Goal: Information Seeking & Learning: Learn about a topic

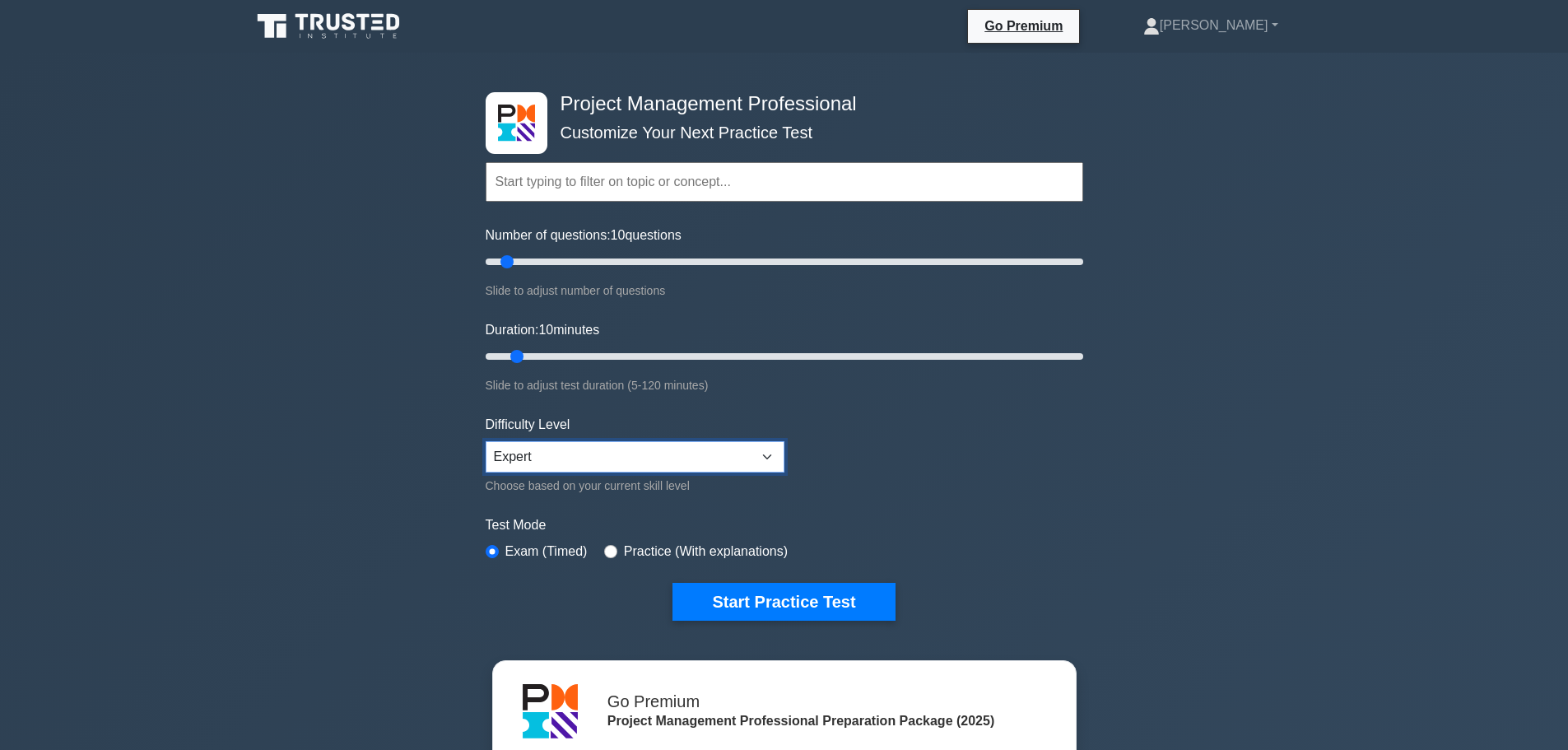
click at [570, 462] on select "Beginner Intermediate Expert" at bounding box center [635, 456] width 299 height 32
drag, startPoint x: 511, startPoint y: 264, endPoint x: 640, endPoint y: 265, distance: 129.0
click at [640, 265] on input "Number of questions: 55 questions" at bounding box center [784, 261] width 597 height 20
drag, startPoint x: 640, startPoint y: 263, endPoint x: 650, endPoint y: 262, distance: 10.0
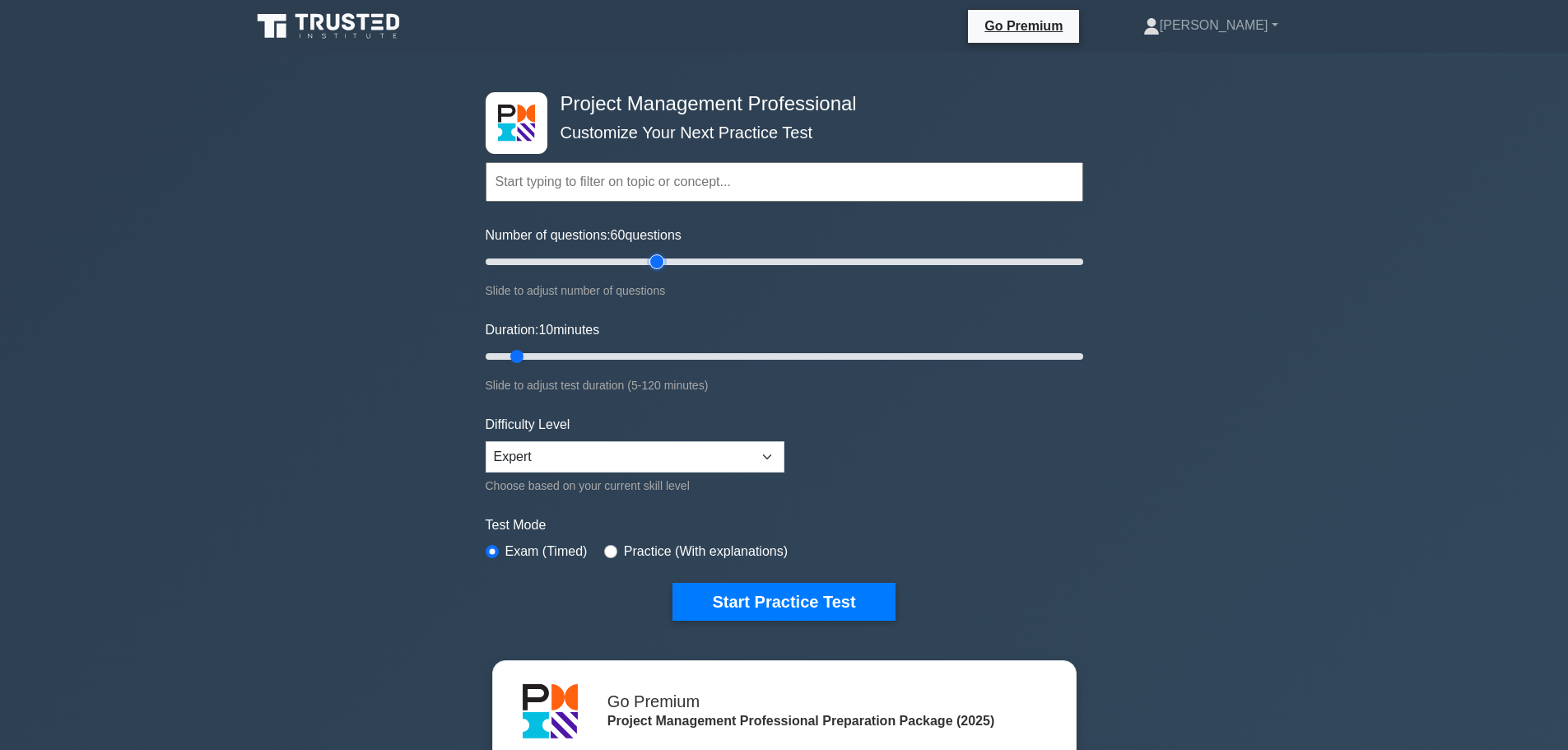
type input "60"
click at [650, 262] on input "Number of questions: 60 questions" at bounding box center [784, 261] width 597 height 20
drag, startPoint x: 513, startPoint y: 356, endPoint x: 816, endPoint y: 350, distance: 303.1
type input "70"
click at [816, 350] on input "Duration: 70 minutes" at bounding box center [784, 356] width 597 height 20
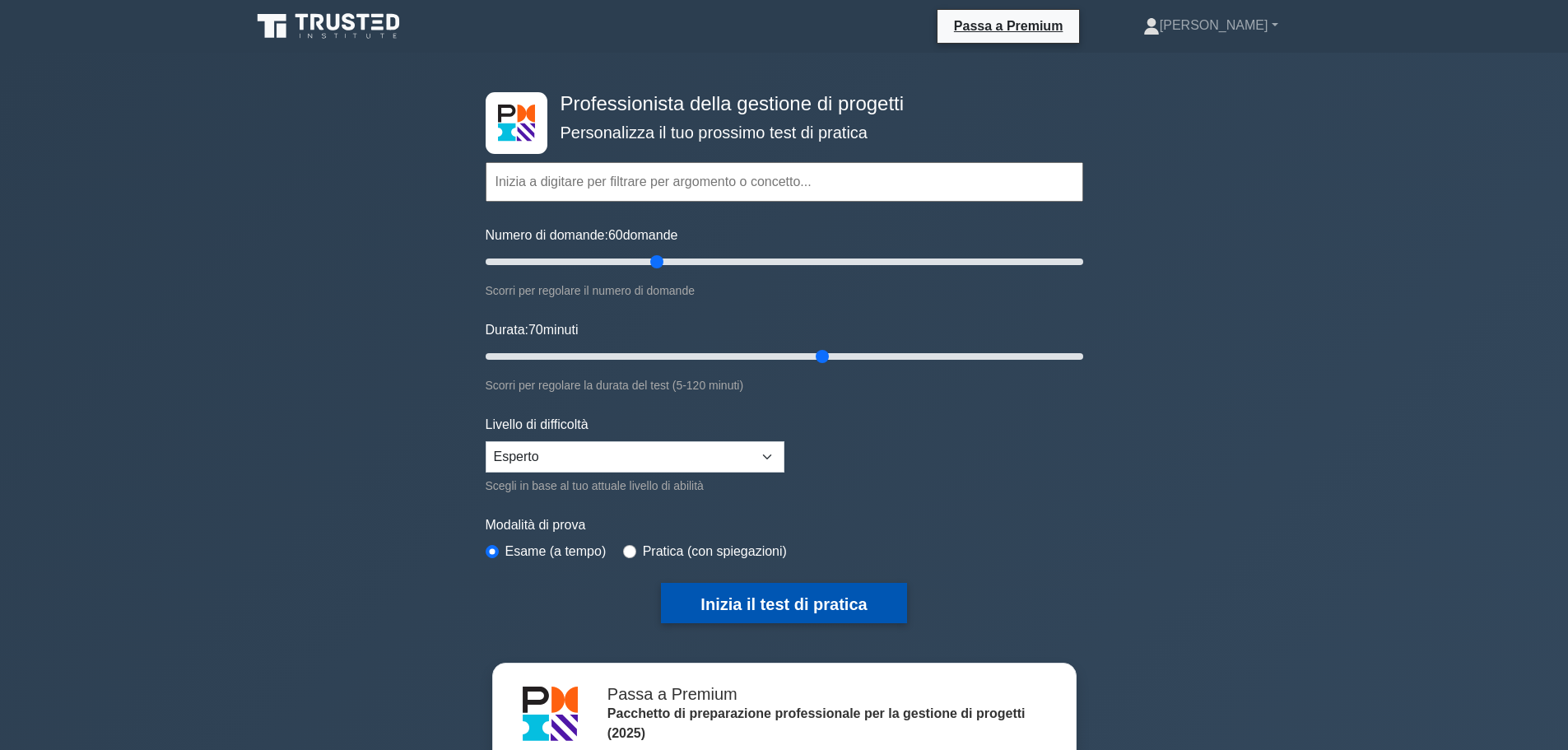
click at [746, 604] on font "Inizia il test di pratica" at bounding box center [783, 604] width 166 height 18
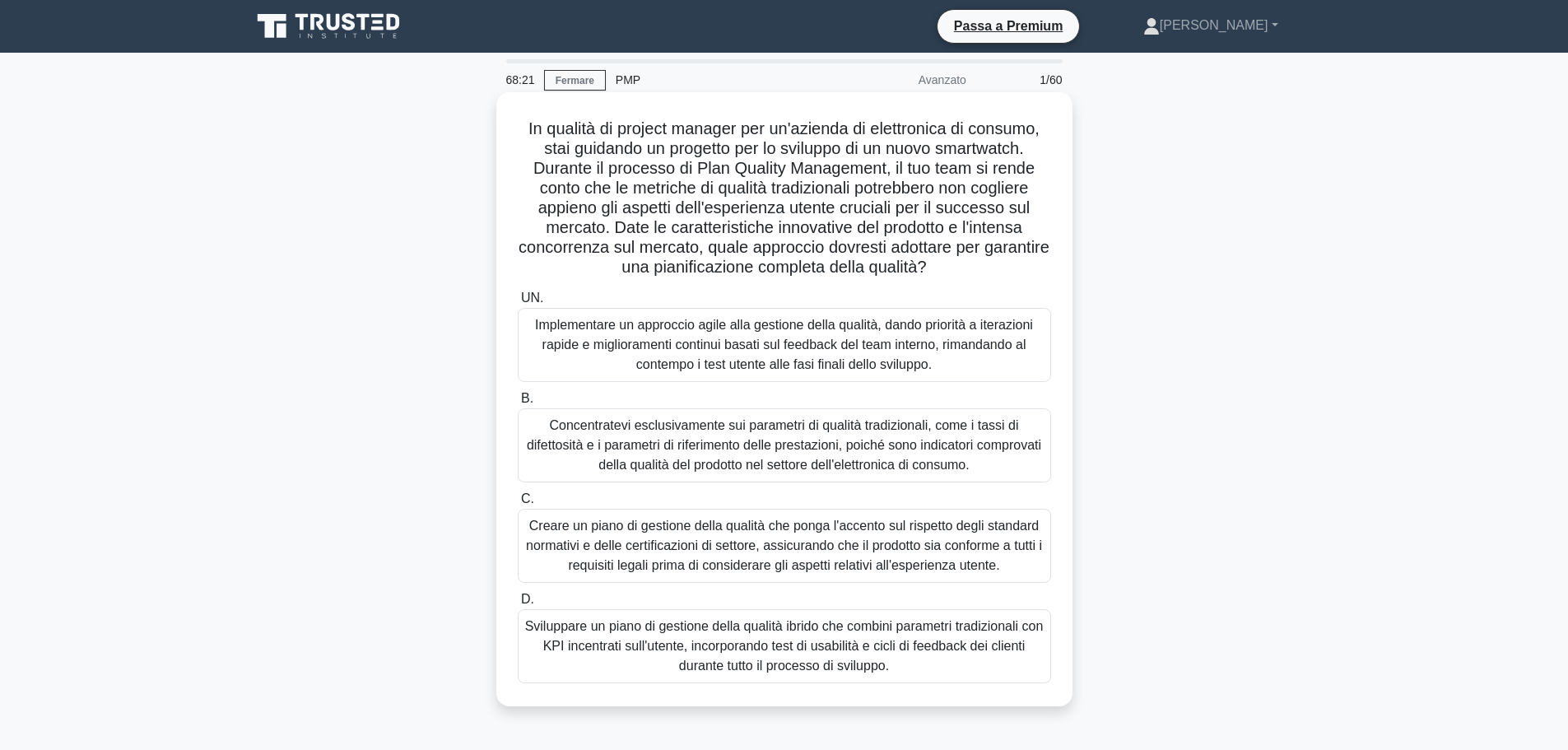
click at [963, 341] on font "Implementare un approccio agile alla gestione della qualità, dando priorità a i…" at bounding box center [784, 344] width 498 height 54
click at [518, 304] on input "UN. Implementare un approccio agile alla gestione della qualità, dando priorità…" at bounding box center [518, 298] width 0 height 11
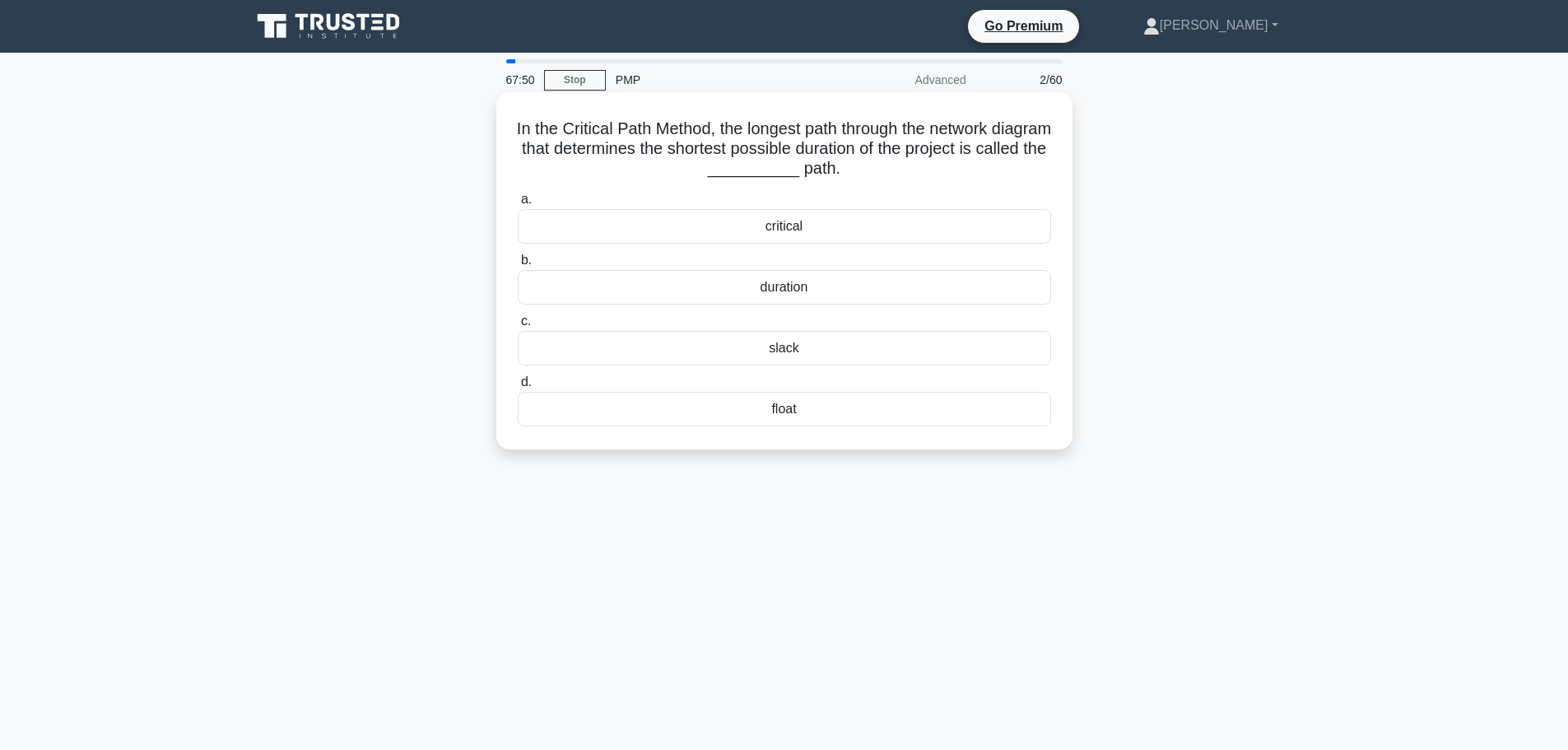
click at [940, 226] on div "critical" at bounding box center [784, 226] width 533 height 35
click at [518, 205] on input "a. critical" at bounding box center [518, 200] width 0 height 11
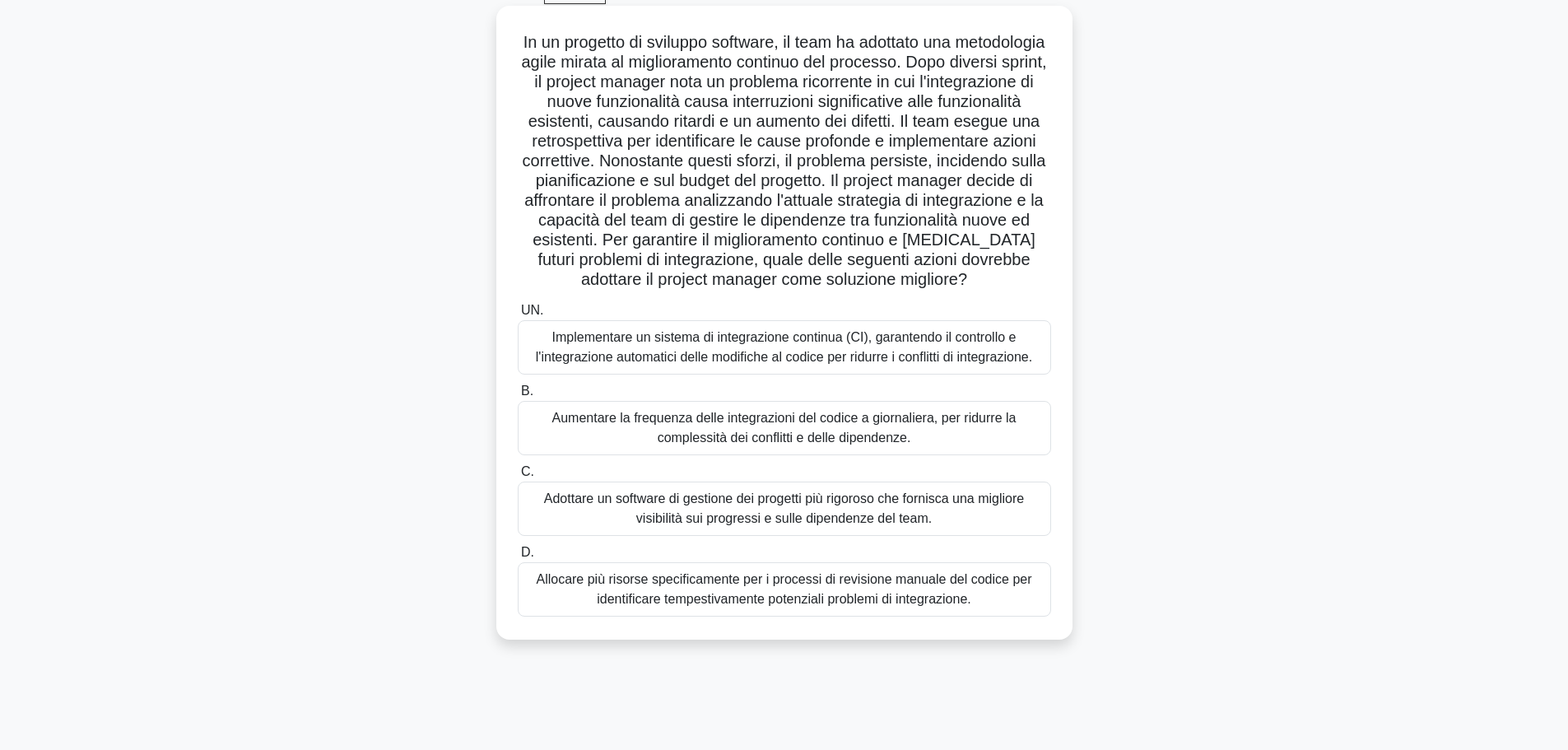
scroll to position [57, 0]
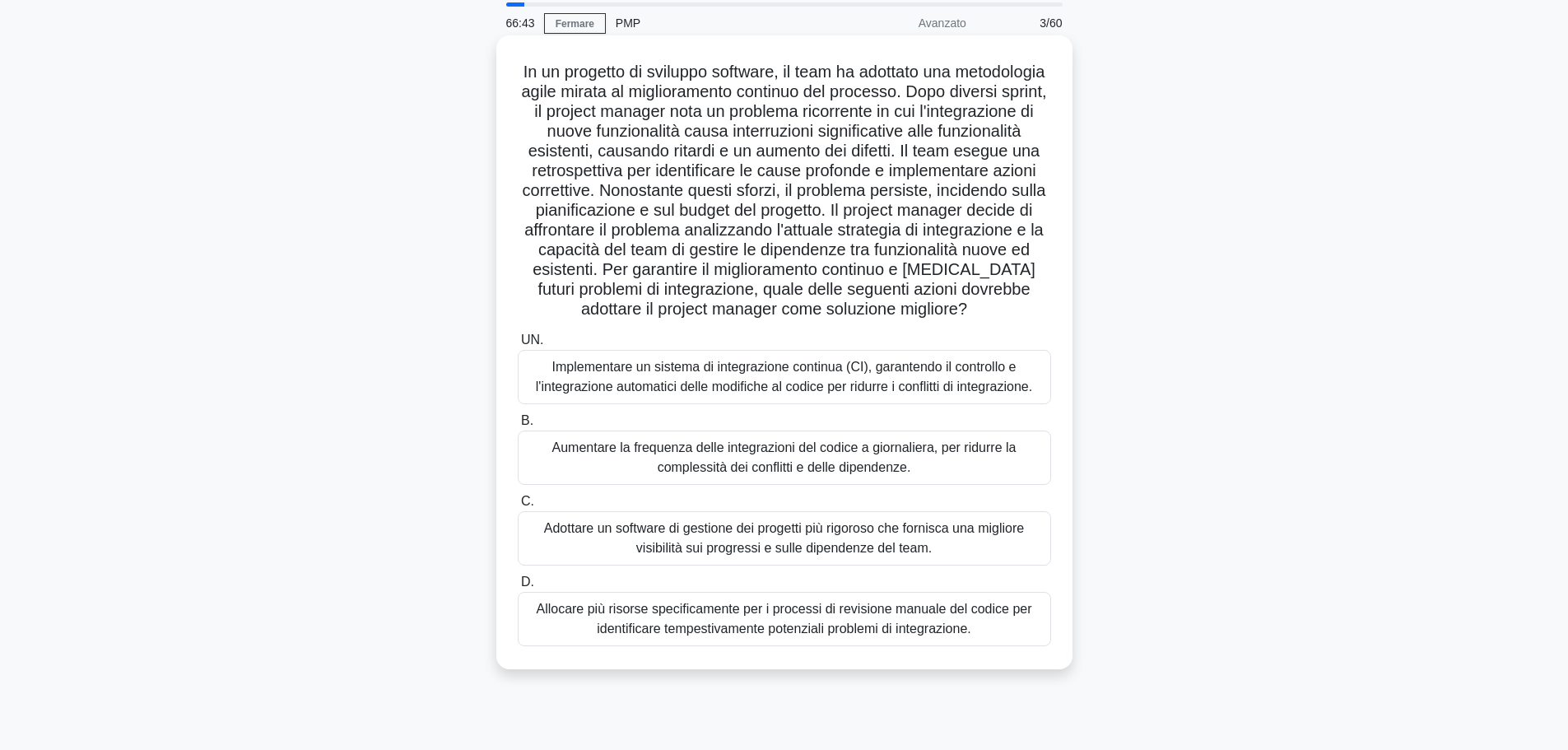
click at [723, 393] on font "Implementare un sistema di integrazione continua (CI), garantendo il controllo …" at bounding box center [784, 377] width 497 height 34
click at [518, 346] on input "UN. Implementare un sistema di integrazione continua (CI), garantendo il contro…" at bounding box center [518, 340] width 0 height 11
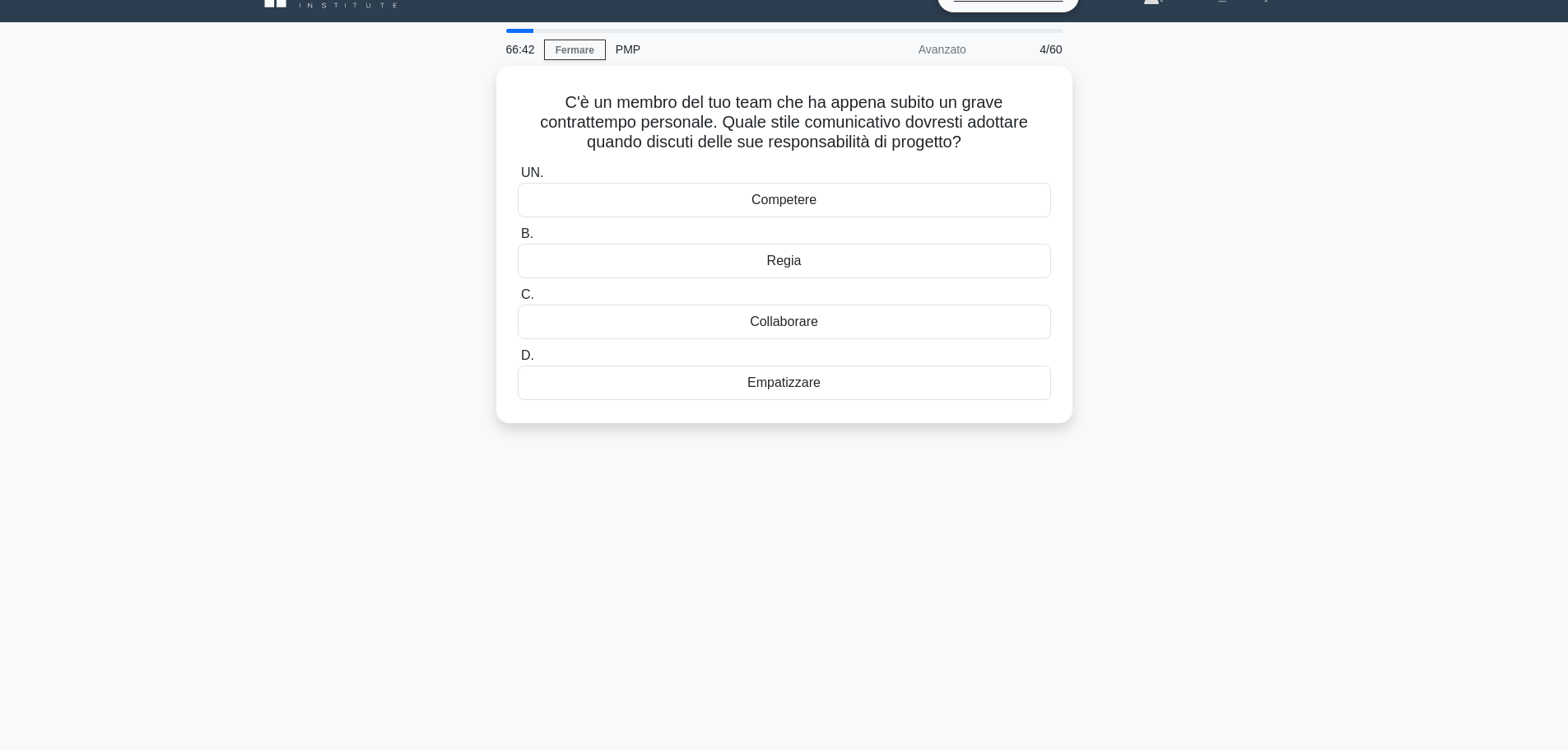
scroll to position [0, 0]
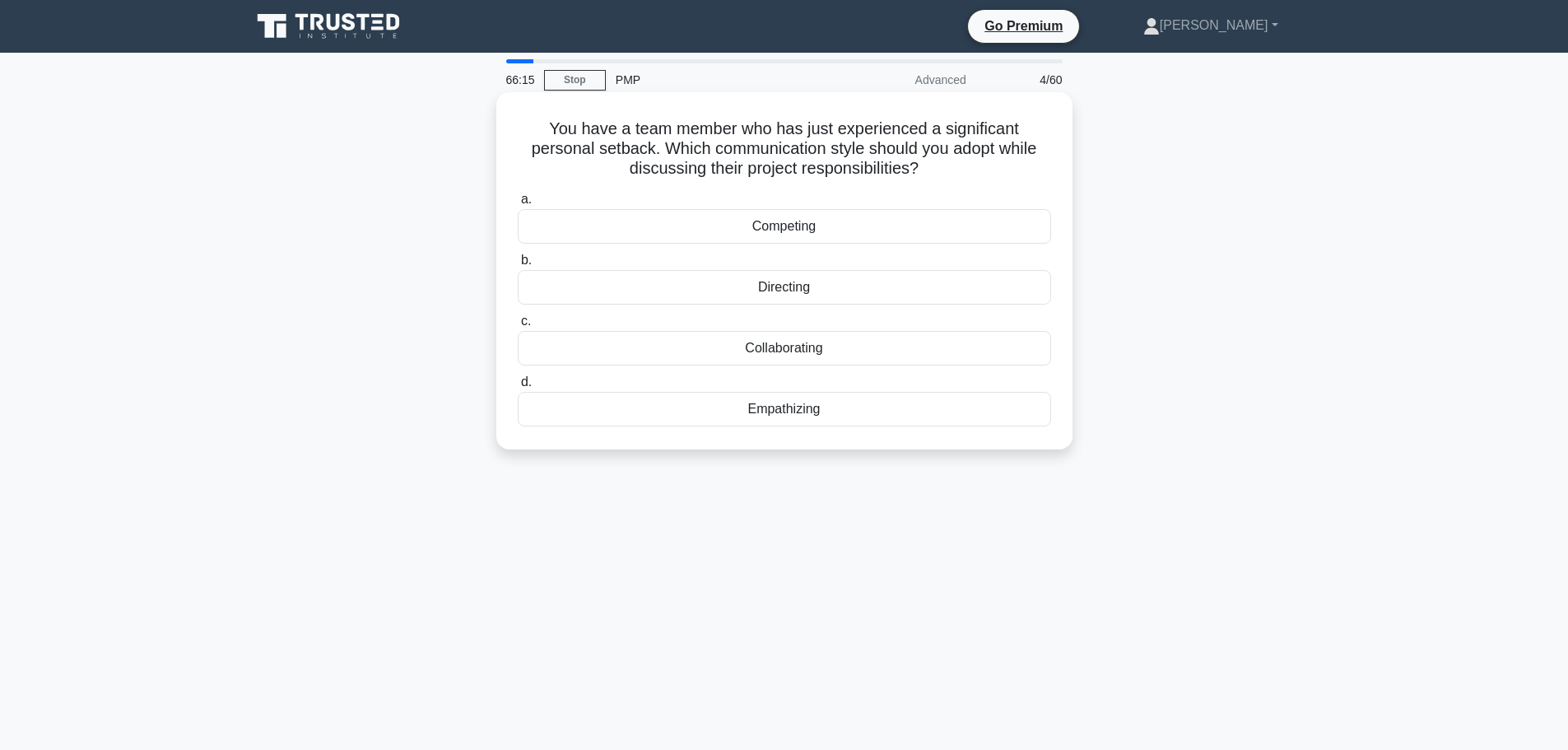
click at [875, 409] on div "Empathizing" at bounding box center [784, 409] width 533 height 35
click at [518, 387] on input "d. Empathizing" at bounding box center [518, 382] width 0 height 11
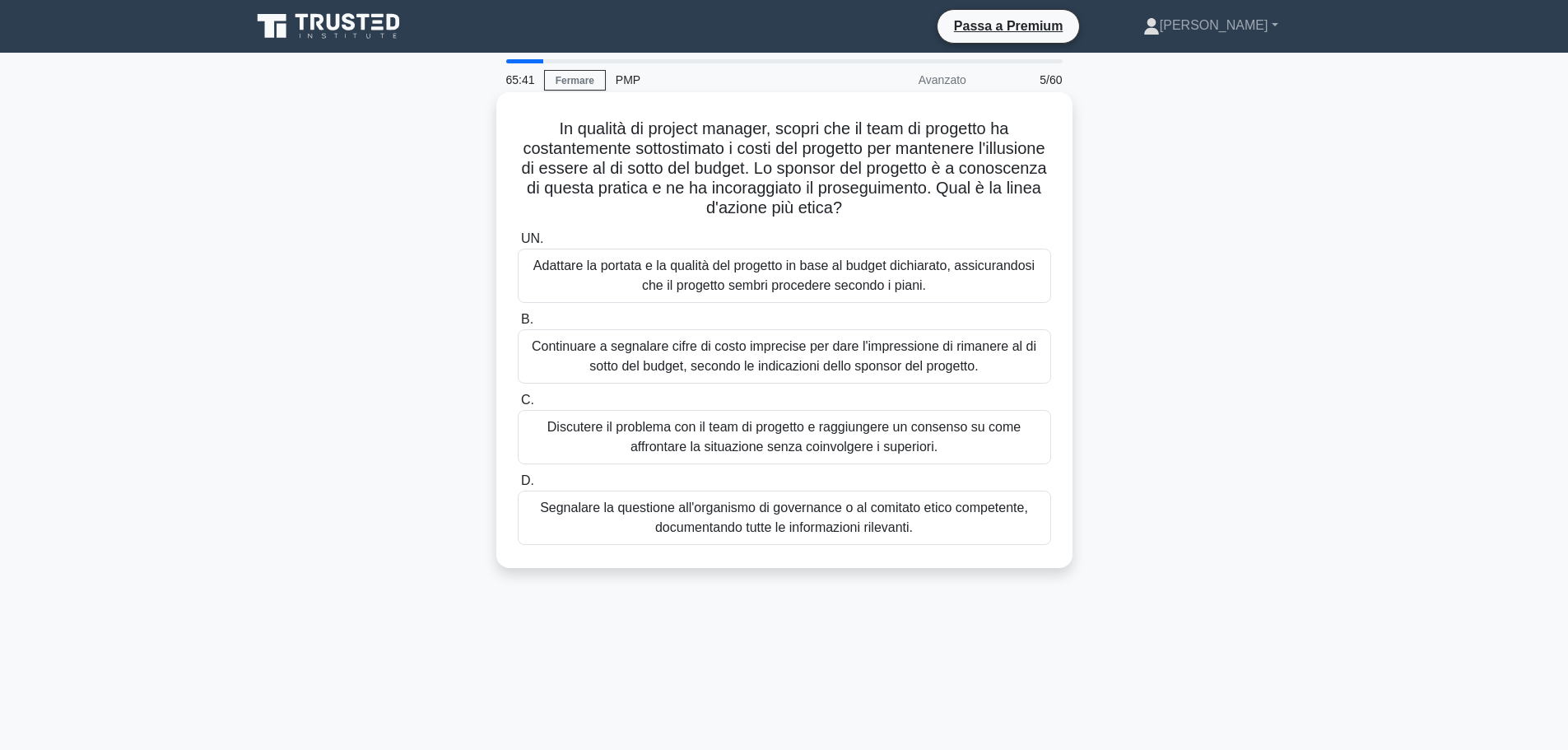
click at [973, 528] on font "Segnalare la questione all'organismo di governance o al comitato etico competen…" at bounding box center [785, 518] width 519 height 39
click at [518, 486] on input "D. Segnalare la questione all'organismo di governance o al comitato etico compe…" at bounding box center [518, 481] width 0 height 11
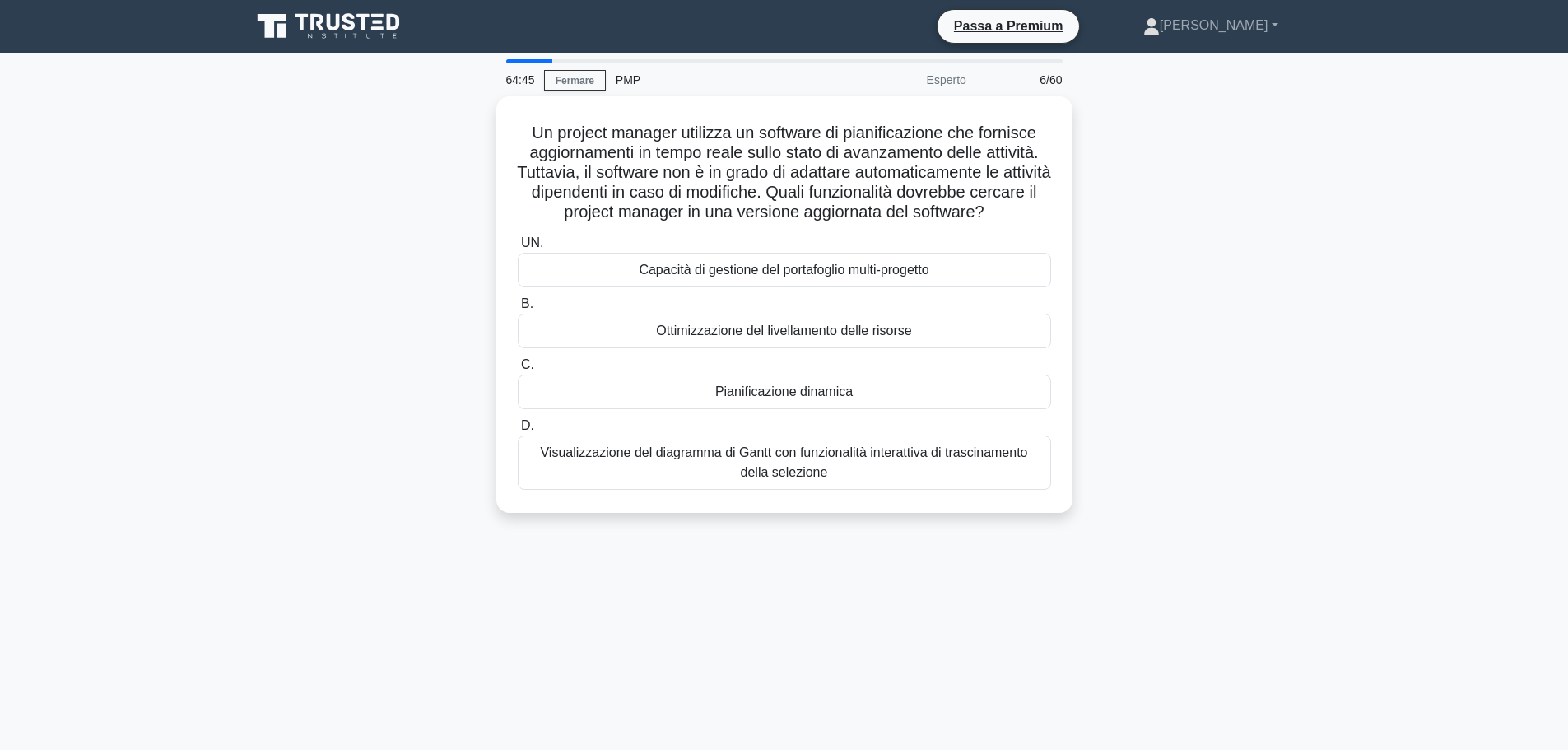
click at [880, 465] on font "Visualizzazione del diagramma di Gantt con funzionalità interattiva di trascina…" at bounding box center [785, 462] width 519 height 39
click at [518, 432] on input "D. Visualizzazione del diagramma di Gantt con funzionalità interattiva di trasc…" at bounding box center [518, 426] width 0 height 11
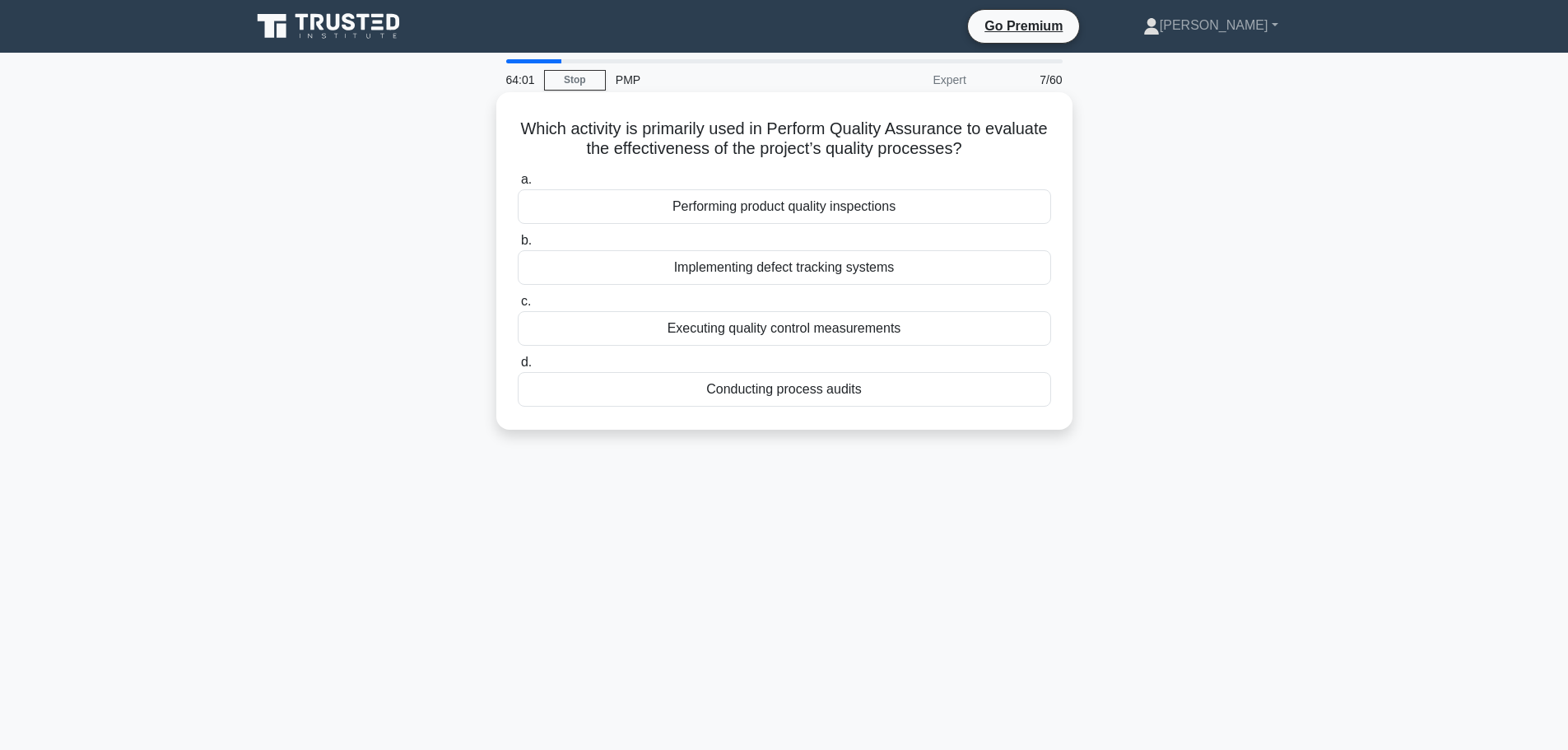
click at [859, 394] on div "Conducting process audits" at bounding box center [784, 389] width 533 height 35
click at [518, 368] on input "d. Conducting process audits" at bounding box center [518, 363] width 0 height 11
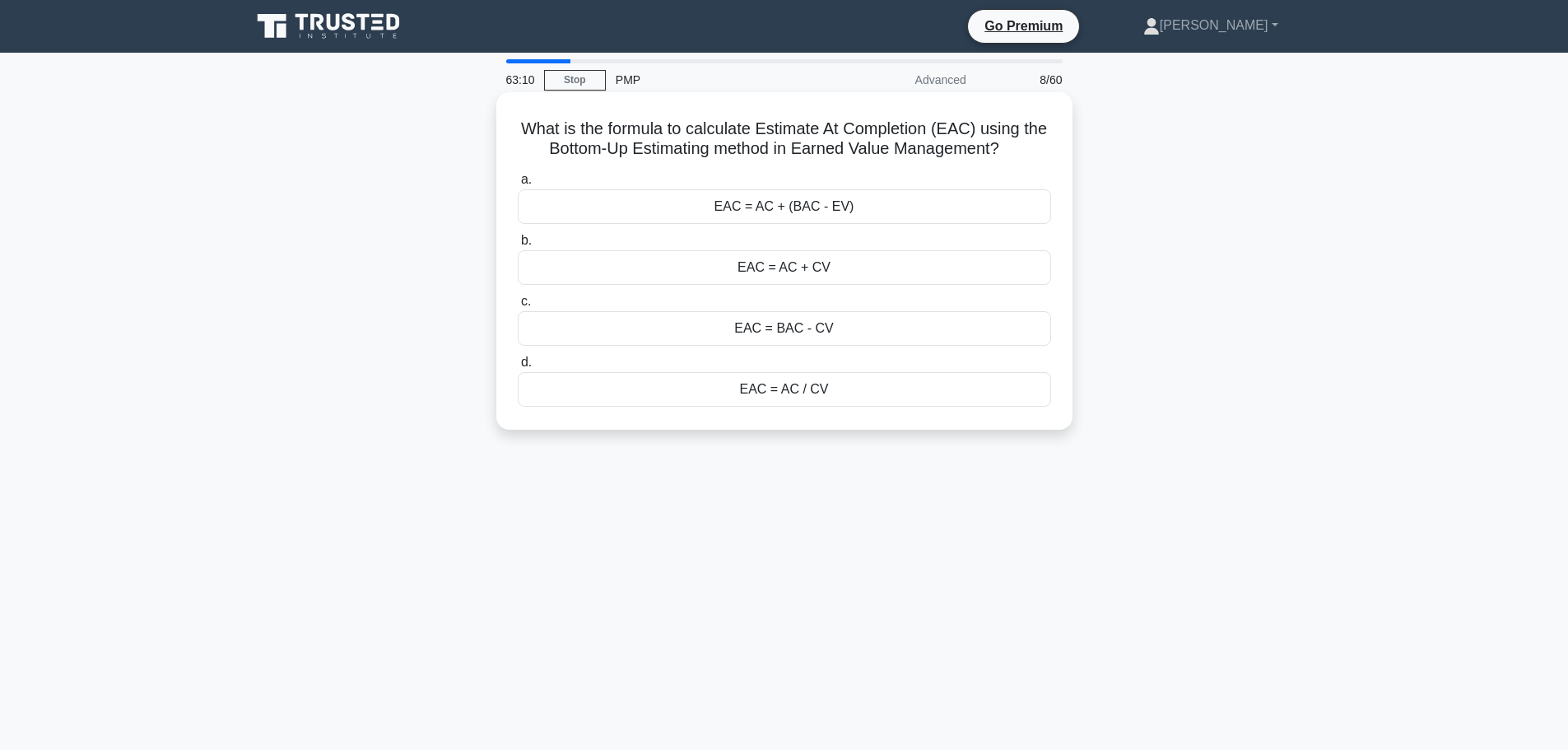
click at [895, 206] on div "EAC = AC + (BAC - EV)" at bounding box center [784, 206] width 533 height 35
click at [518, 185] on input "a. EAC = AC + (BAC - EV)" at bounding box center [518, 180] width 0 height 11
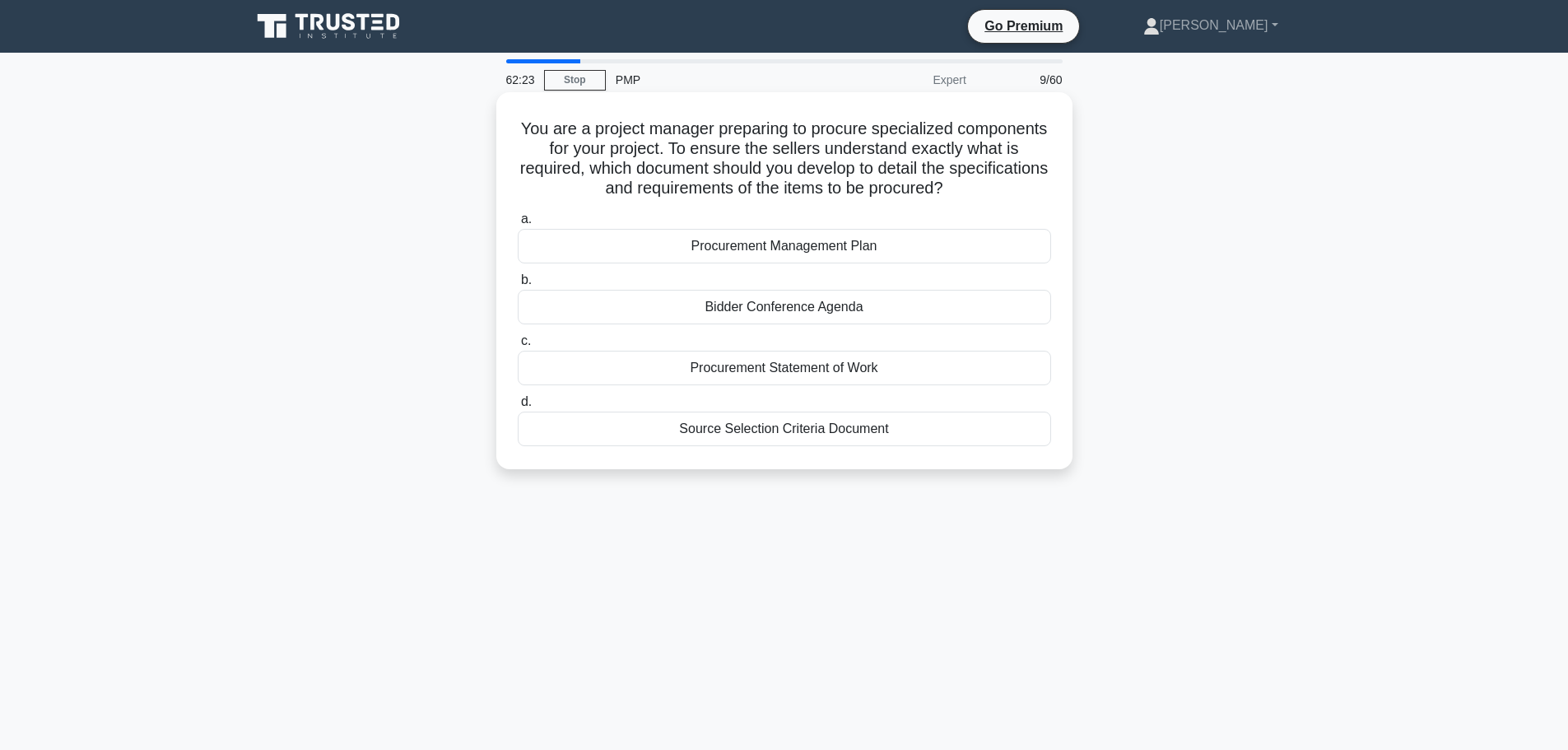
click at [835, 366] on div "Procurement Statement of Work" at bounding box center [784, 368] width 533 height 35
click at [518, 346] on input "c. Procurement Statement of Work" at bounding box center [518, 341] width 0 height 11
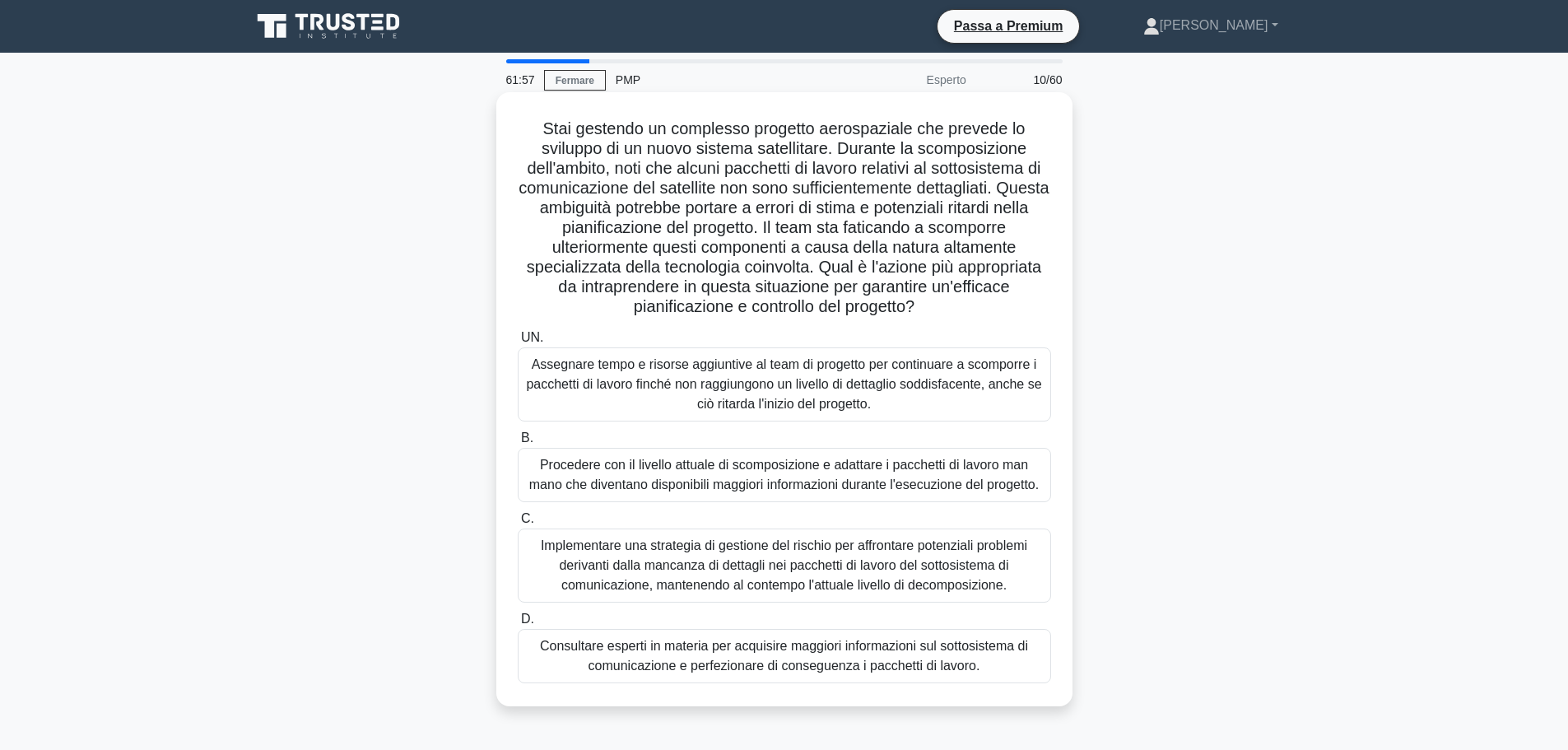
click at [687, 176] on font "Stai gestendo un complesso progetto aerospaziale che prevede lo sviluppo di un …" at bounding box center [783, 218] width 530 height 196
click at [837, 663] on font "Consultare esperti in materia per acquisire maggiori informazioni sul sottosist…" at bounding box center [784, 656] width 488 height 34
click at [518, 625] on input "D. Consultare esperti in materia per acquisire maggiori informazioni sul sottos…" at bounding box center [518, 619] width 0 height 11
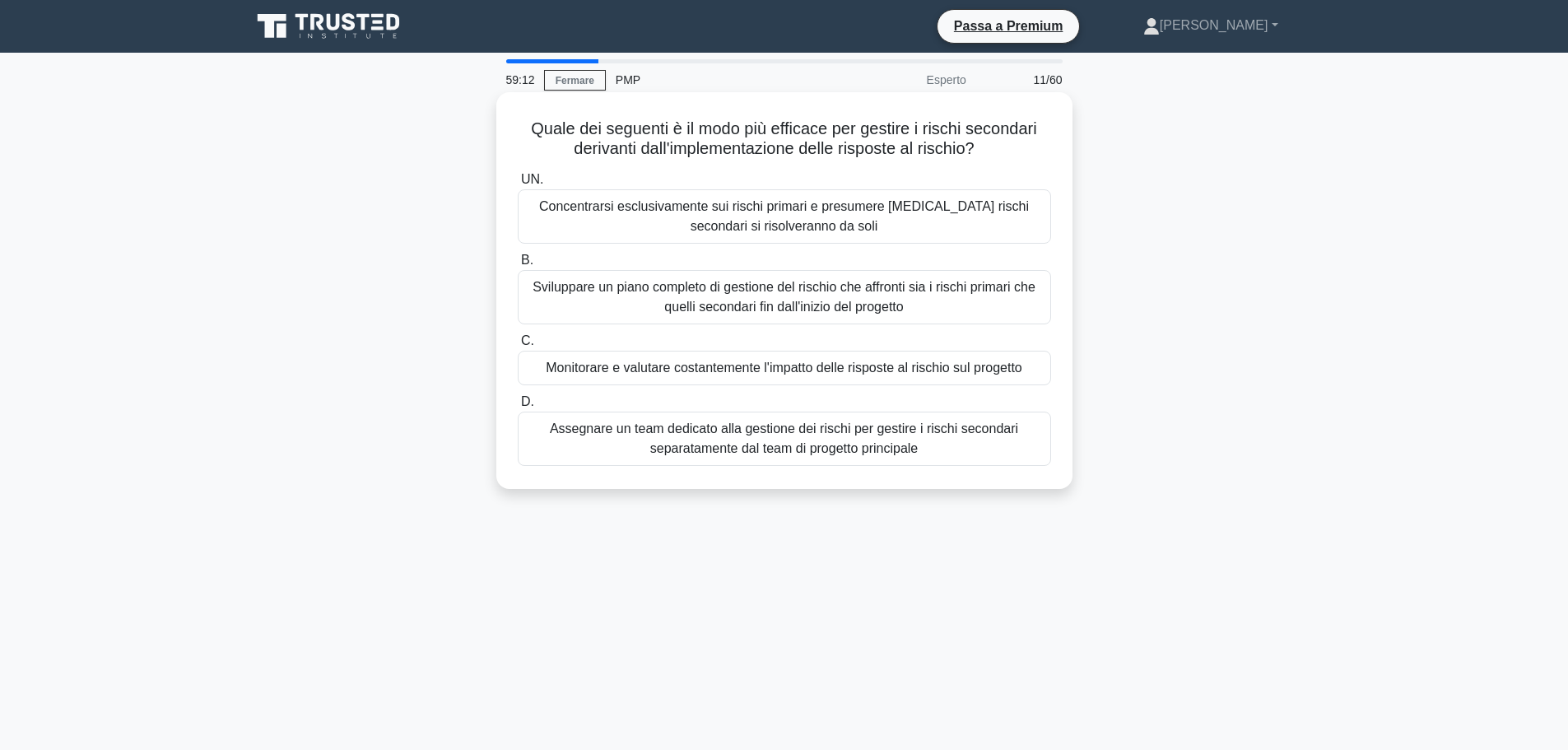
click at [936, 294] on font "Sviluppare un piano completo di gestione del rischio che affronti sia i rischi …" at bounding box center [783, 297] width 502 height 34
click at [518, 266] on input "B. Sviluppare un piano completo di gestione del rischio che affronti sia i risc…" at bounding box center [518, 260] width 0 height 11
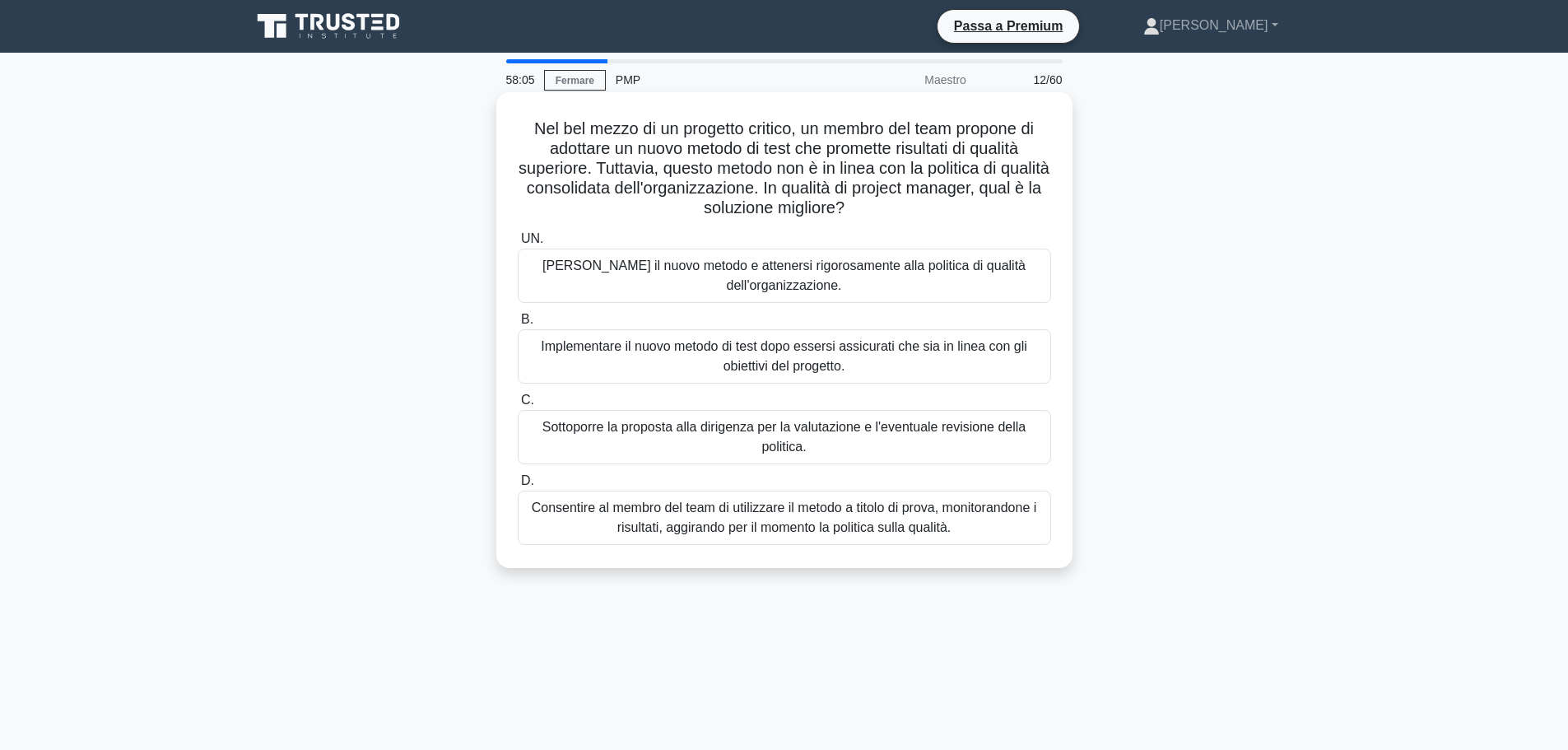
click at [936, 361] on font "Implementare il nuovo metodo di test dopo essersi assicurati che sia in linea c…" at bounding box center [785, 357] width 519 height 39
click at [518, 325] on input "B. Implementare il nuovo metodo di test dopo essersi assicurati che sia in line…" at bounding box center [518, 320] width 0 height 11
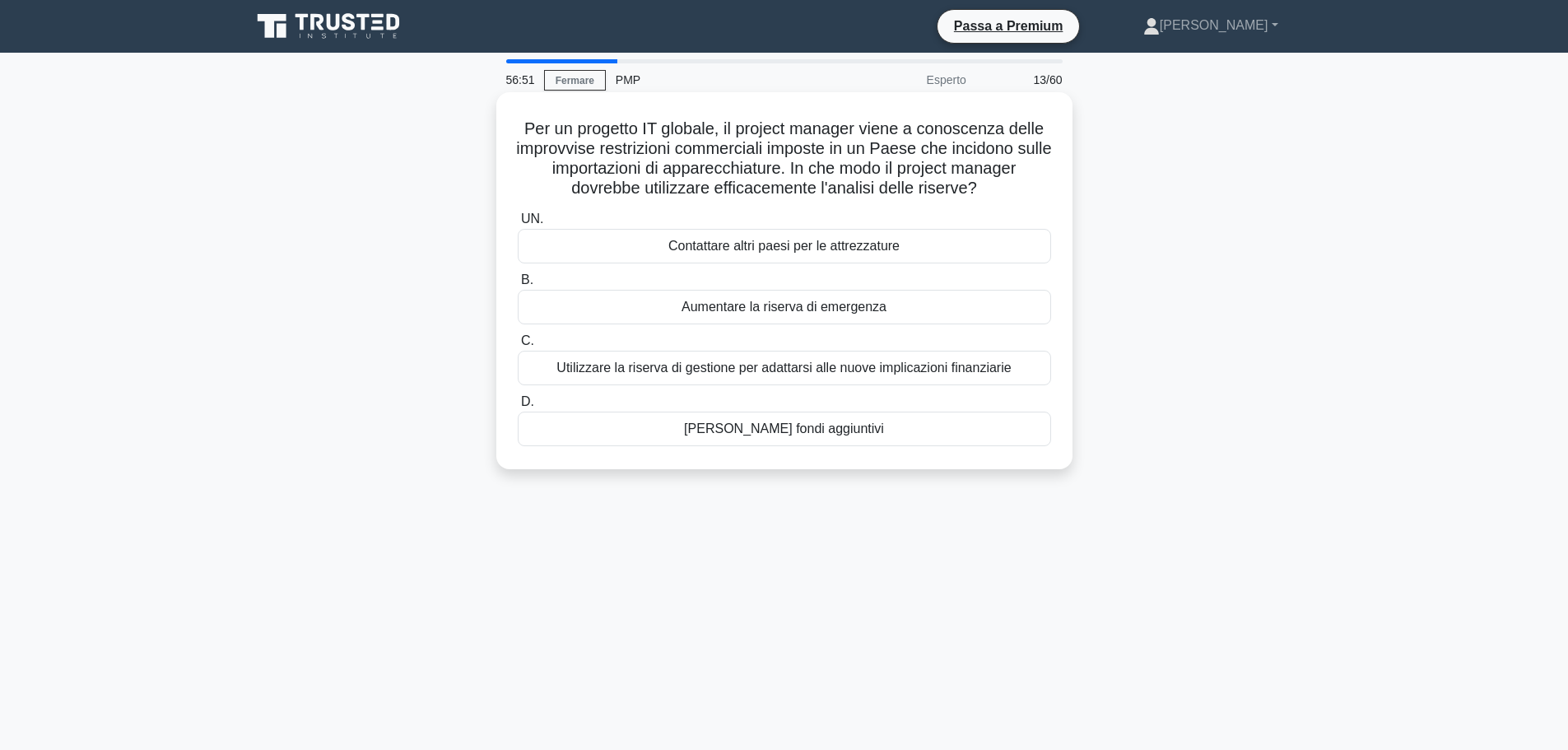
click at [916, 369] on font "Utilizzare la riserva di gestione per adattarsi alle nuove implicazioni finanzi…" at bounding box center [783, 368] width 455 height 14
click at [917, 369] on font "Utilizzare la riserva di gestione per adattarsi alle nuove implicazioni finanzi…" at bounding box center [783, 368] width 455 height 14
click at [518, 346] on input "C. Utilizzare la riserva di gestione per adattarsi alle nuove implicazioni fina…" at bounding box center [518, 341] width 0 height 11
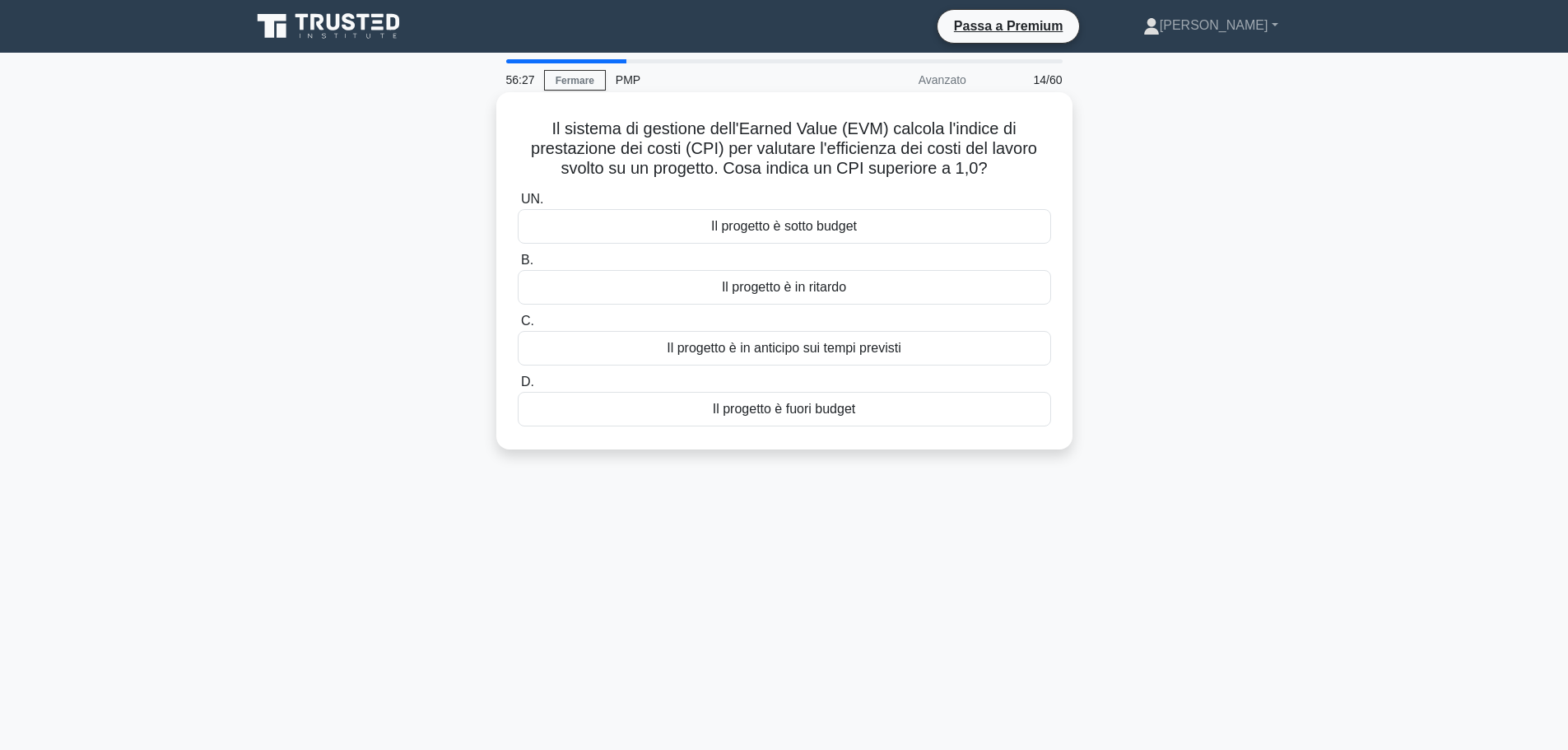
click at [803, 228] on font "Il progetto è sotto budget" at bounding box center [784, 226] width 146 height 14
click at [518, 205] on input "UN. Il progetto è sotto budget" at bounding box center [518, 200] width 0 height 11
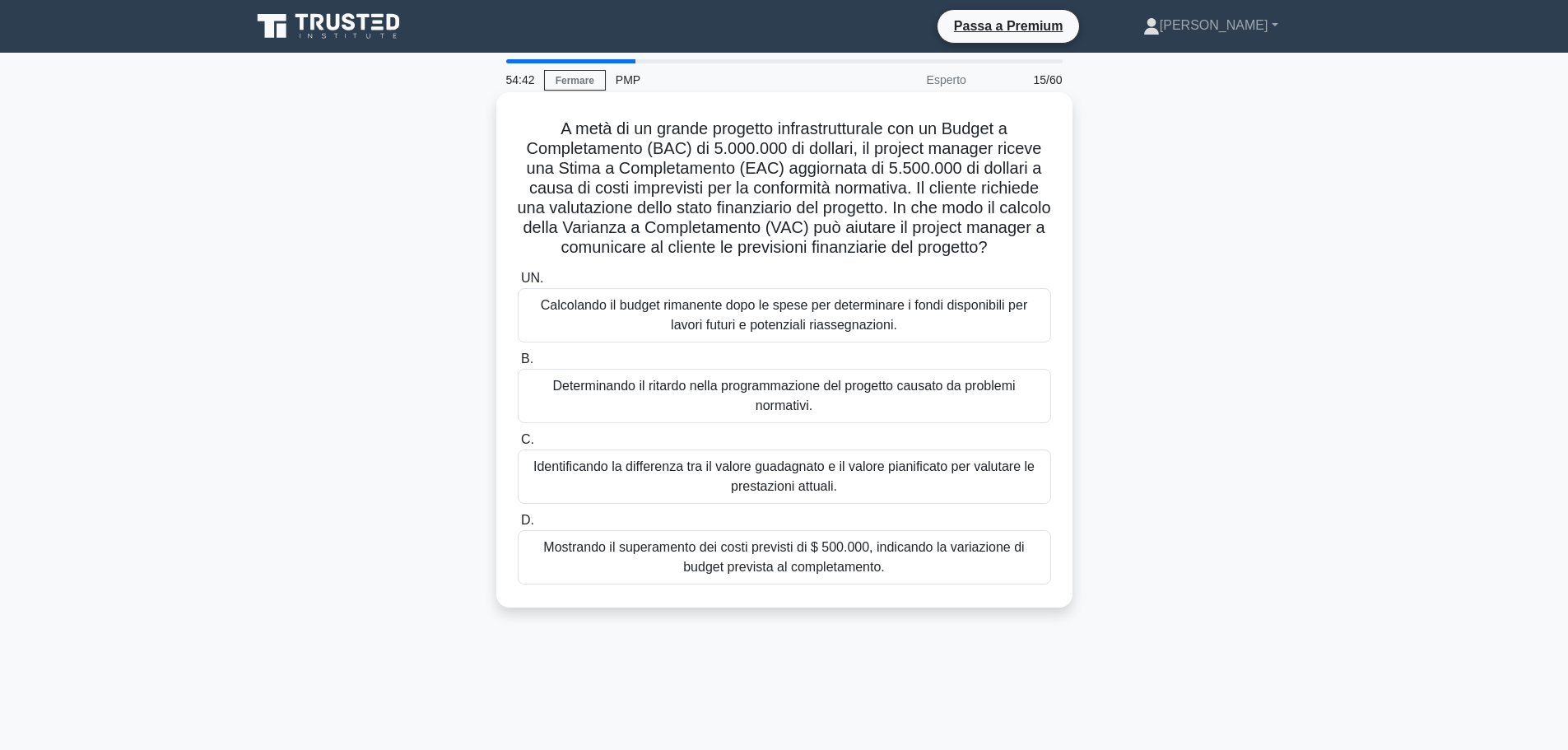
click at [929, 577] on font "Mostrando il superamento dei costi previsti di $ 500.000, indicando la variazio…" at bounding box center [785, 557] width 519 height 39
click at [518, 526] on input "D. Mostrando il superamento dei costi previsti di $ 500.000, indicando la varia…" at bounding box center [518, 520] width 0 height 11
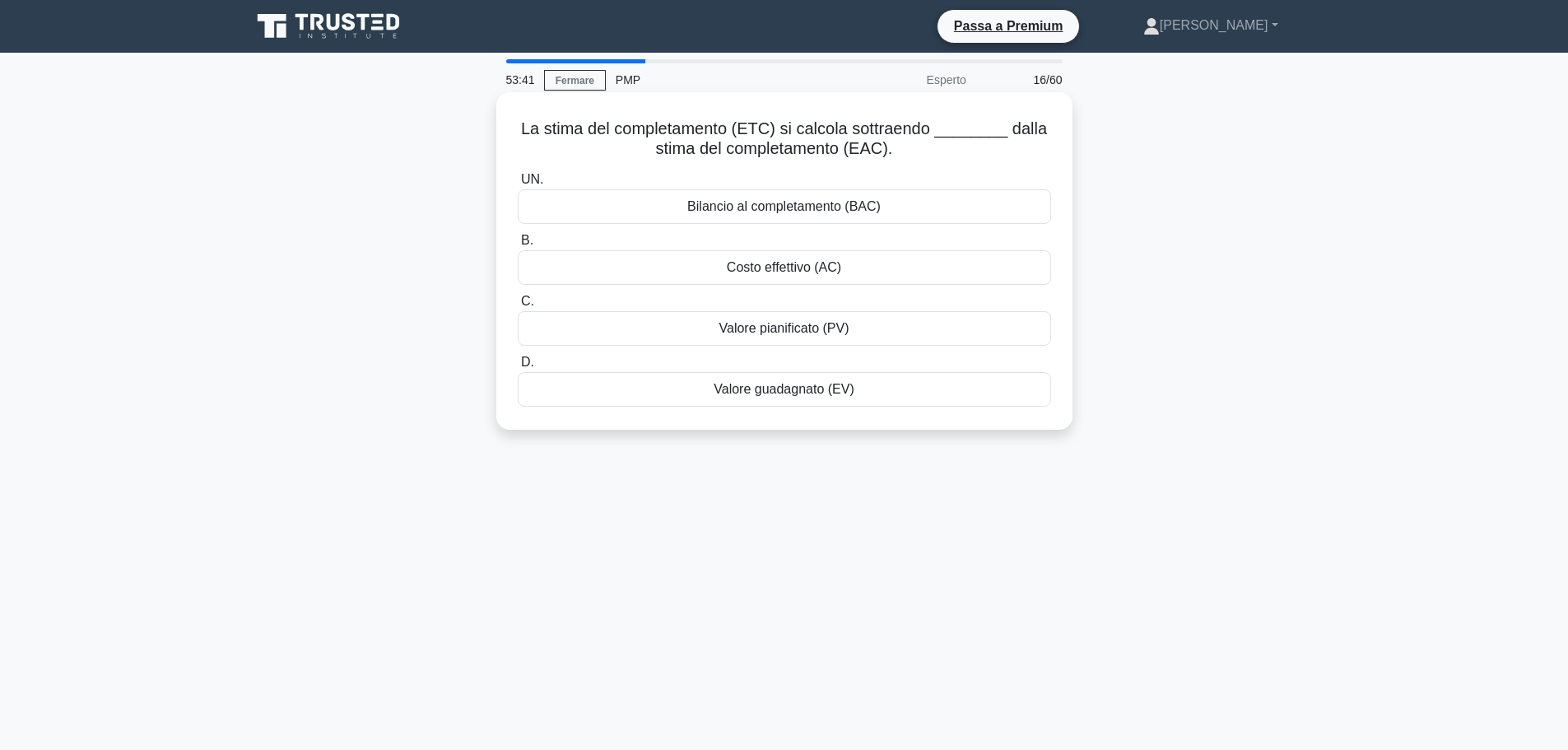
click at [901, 269] on div "Costo effettivo (AC)" at bounding box center [784, 267] width 533 height 35
click at [518, 246] on input "B. Costo effettivo (AC)" at bounding box center [518, 241] width 0 height 11
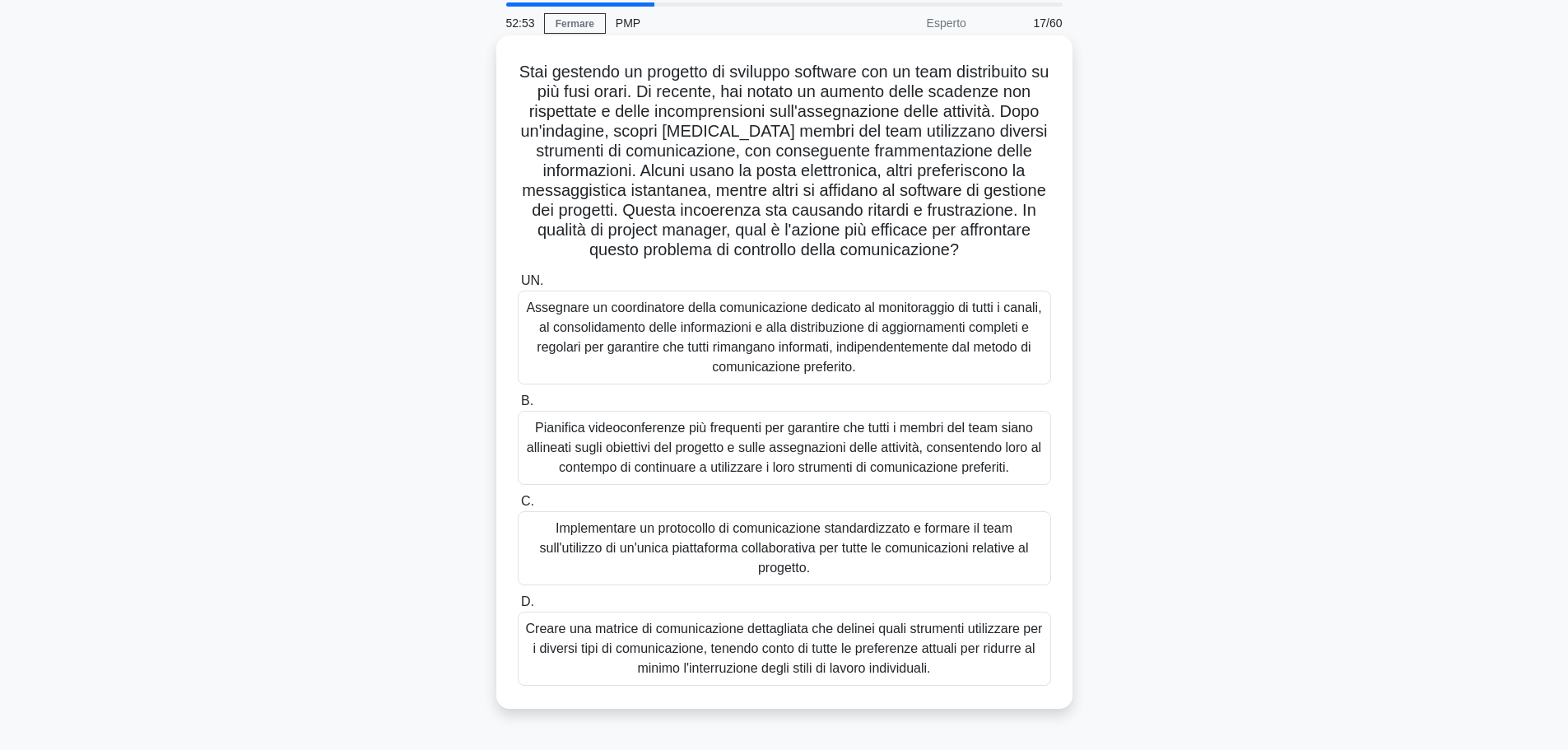
scroll to position [139, 0]
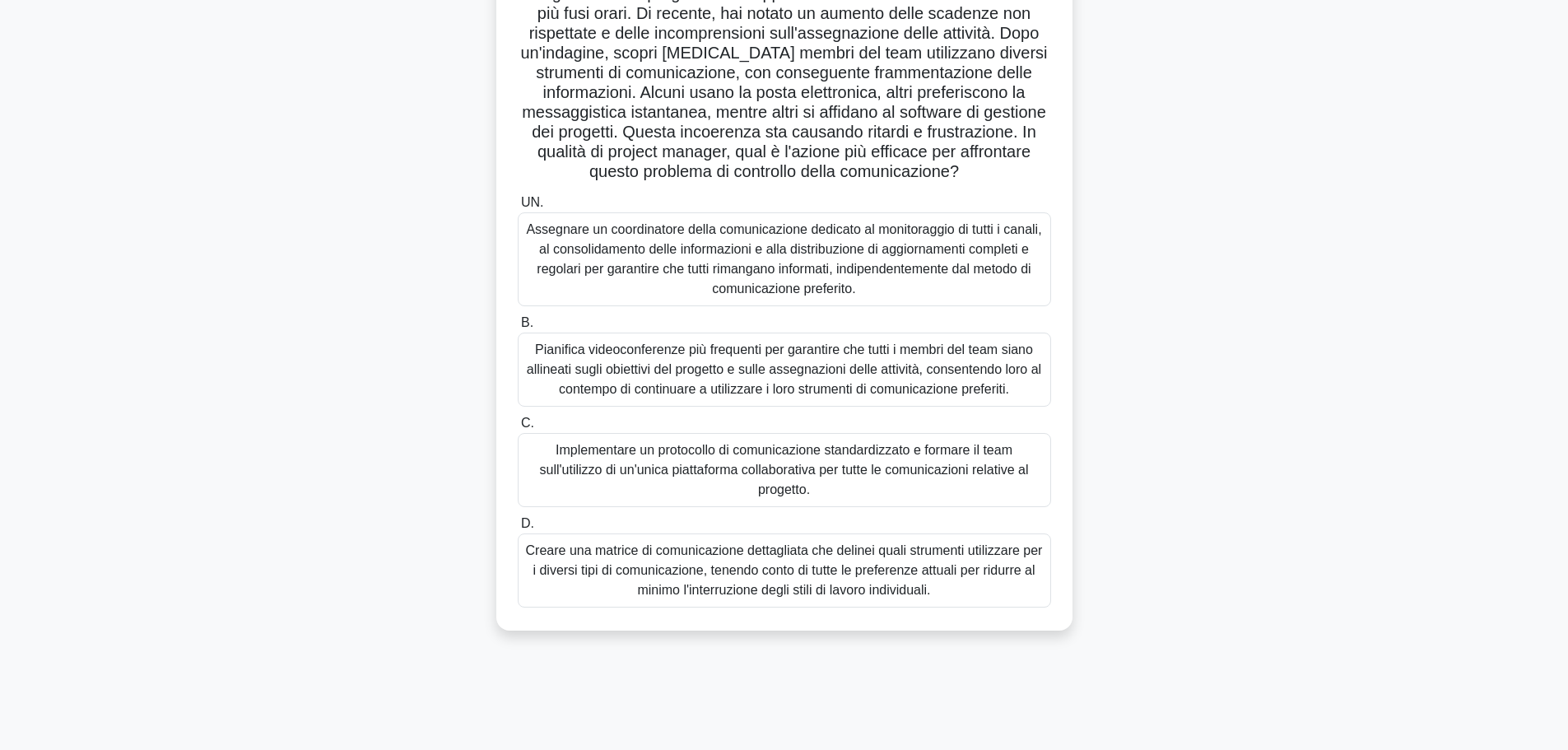
click at [896, 462] on font "Implementare un protocollo di comunicazione standardizzato e formare il team su…" at bounding box center [784, 469] width 489 height 54
click at [518, 429] on input "C. Implementare un protocollo di comunicazione standardizzato e formare il team…" at bounding box center [518, 423] width 0 height 11
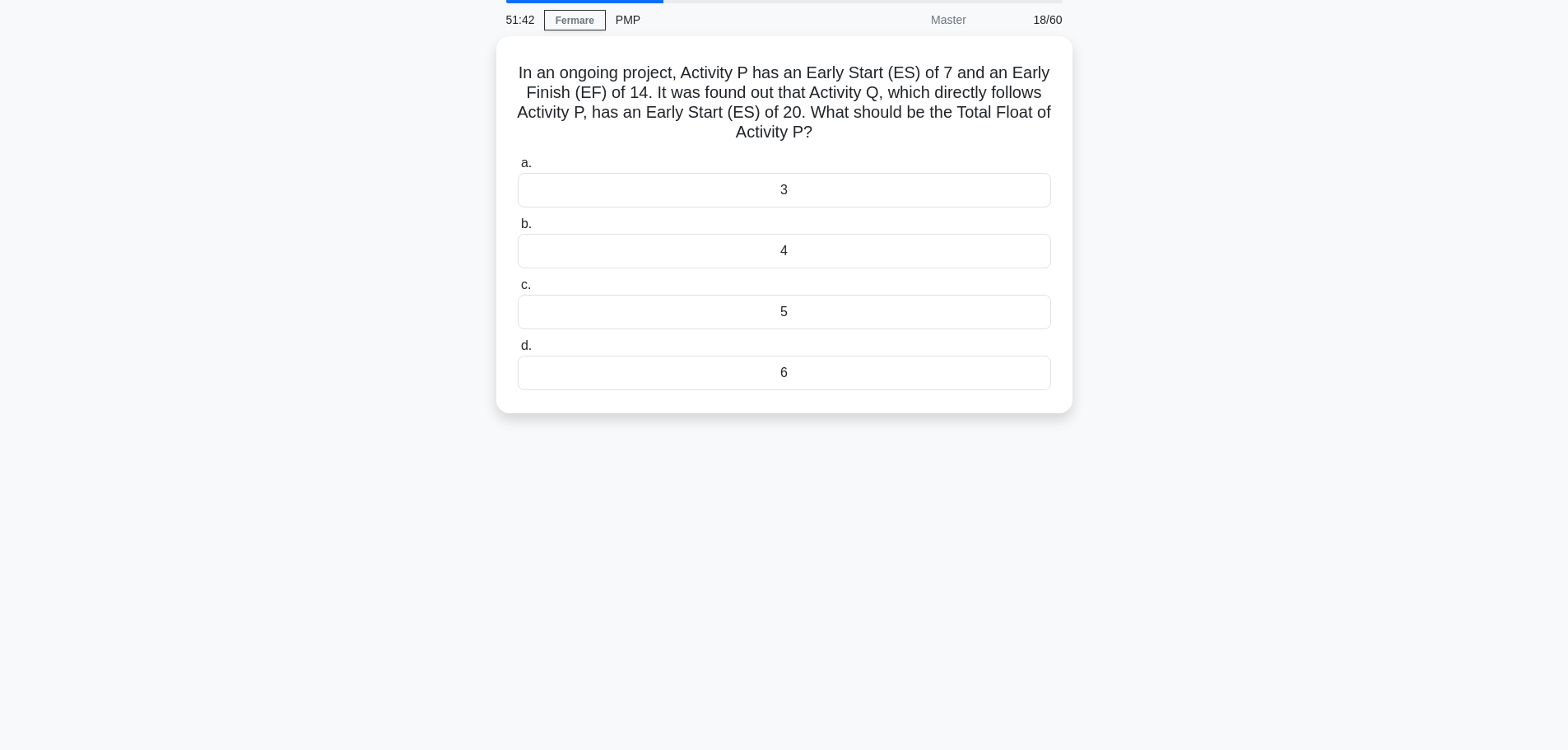
scroll to position [0, 0]
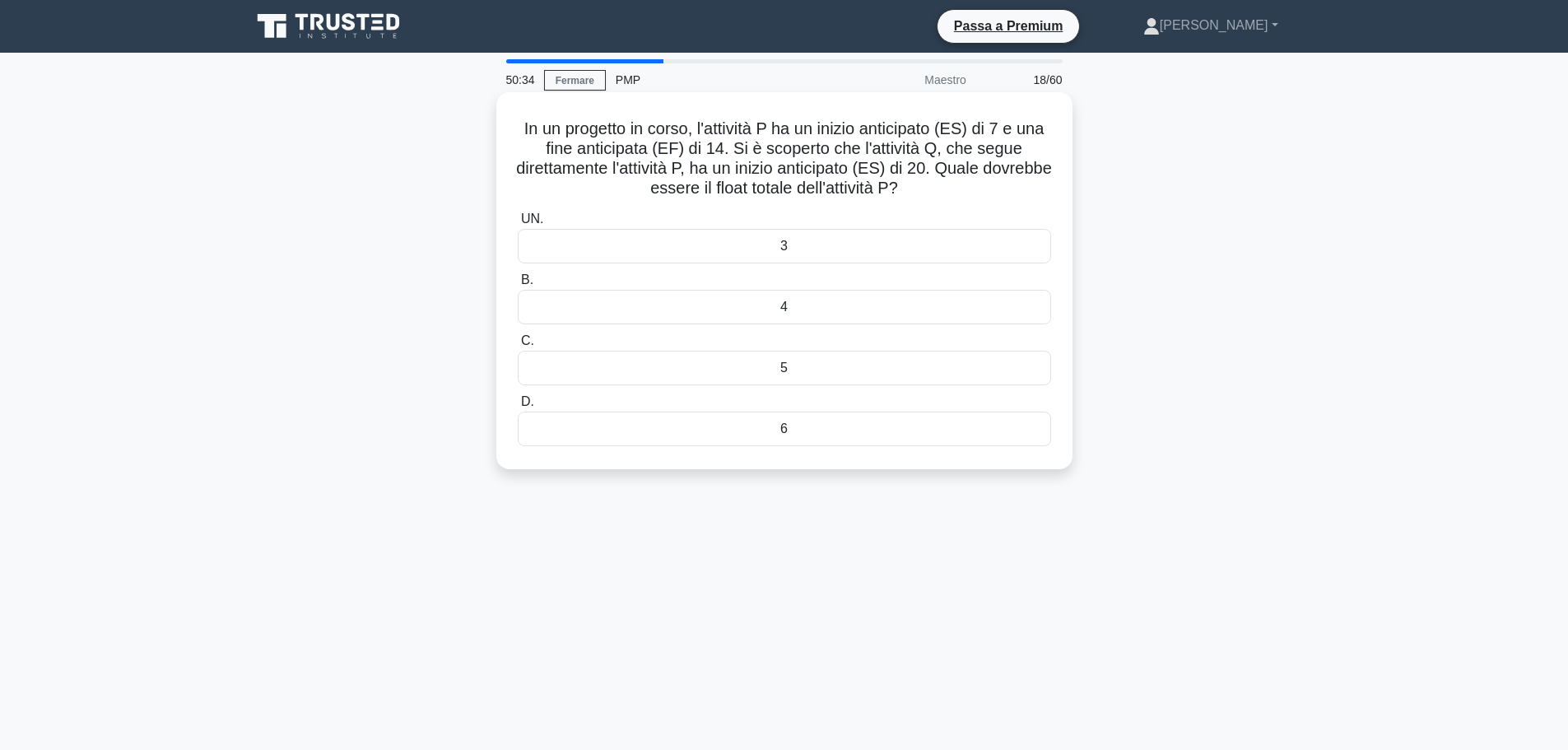
click at [891, 437] on div "6" at bounding box center [784, 428] width 533 height 35
click at [518, 408] on input "D. 6" at bounding box center [518, 402] width 0 height 11
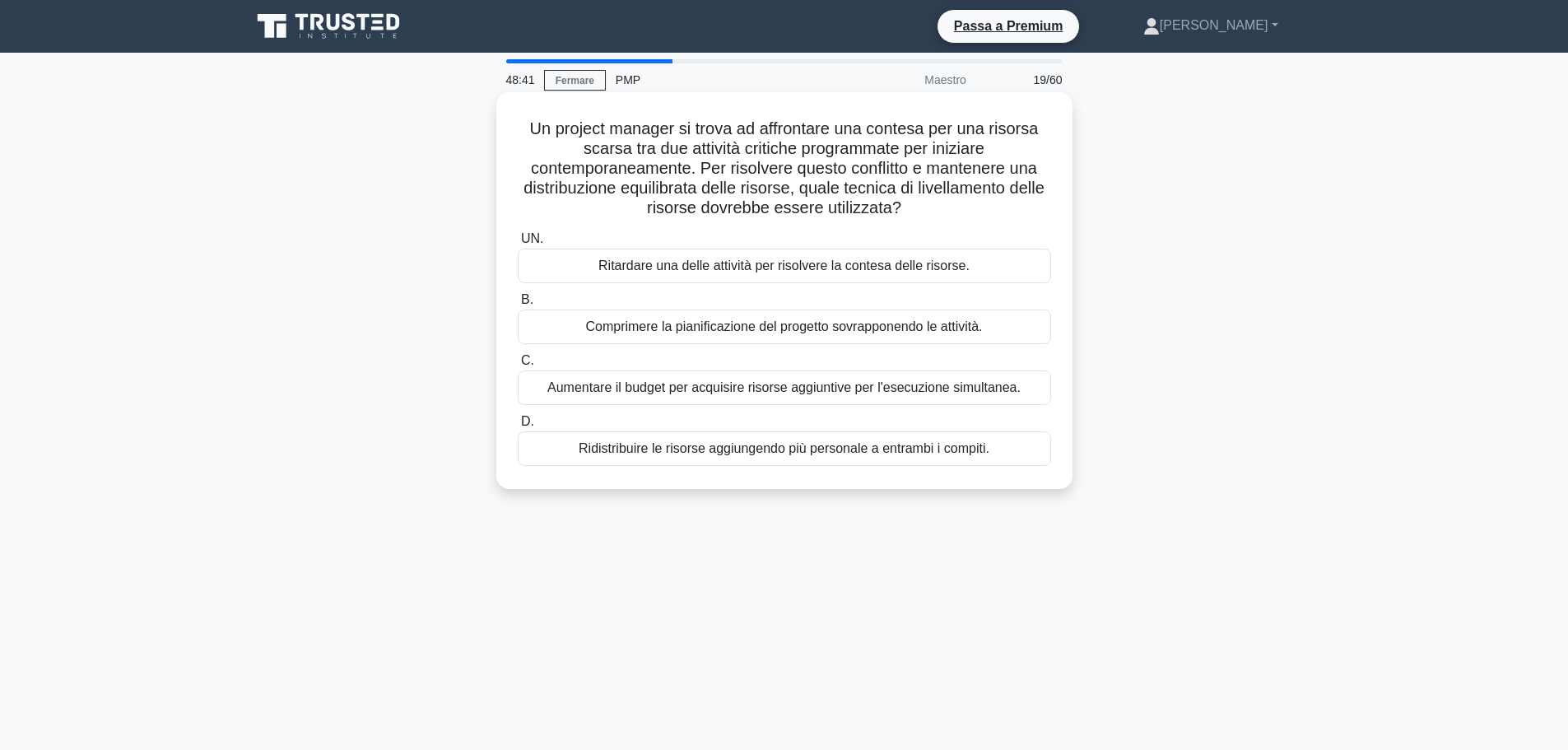
click at [967, 453] on font "Ridistribuire le risorse aggiungendo più personale a entrambi i compiti." at bounding box center [783, 448] width 410 height 14
click at [518, 427] on input "D. Ridistribuire le risorse aggiungendo più personale a entrambi i compiti." at bounding box center [518, 422] width 0 height 11
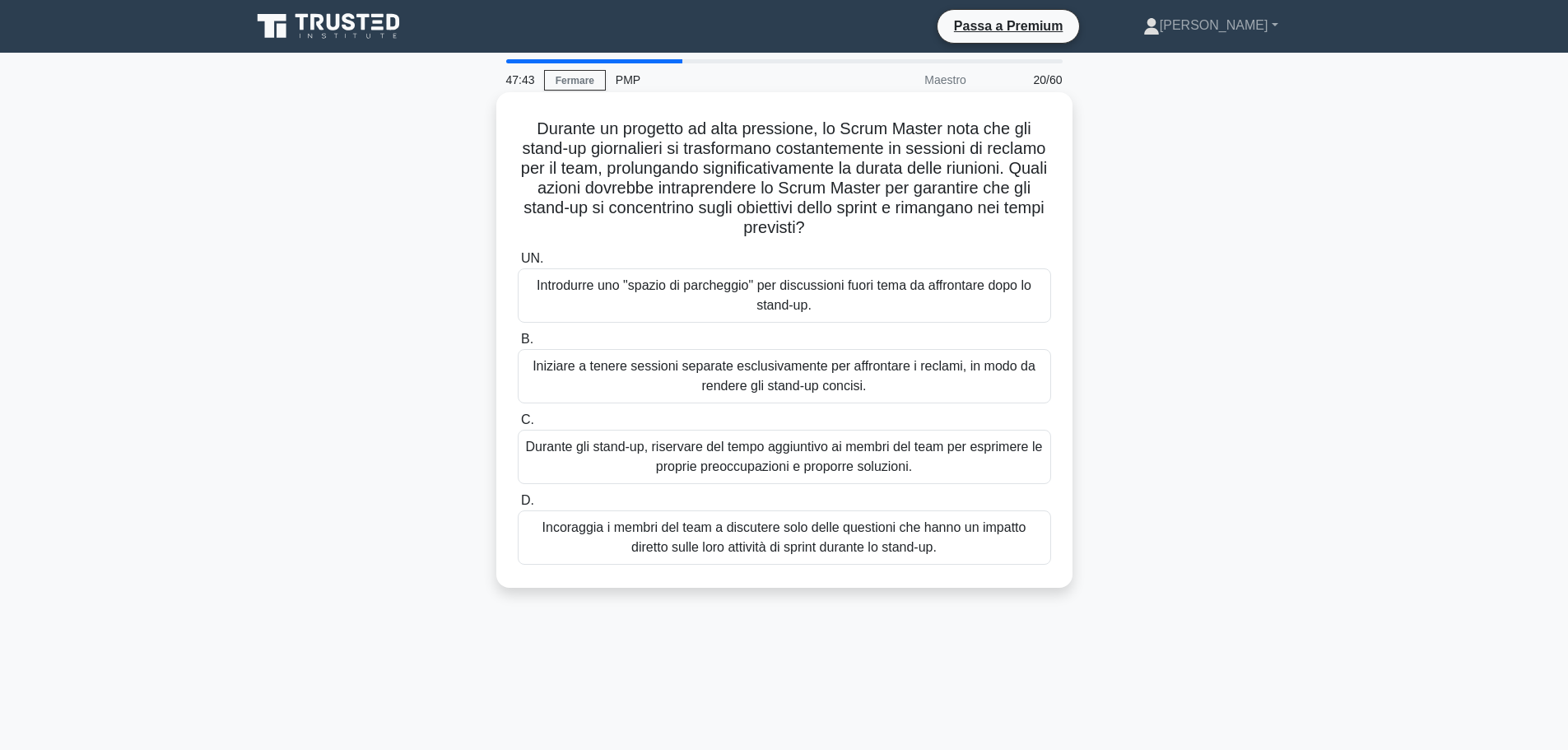
click at [932, 300] on font "Introdurre uno "spazio di parcheggio" per discussioni fuori tema da affrontare …" at bounding box center [785, 295] width 519 height 39
click at [518, 265] on input "UN. Introdurre uno "spazio di parcheggio" per discussioni fuori tema da affront…" at bounding box center [518, 259] width 0 height 11
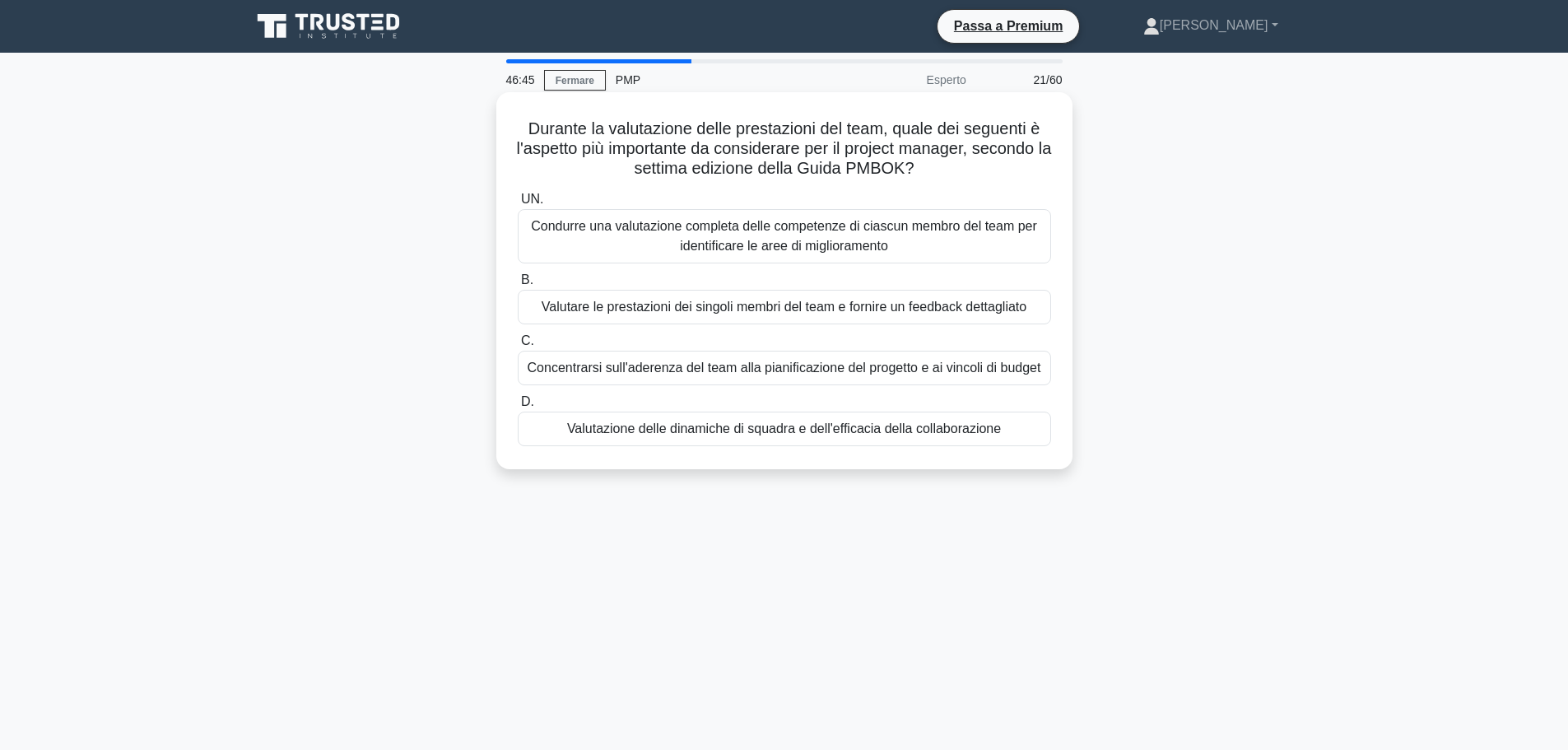
click at [813, 425] on font "Valutazione delle dinamiche di squadra e dell'efficacia della collaborazione" at bounding box center [784, 428] width 433 height 14
click at [518, 408] on input "D. Valutazione delle dinamiche di squadra e dell'efficacia della collaborazione" at bounding box center [518, 402] width 0 height 11
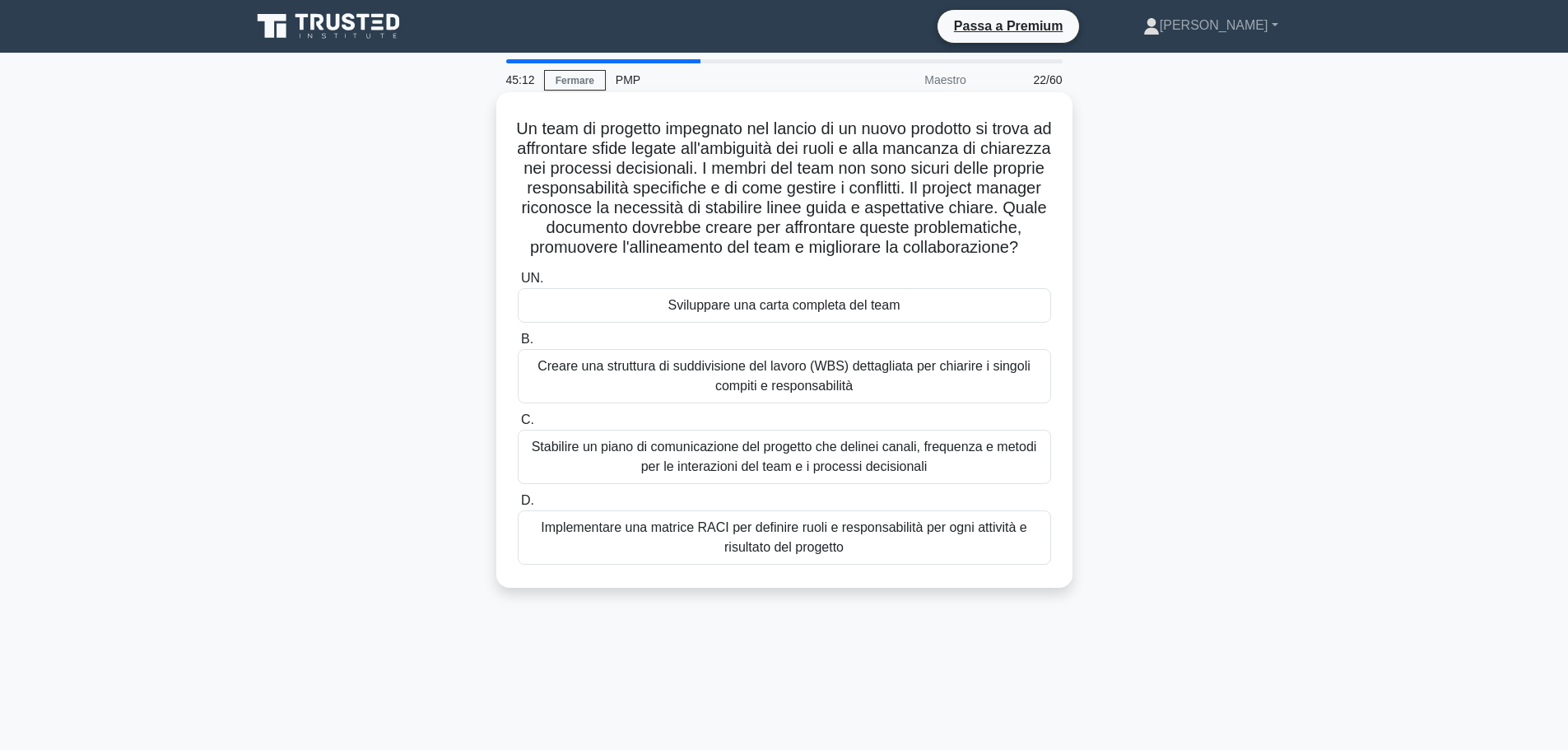
click at [815, 549] on font "Implementare una matrice RACI per definire ruoli e responsabilità per ogni atti…" at bounding box center [784, 538] width 486 height 34
click at [518, 506] on input "D. Implementare una matrice RACI per definire ruoli e responsabilità per ogni a…" at bounding box center [518, 501] width 0 height 11
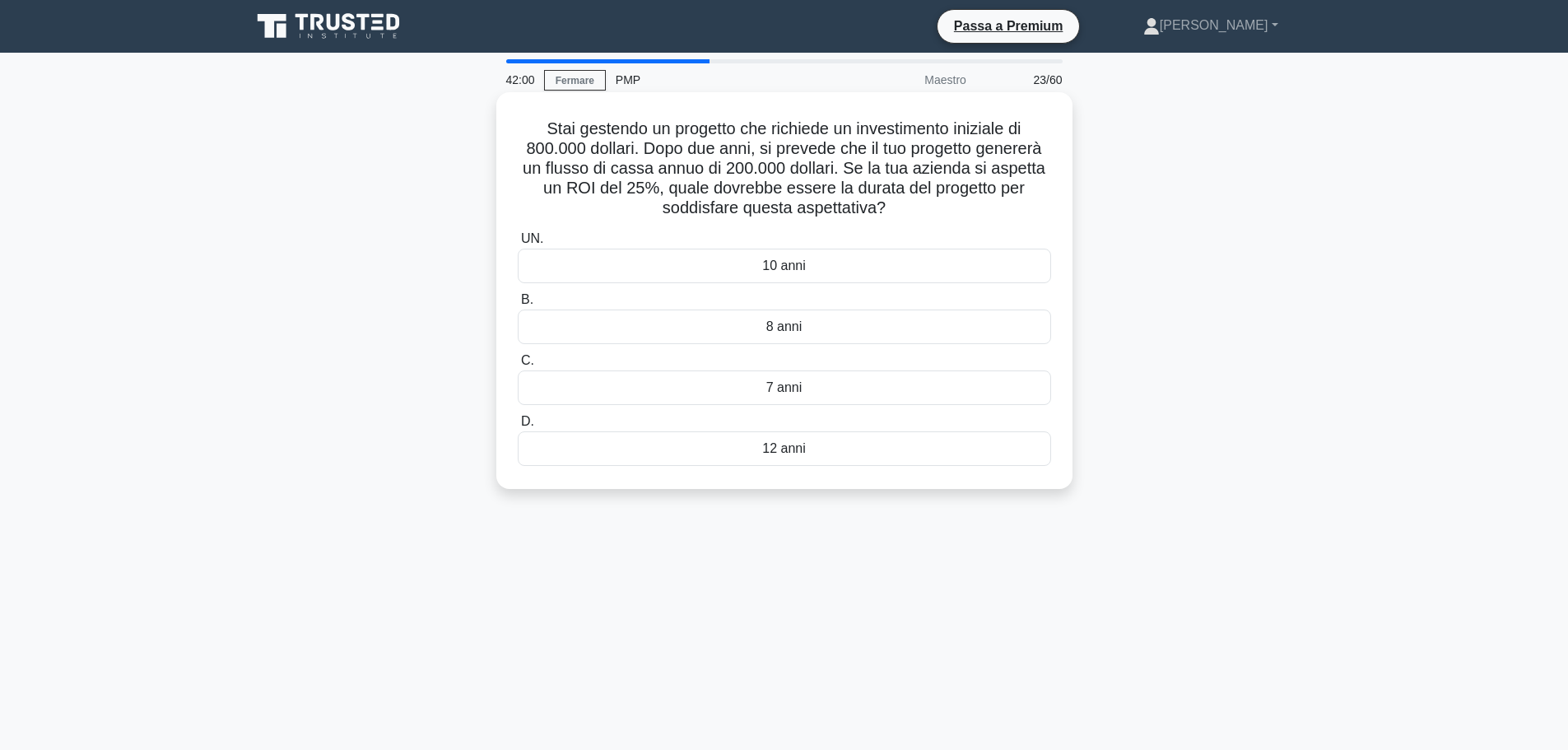
click at [891, 398] on div "7 anni" at bounding box center [784, 387] width 533 height 35
click at [518, 366] on input "C. 7 anni" at bounding box center [518, 361] width 0 height 11
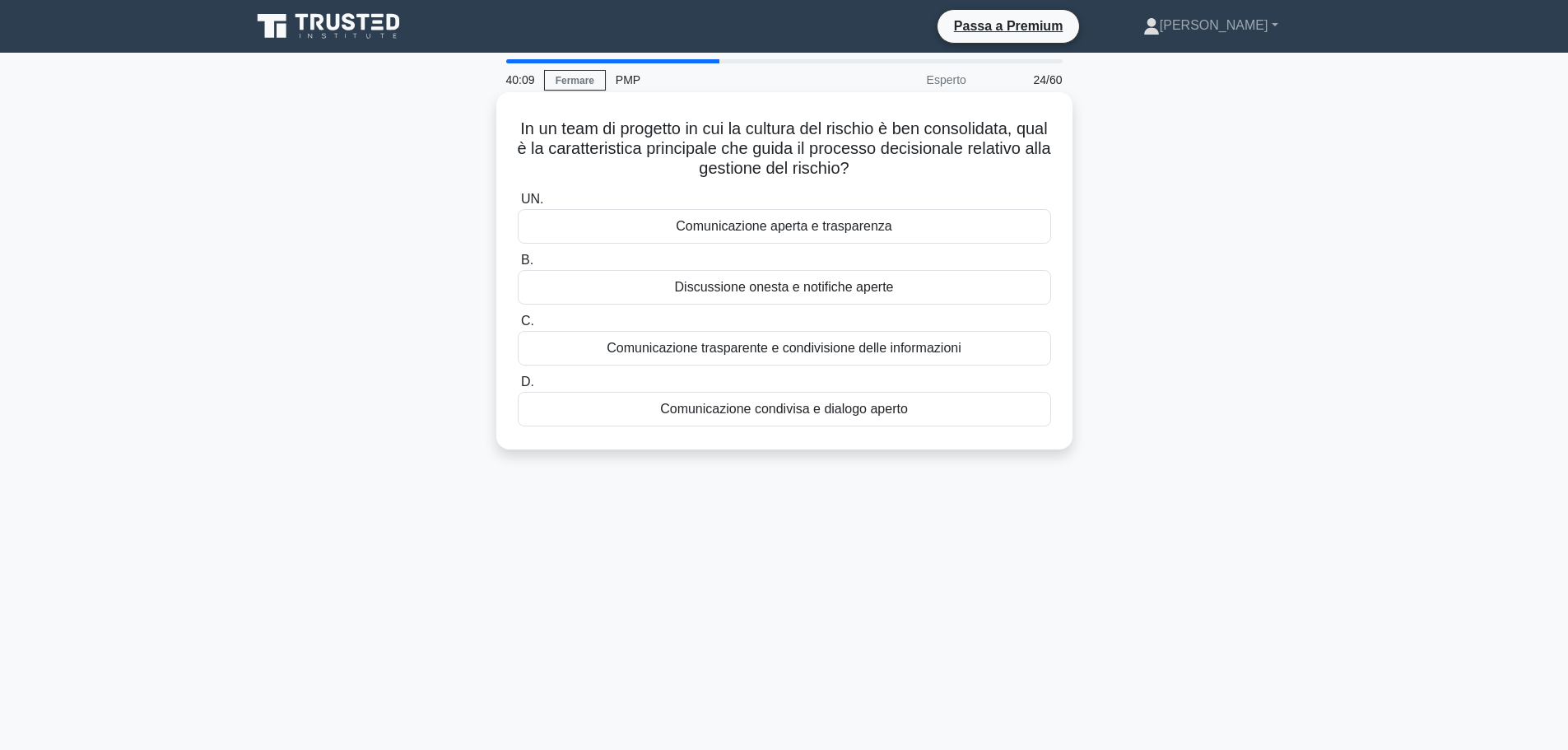
drag, startPoint x: 697, startPoint y: 410, endPoint x: 700, endPoint y: 419, distance: 9.5
click at [700, 419] on font "Comunicazione condivisa e dialogo aperto" at bounding box center [784, 409] width 247 height 20
click at [706, 414] on font "Comunicazione condivisa e dialogo aperto" at bounding box center [784, 409] width 247 height 14
click at [518, 387] on input "D. Comunicazione condivisa e dialogo aperto" at bounding box center [518, 382] width 0 height 11
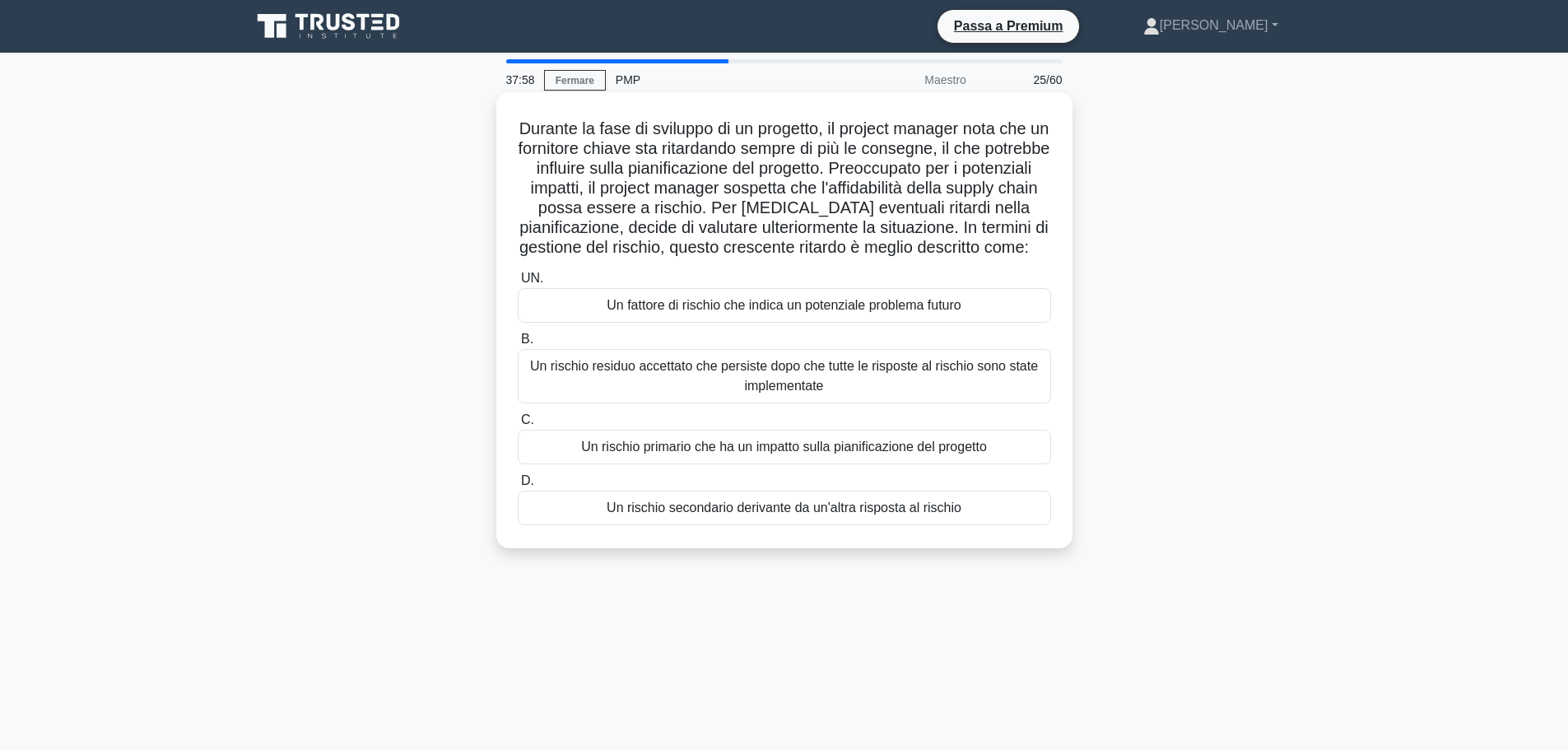
click at [819, 312] on font "Un fattore di rischio che indica un potenziale problema futuro" at bounding box center [783, 305] width 354 height 14
click at [518, 284] on input "UN. Un fattore di rischio che indica un potenziale problema futuro" at bounding box center [518, 278] width 0 height 11
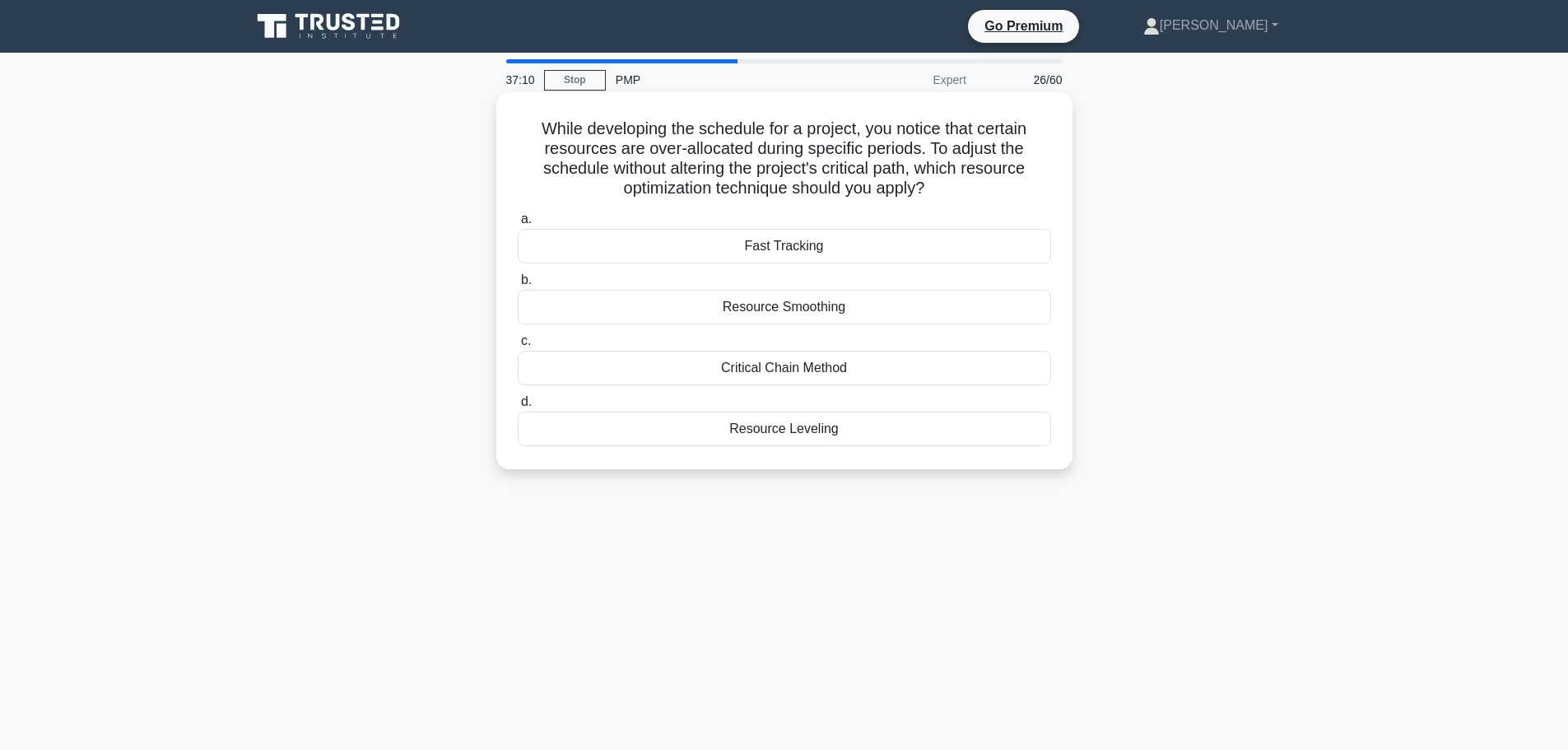
click at [853, 308] on div "Resource Smoothing" at bounding box center [784, 307] width 533 height 35
click at [518, 286] on input "b. Resource Smoothing" at bounding box center [518, 280] width 0 height 11
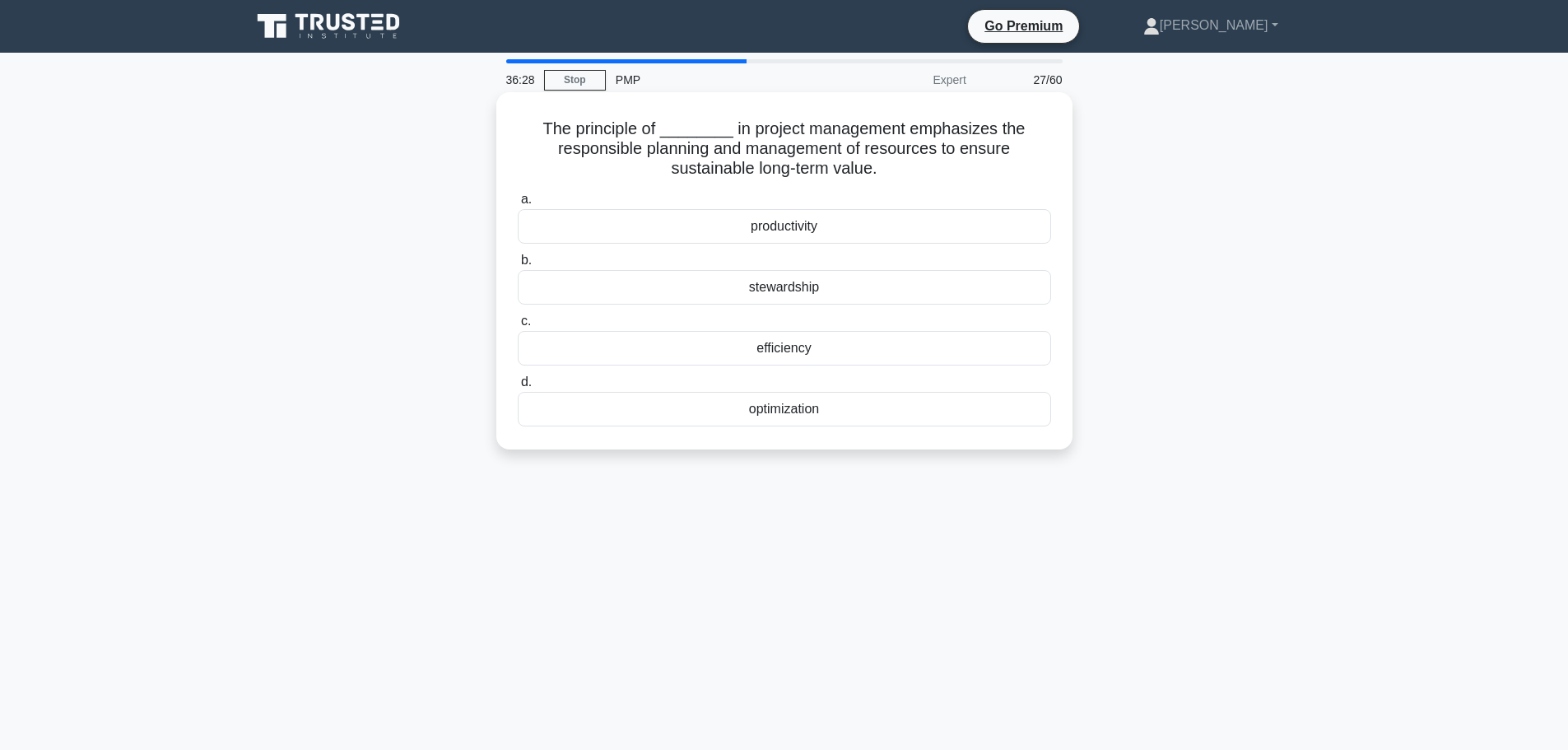
click at [876, 410] on div "optimization" at bounding box center [784, 409] width 533 height 35
click at [518, 387] on input "d. optimization" at bounding box center [518, 382] width 0 height 11
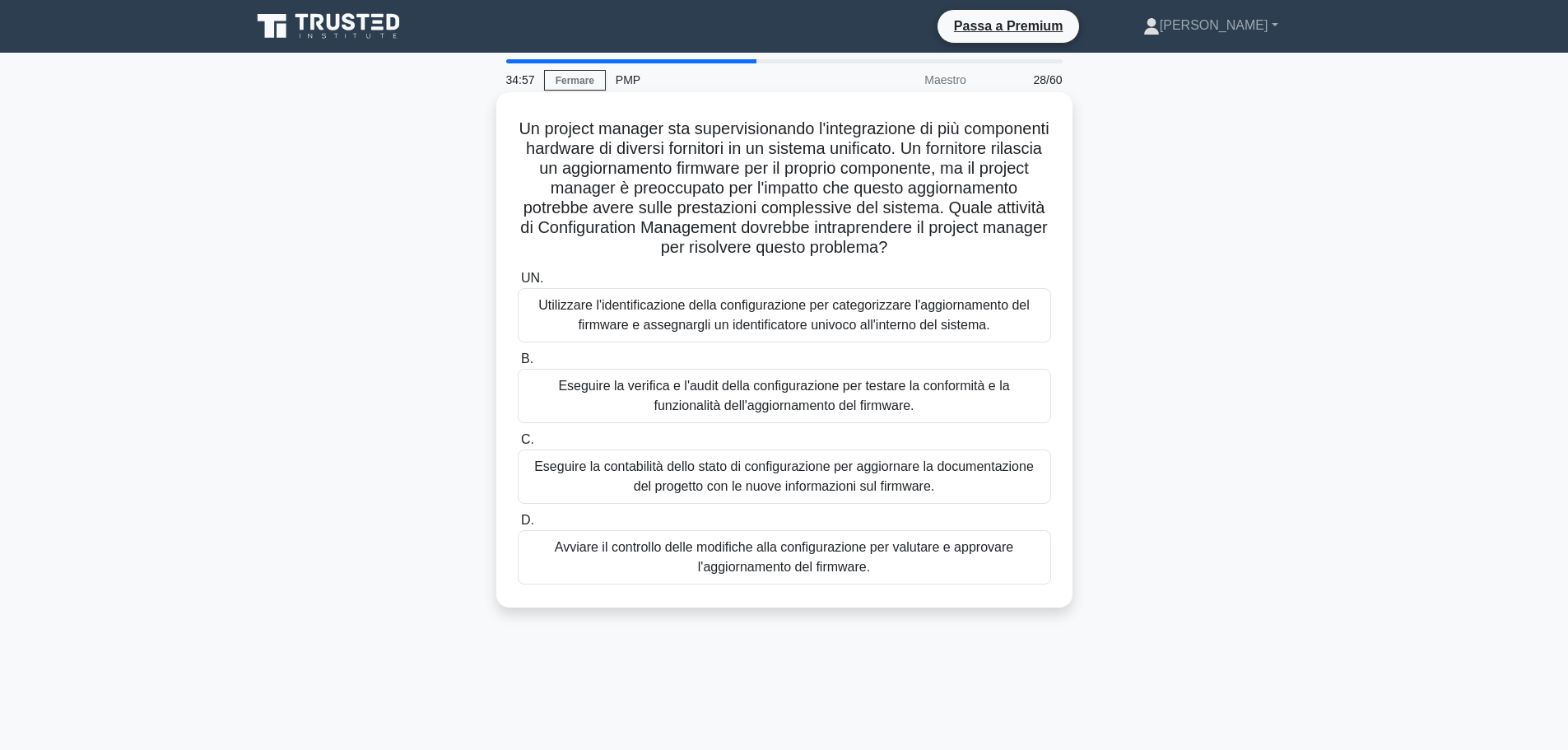
click at [992, 321] on font "Utilizzare l'identificazione della configurazione per categorizzare l'aggiornam…" at bounding box center [785, 315] width 519 height 39
click at [518, 284] on input "UN. Utilizzare l'identificazione della configurazione per categorizzare l'aggio…" at bounding box center [518, 278] width 0 height 11
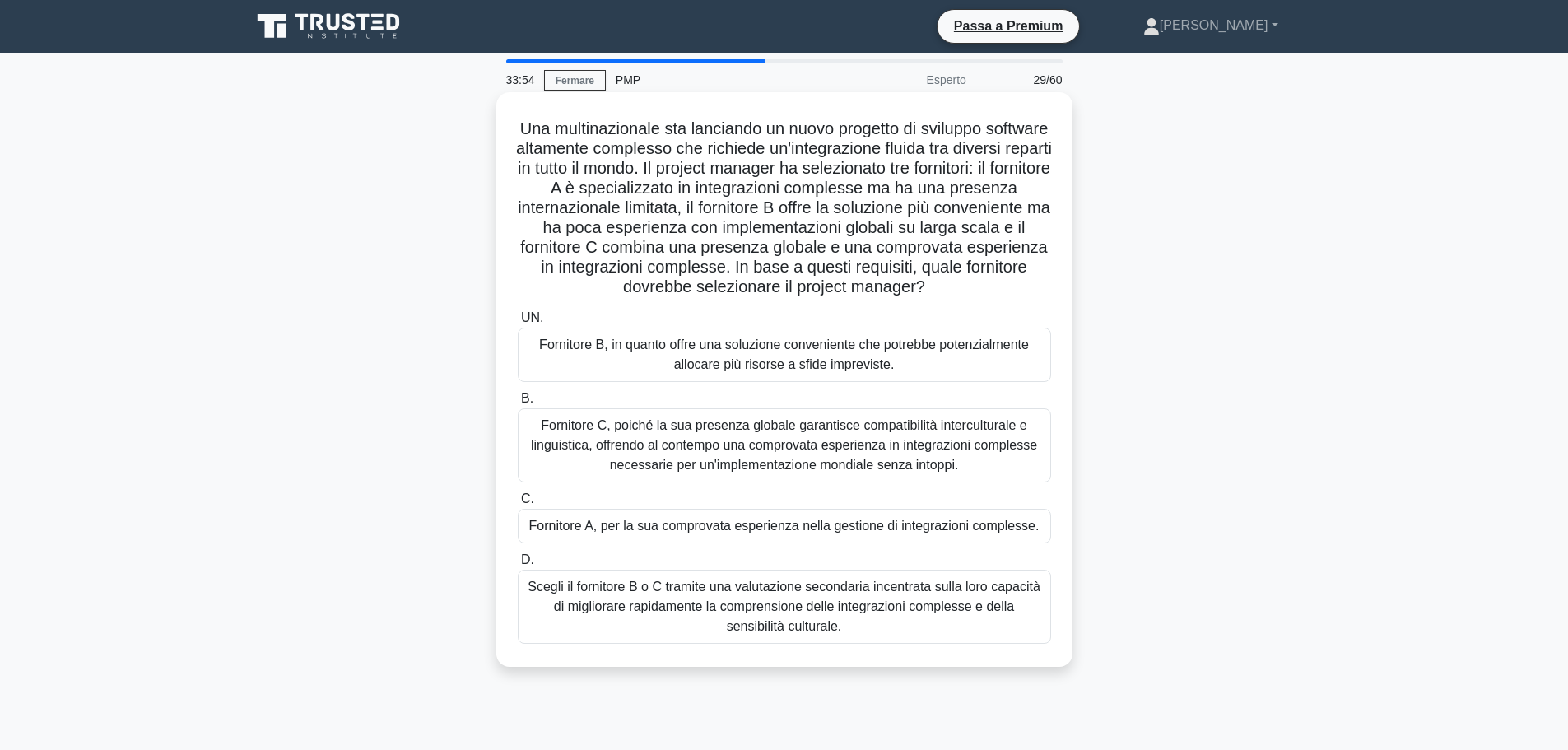
click at [969, 443] on font "Fornitore C, poiché la sua presenza globale garantisce compatibilità intercultu…" at bounding box center [783, 445] width 506 height 54
click at [518, 404] on input "B. Fornitore C, poiché la sua presenza globale garantisce compatibilità intercu…" at bounding box center [518, 398] width 0 height 11
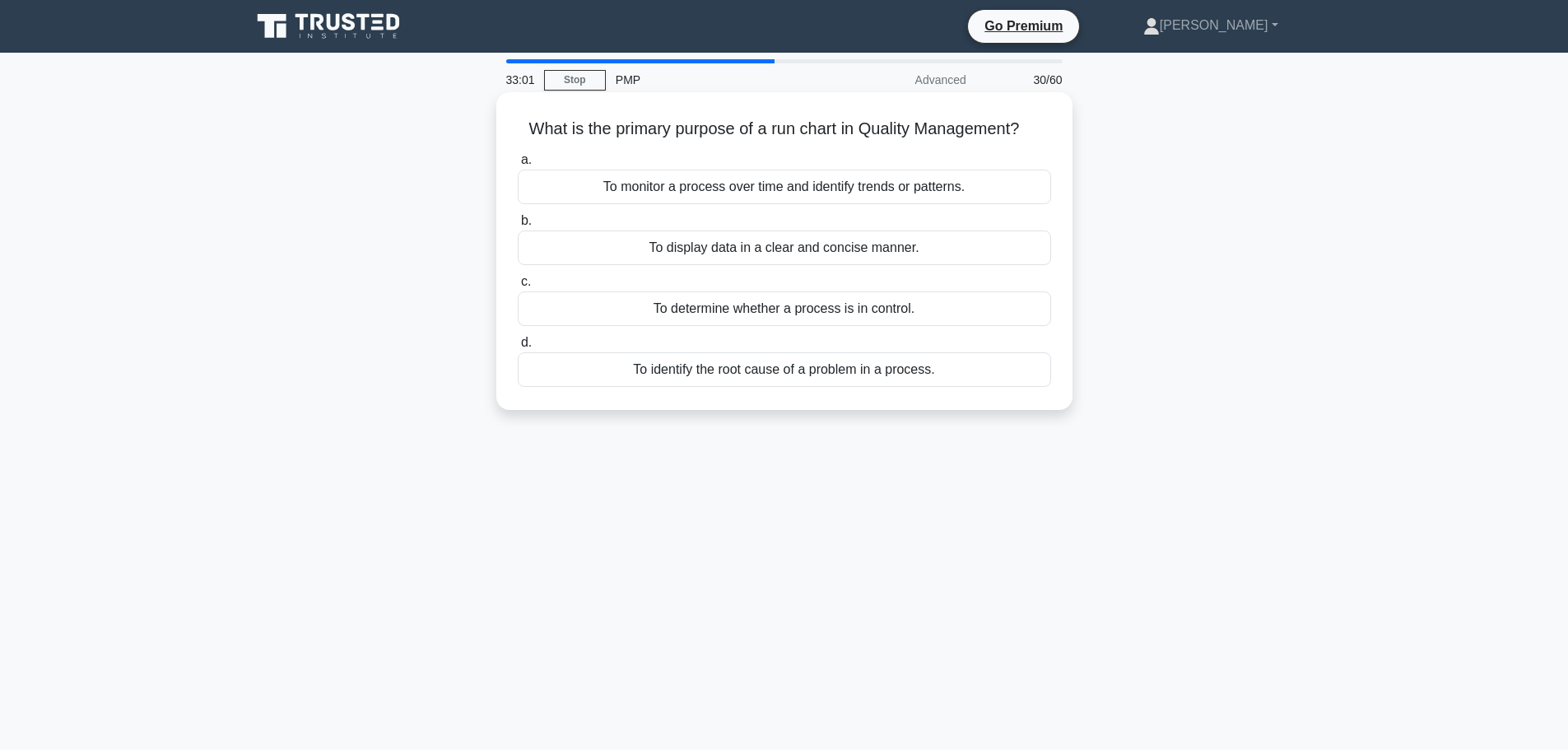
click at [957, 311] on div "To determine whether a process is in control." at bounding box center [784, 309] width 533 height 35
click at [518, 288] on input "c. To determine whether a process is in control." at bounding box center [518, 282] width 0 height 11
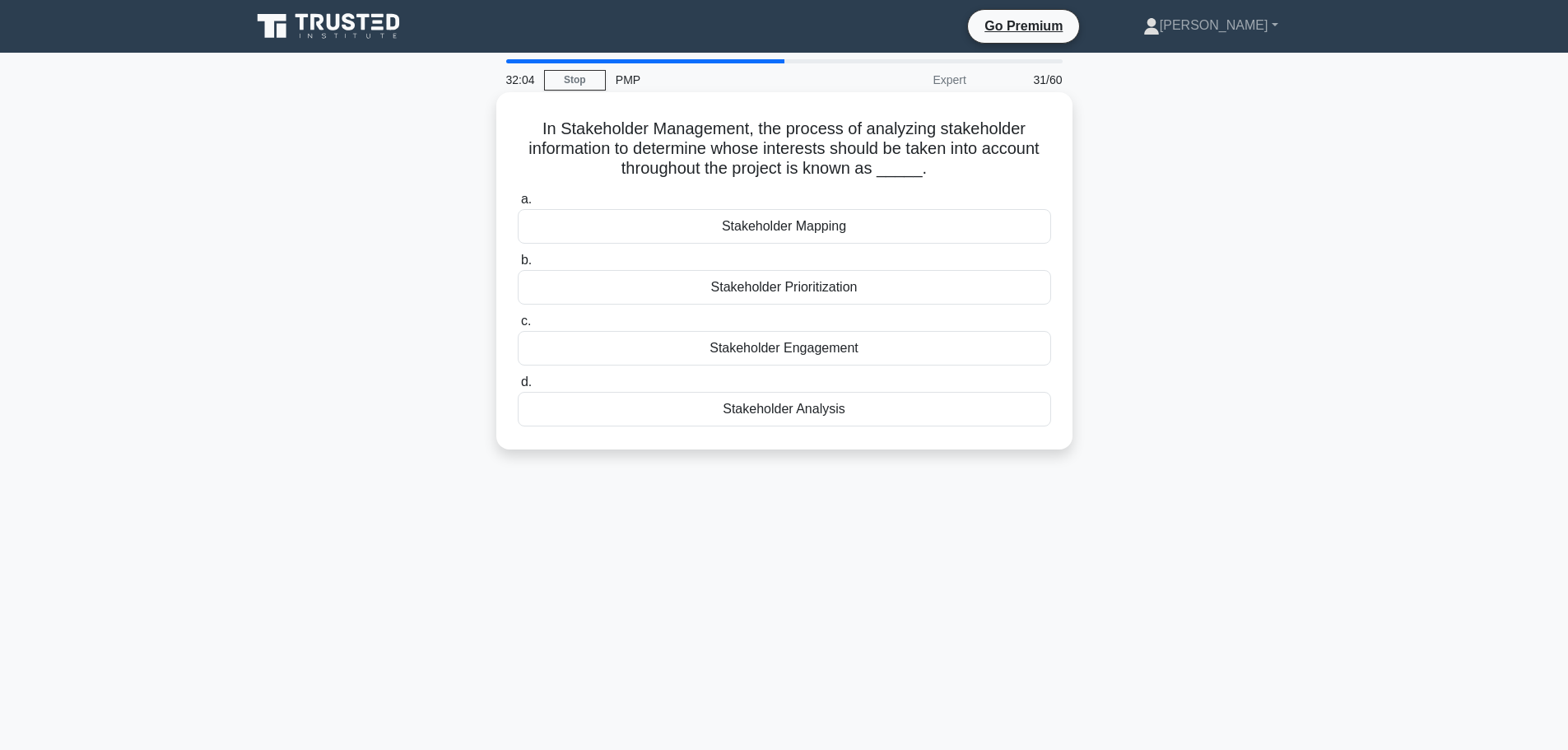
click at [904, 346] on div "Stakeholder Engagement" at bounding box center [784, 348] width 533 height 35
click at [518, 327] on input "c. Stakeholder Engagement" at bounding box center [518, 321] width 0 height 11
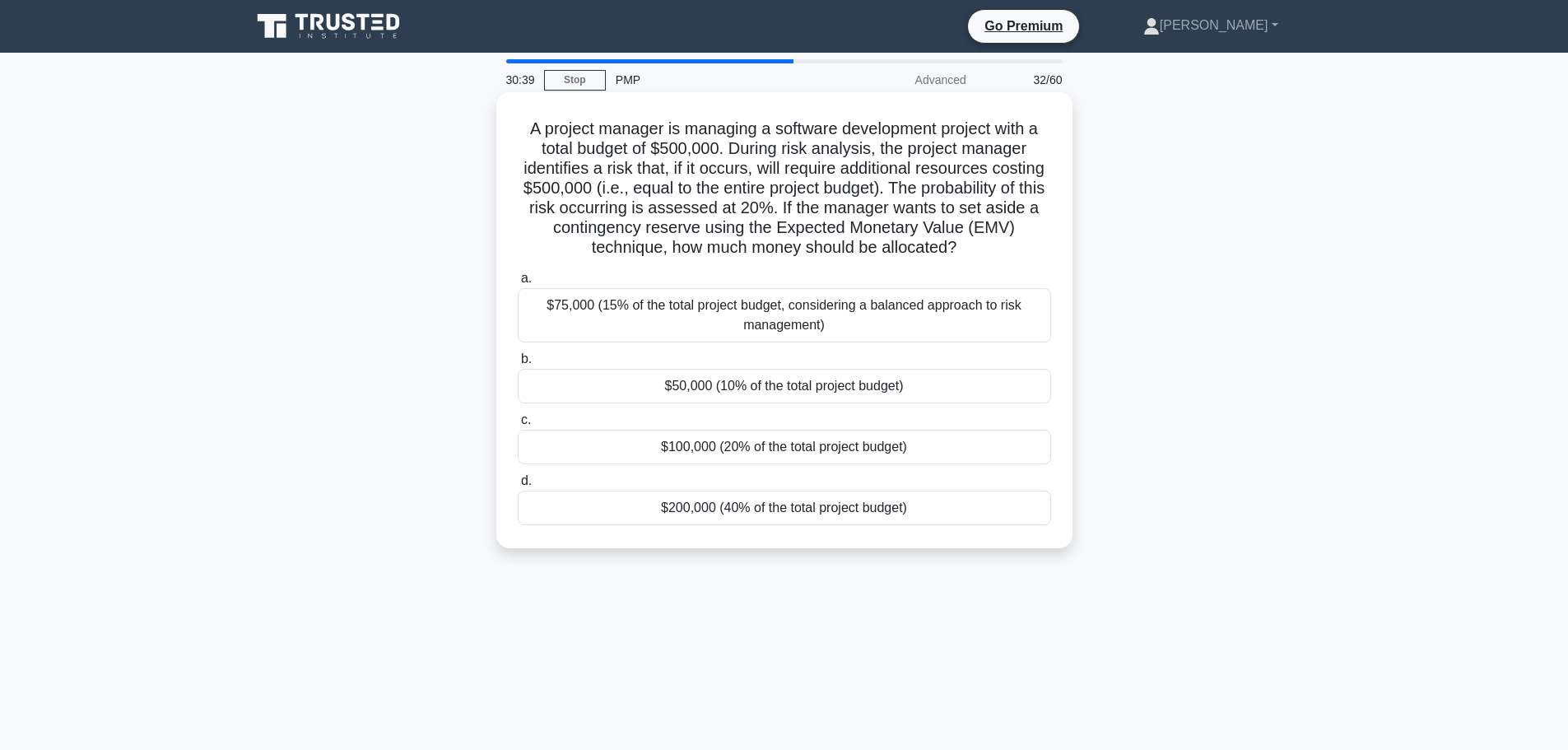
click at [714, 445] on div "$100,000 (20% of the total project budget)" at bounding box center [784, 447] width 533 height 35
click at [518, 426] on input "c. $100,000 (20% of the total project budget)" at bounding box center [518, 420] width 0 height 11
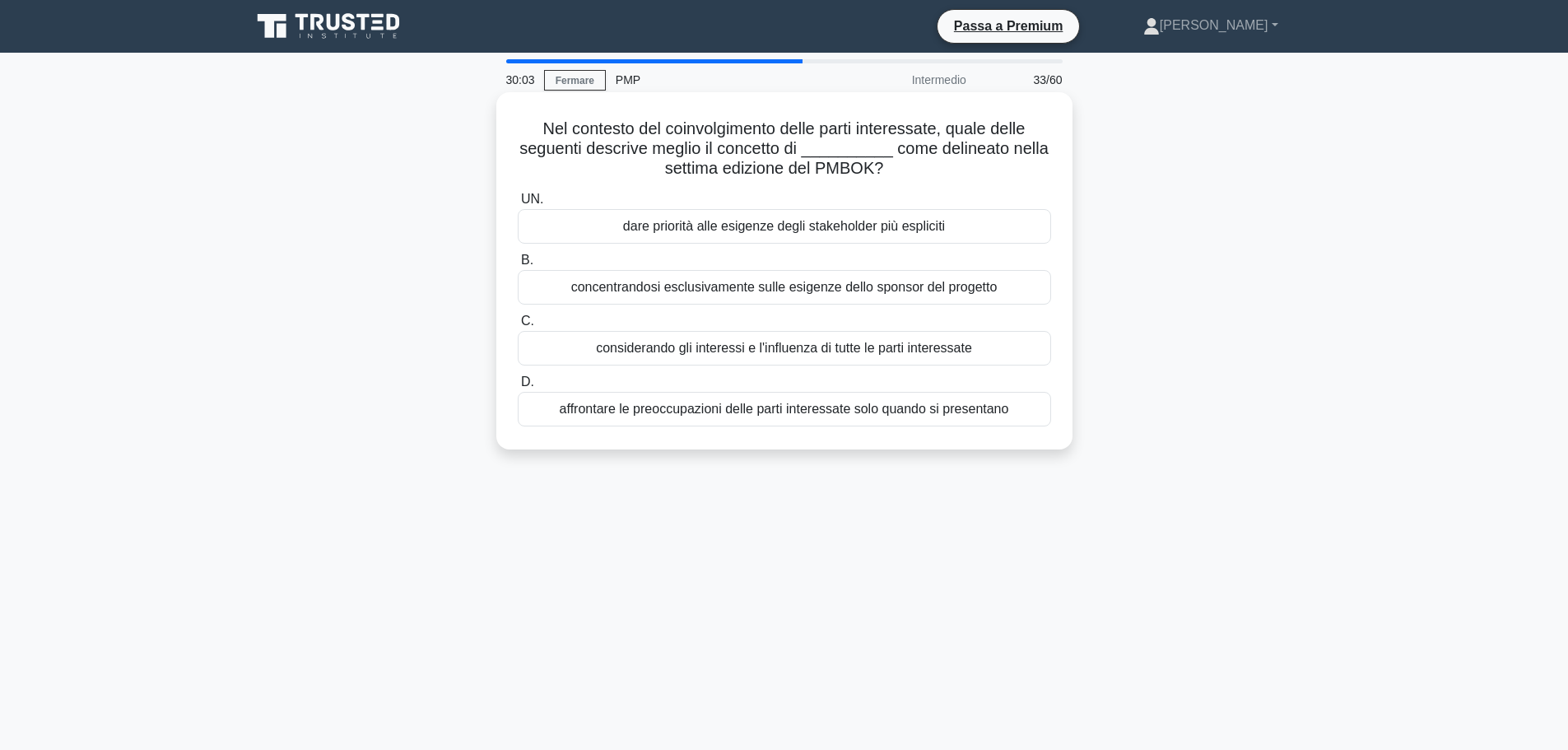
click at [833, 348] on font "considerando gli interessi e l'influenza di tutte le parti interessate" at bounding box center [783, 347] width 376 height 14
click at [518, 327] on input "C. considerando gli interessi e l'influenza di tutte le parti interessate" at bounding box center [518, 321] width 0 height 11
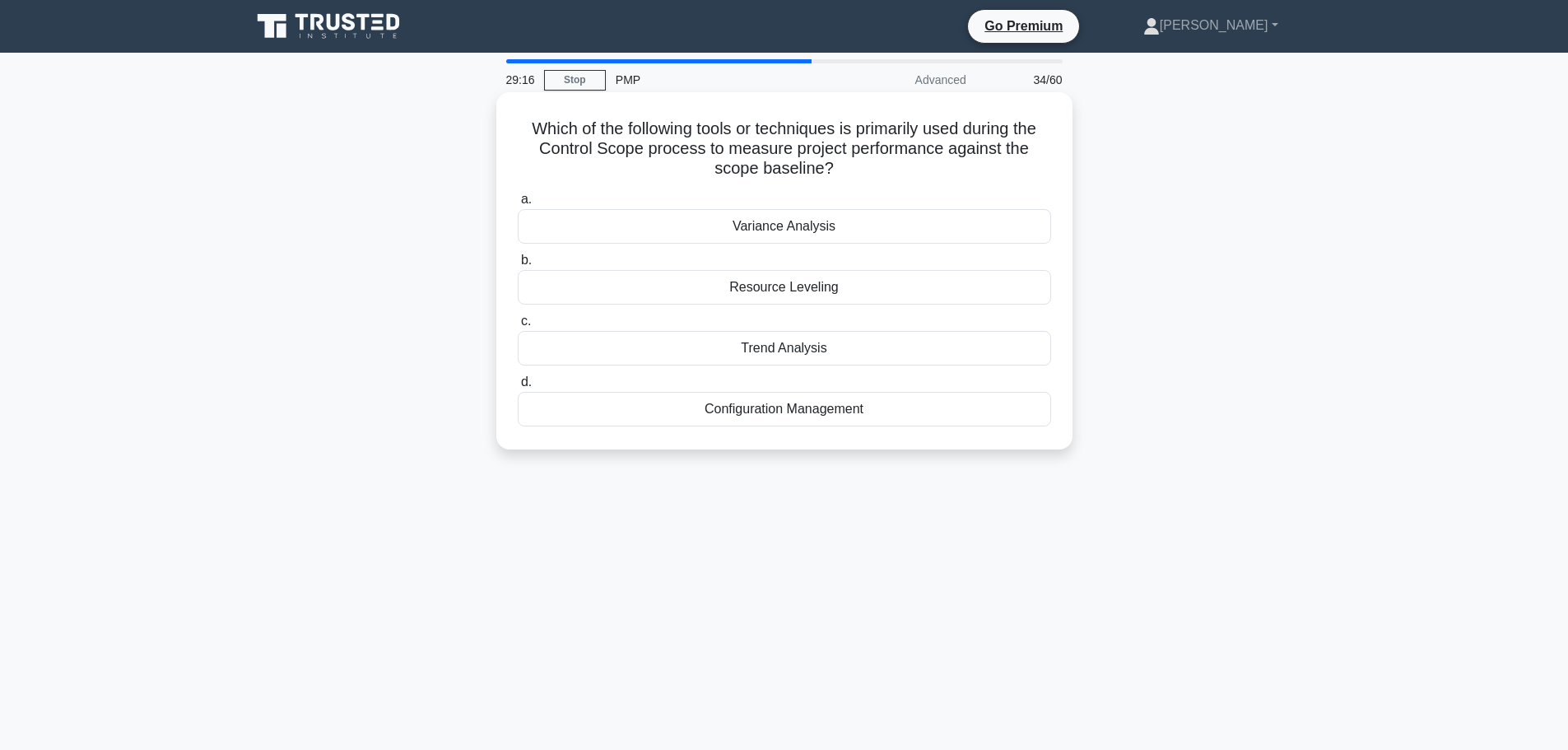
click at [841, 224] on div "Variance Analysis" at bounding box center [784, 226] width 533 height 35
click at [518, 205] on input "a. Variance Analysis" at bounding box center [518, 200] width 0 height 11
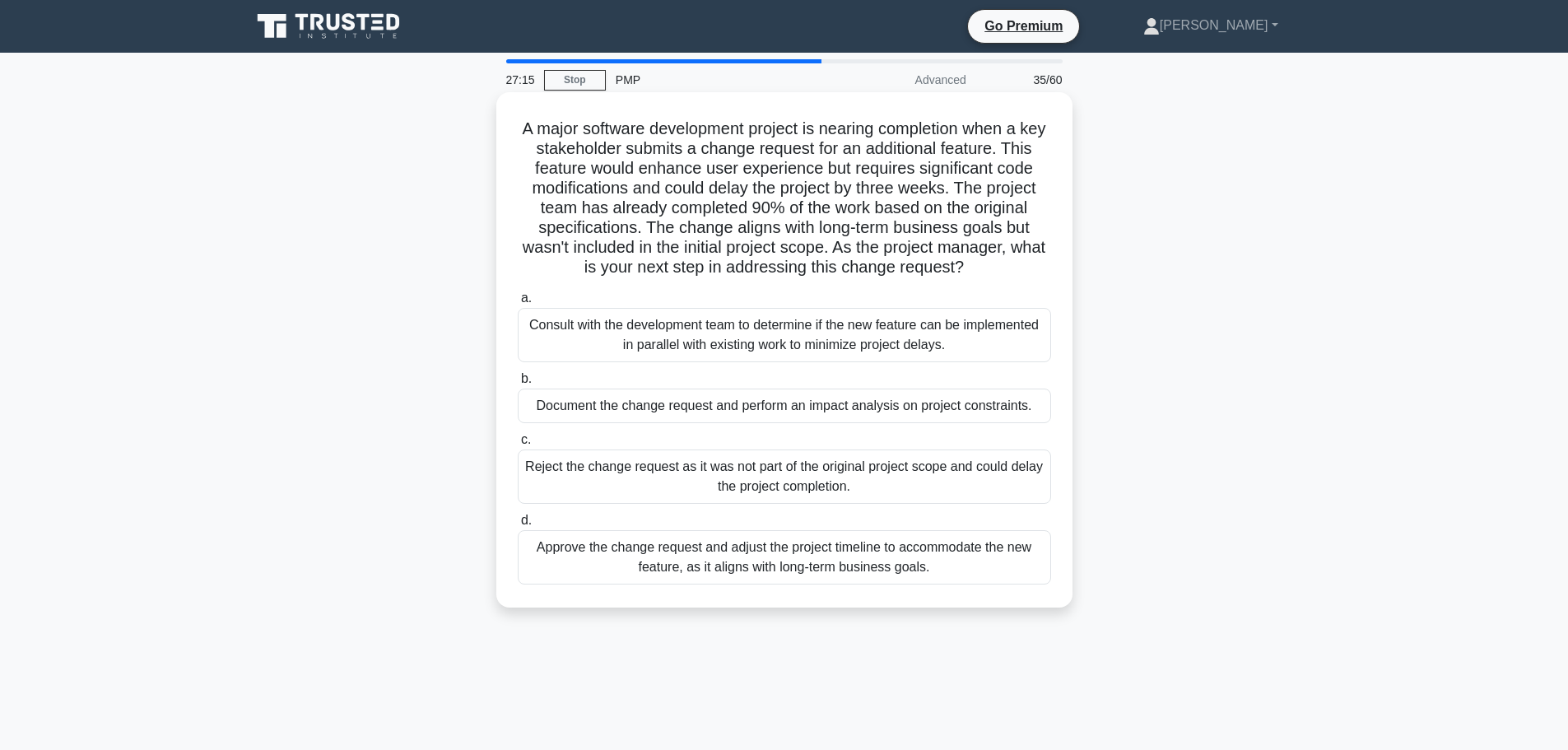
click at [726, 407] on div "Document the change request and perform an impact analysis on project constrain…" at bounding box center [784, 405] width 533 height 35
click at [518, 385] on input "b. Document the change request and perform an impact analysis on project constr…" at bounding box center [518, 379] width 0 height 11
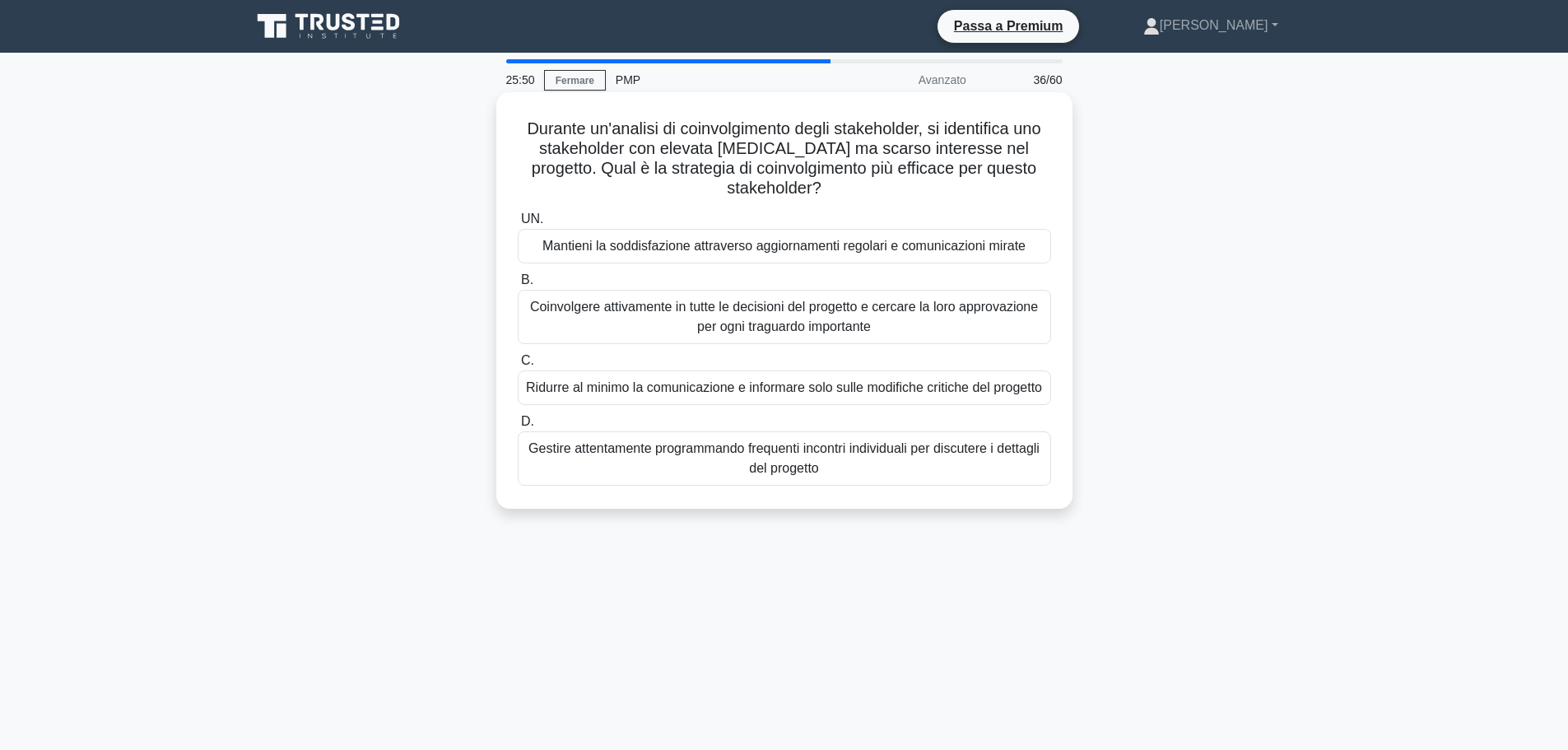
click at [850, 248] on font "Mantieni la soddisfazione attraverso aggiornamenti regolari e comunicazioni mir…" at bounding box center [784, 246] width 483 height 14
click at [518, 224] on input "UN. Mantieni la soddisfazione attraverso aggiornamenti regolari e comunicazioni…" at bounding box center [518, 219] width 0 height 11
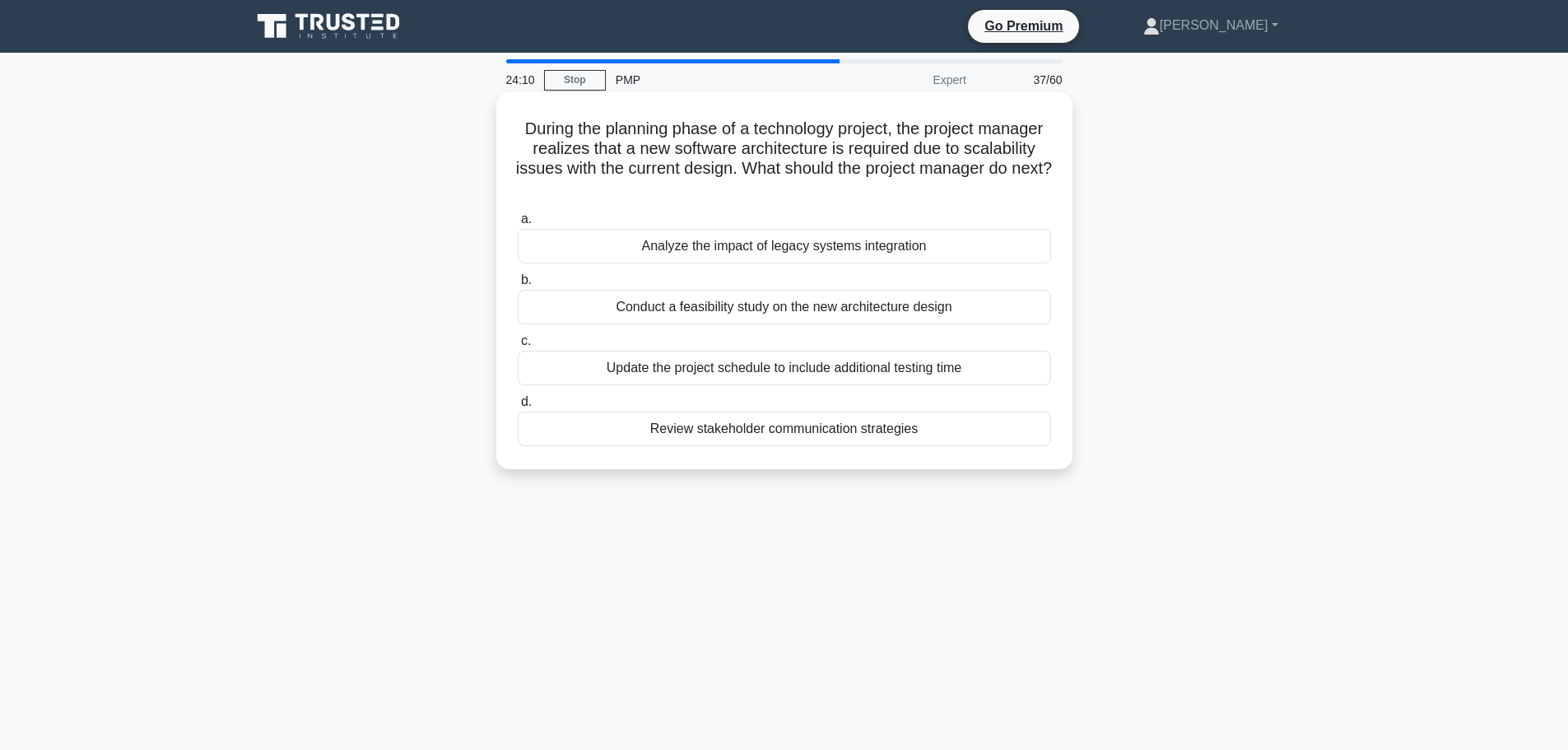
click at [766, 375] on div "Update the project schedule to include additional testing time" at bounding box center [784, 368] width 533 height 35
click at [518, 346] on input "c. Update the project schedule to include additional testing time" at bounding box center [518, 341] width 0 height 11
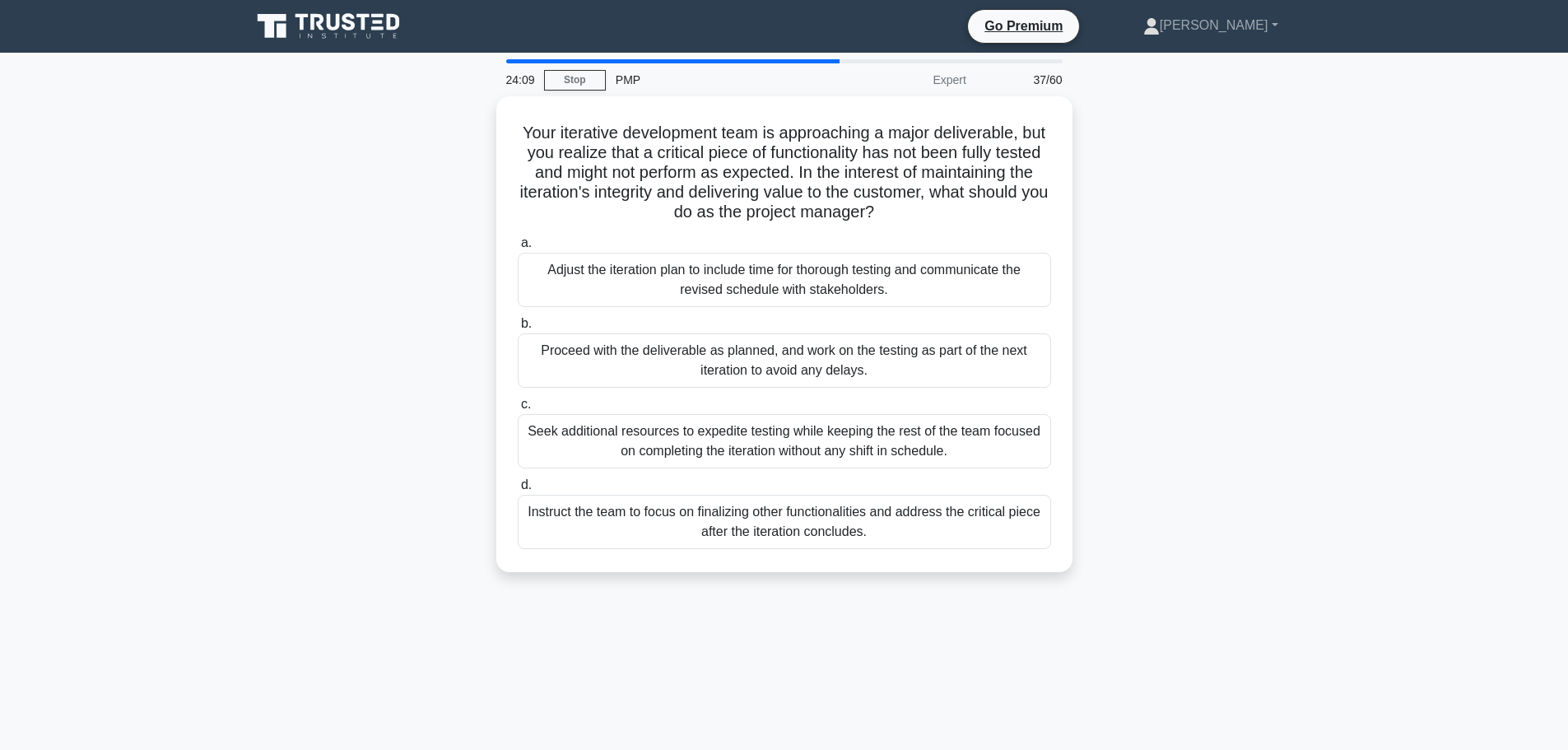
click at [766, 375] on div "Proceed with the deliverable as planned, and work on the testing as part of the…" at bounding box center [784, 361] width 533 height 55
click at [518, 329] on input "b. Proceed with the deliverable as planned, and work on the testing as part of …" at bounding box center [518, 323] width 0 height 11
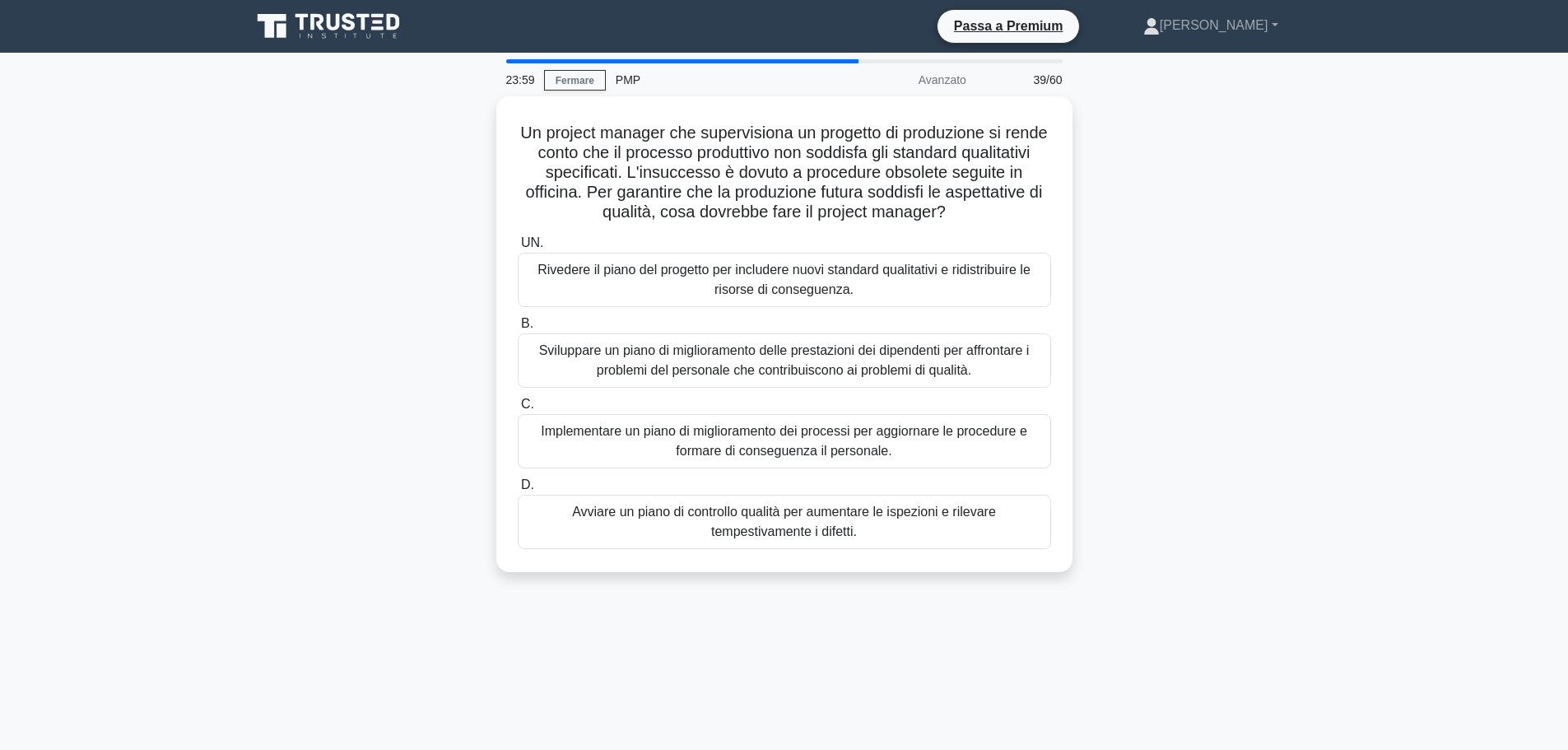
click at [1042, 75] on font "39/60" at bounding box center [1048, 79] width 29 height 13
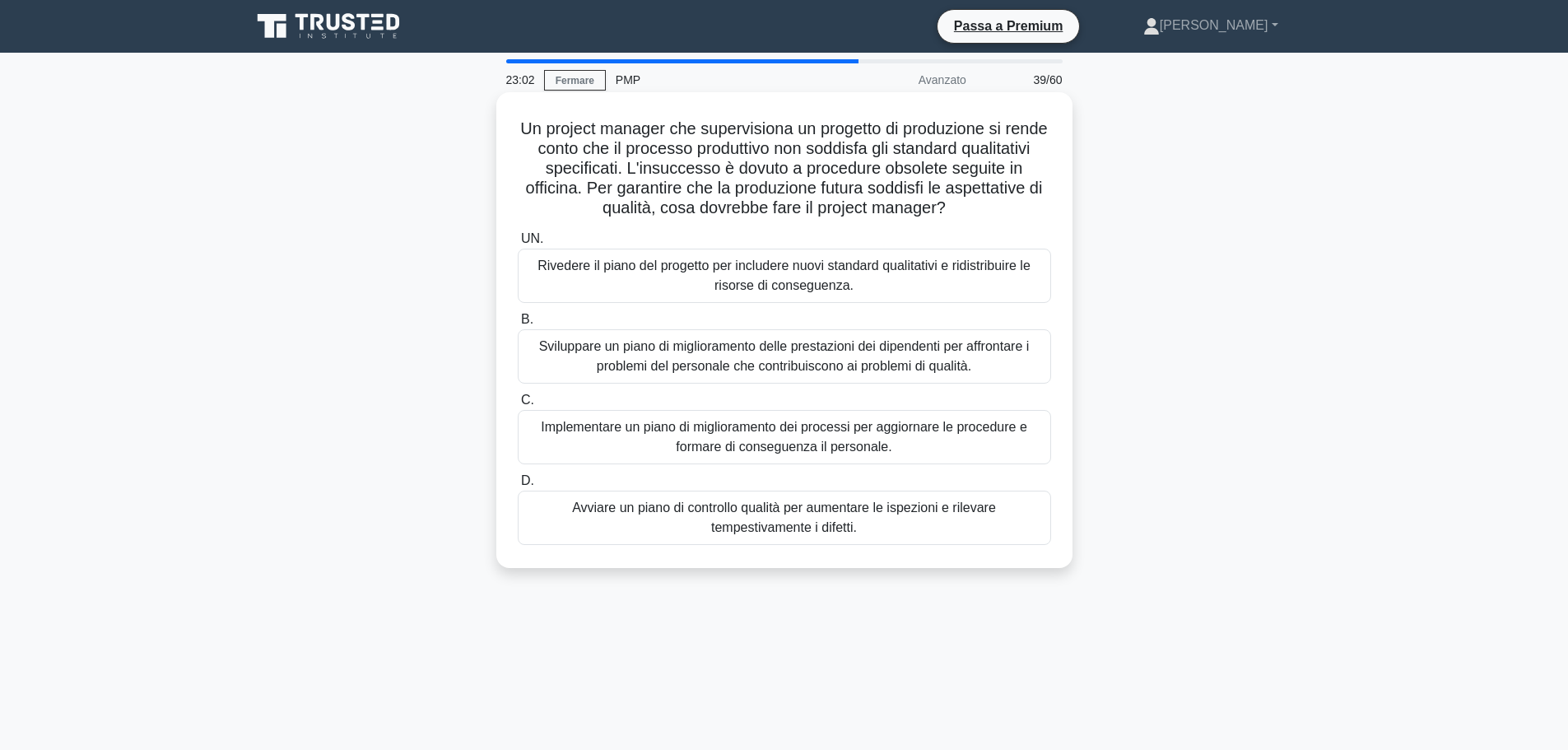
click at [971, 446] on font "Implementare un piano di miglioramento dei processi per aggiornare le procedure…" at bounding box center [785, 437] width 519 height 39
click at [518, 406] on input "C. Implementare un piano di miglioramento dei processi per aggiornare le proced…" at bounding box center [518, 400] width 0 height 11
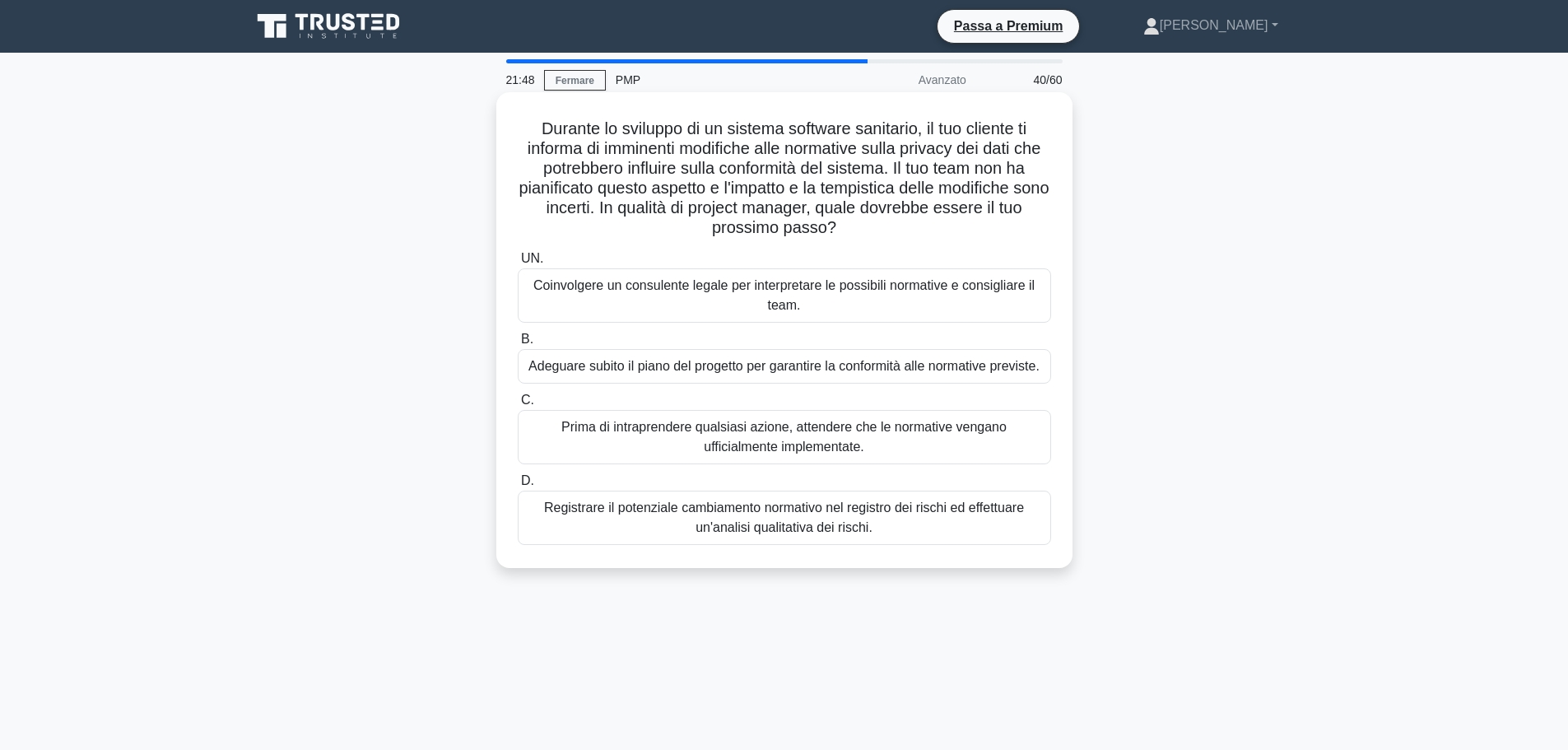
click at [692, 371] on font "Adeguare subito il piano del progetto per garantire la conformità alle normativ…" at bounding box center [783, 366] width 511 height 14
click at [518, 345] on input "B. Adeguare subito il piano del progetto per garantire la conformità alle norma…" at bounding box center [518, 340] width 0 height 11
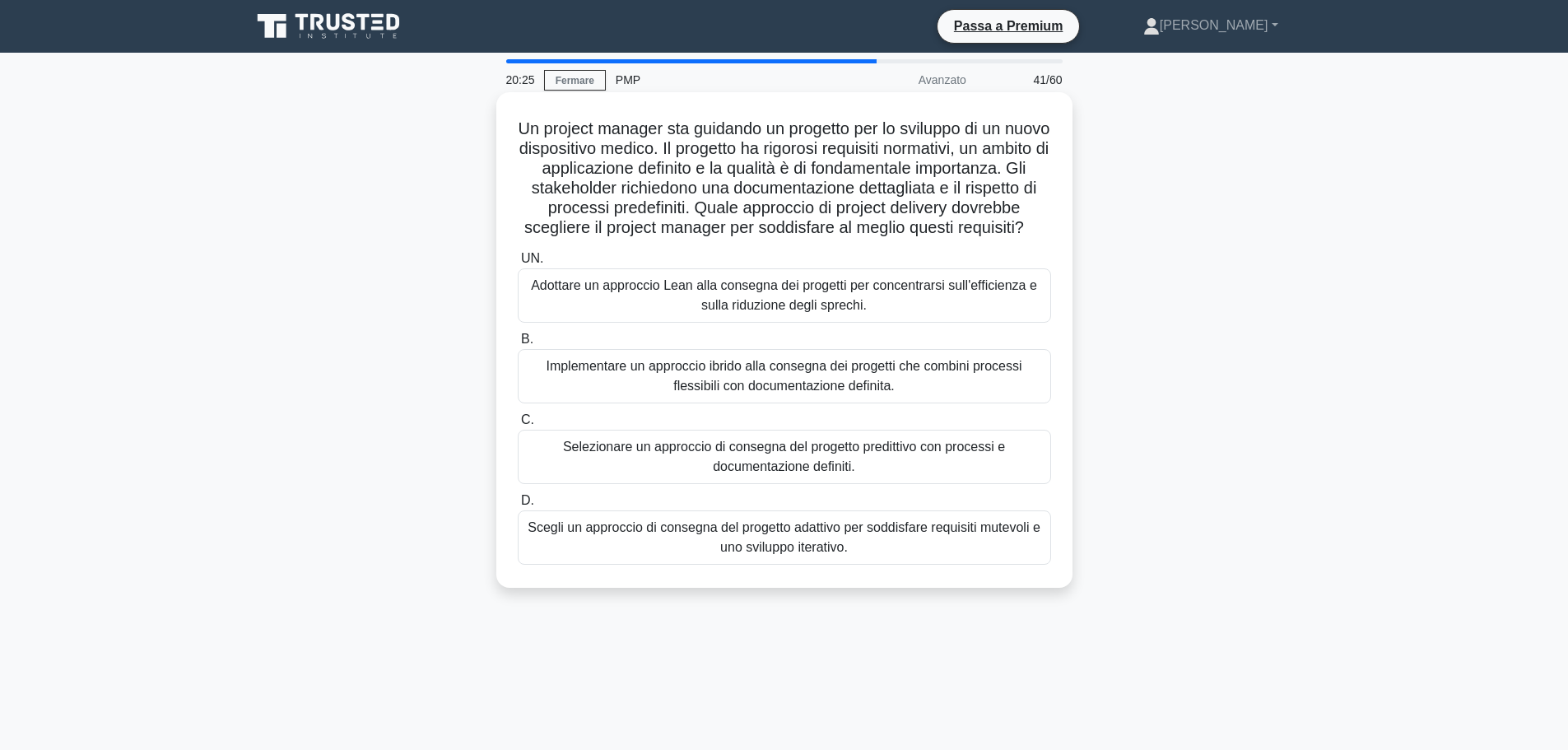
click at [966, 477] on font "Selezionare un approccio di consegna del progetto predittivo con processi e doc…" at bounding box center [785, 456] width 519 height 39
click at [518, 426] on input "C. Selezionare un approccio di consegna del progetto predittivo con processi e …" at bounding box center [518, 420] width 0 height 11
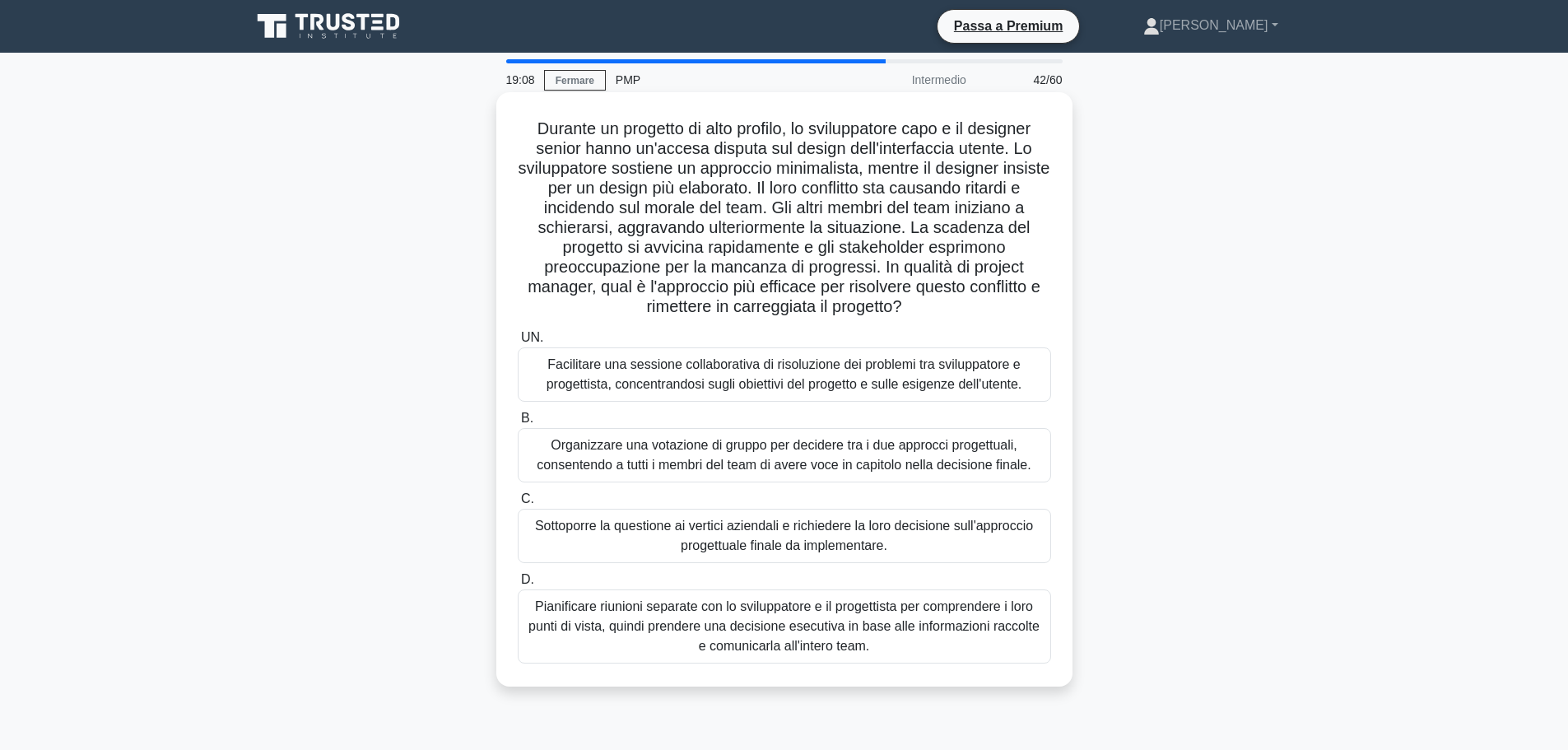
click at [884, 627] on font "Pianificare riunioni separate con lo sviluppatore e il progettista per comprend…" at bounding box center [783, 625] width 511 height 54
click at [518, 585] on input "D. Pianificare riunioni separate con lo sviluppatore e il progettista per compr…" at bounding box center [518, 579] width 0 height 11
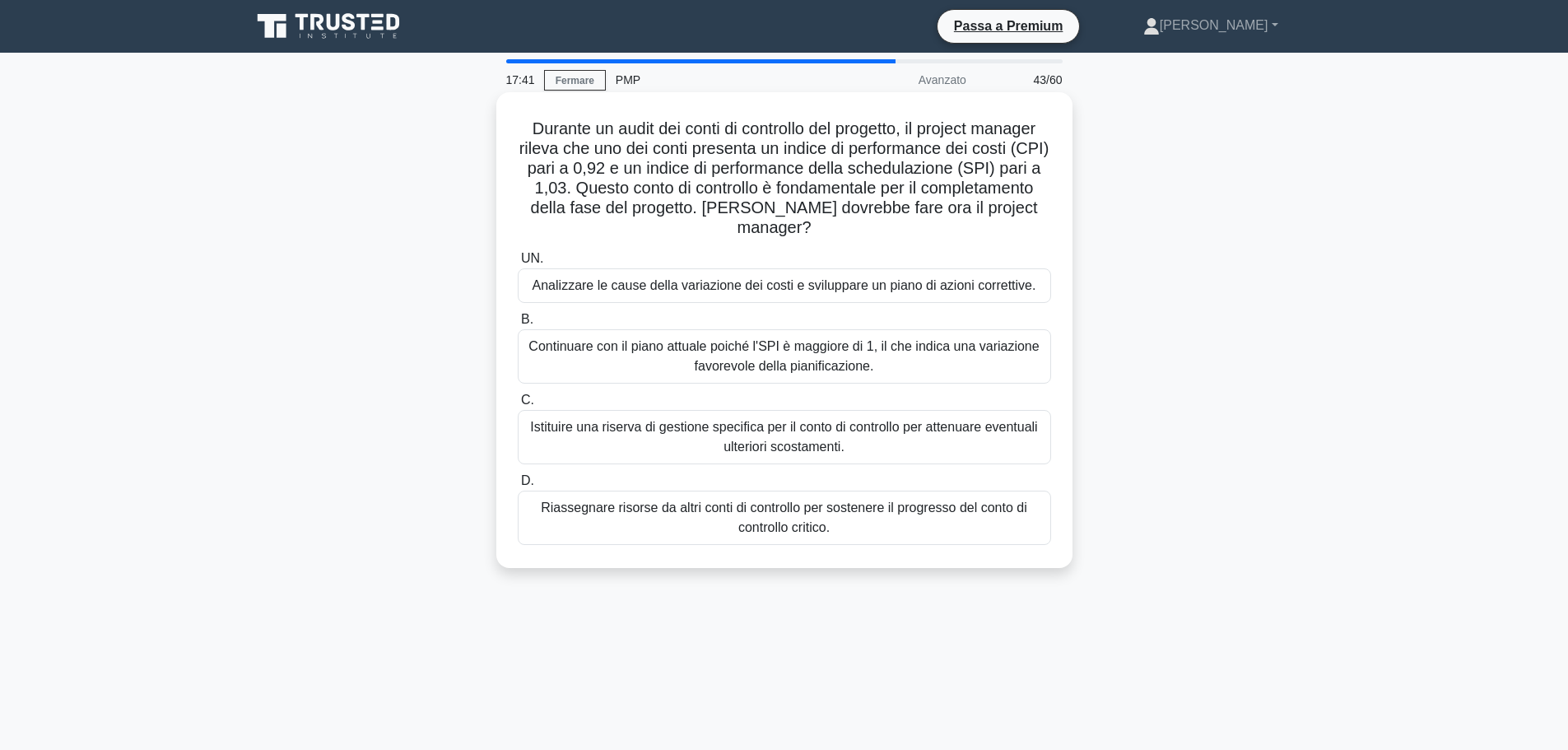
click at [721, 286] on font "Analizzare le cause della variazione dei costi e sviluppare un piano di azioni …" at bounding box center [784, 285] width 503 height 14
click at [518, 265] on input "UN. Analizzare le cause della variazione dei costi e sviluppare un piano di azi…" at bounding box center [518, 259] width 0 height 11
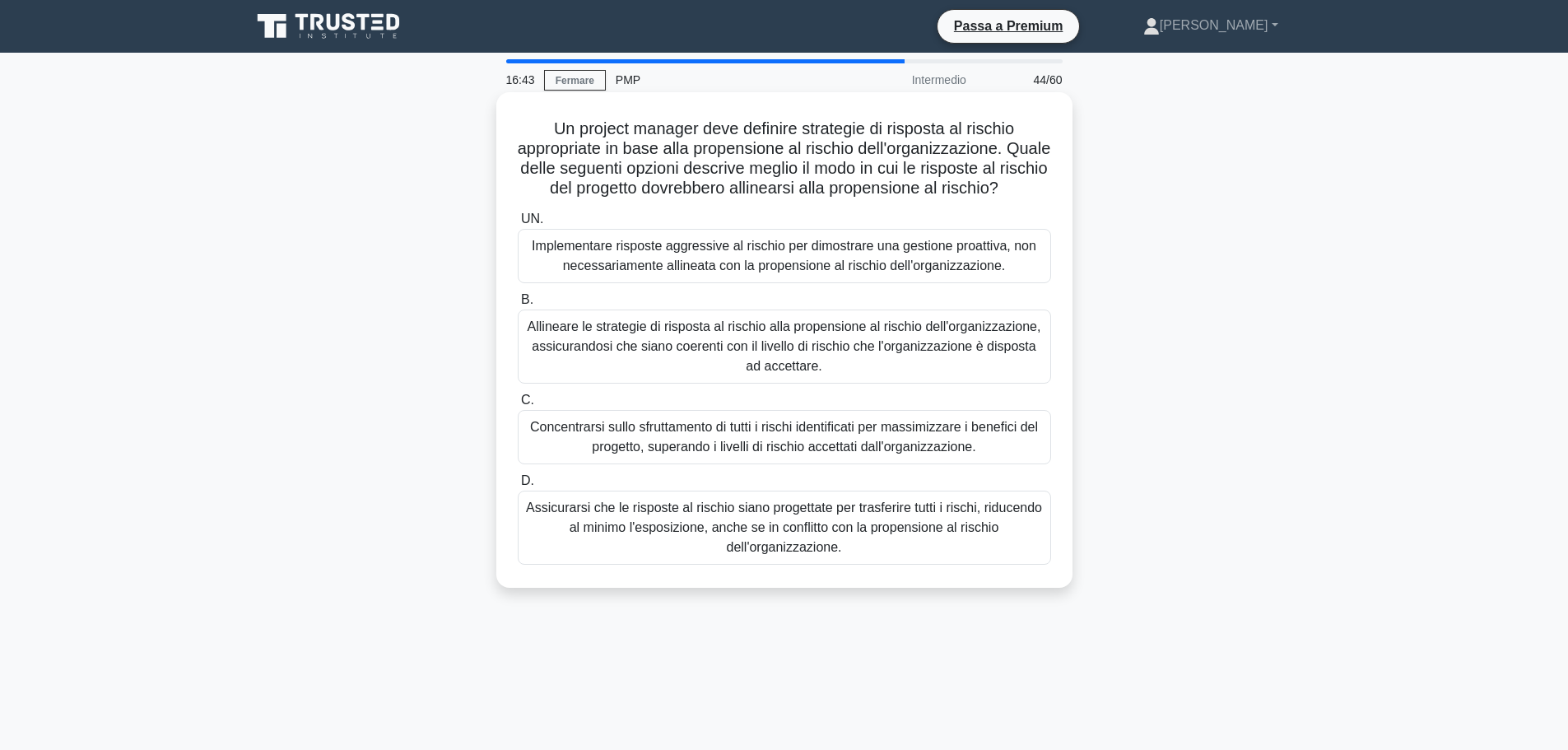
click at [950, 371] on font "Allineare le strategie di risposta al rischio alla propensione al rischio dell'…" at bounding box center [784, 346] width 514 height 54
click at [518, 305] on input "B. Allineare le strategie di risposta al rischio alla propensione al rischio de…" at bounding box center [518, 299] width 0 height 11
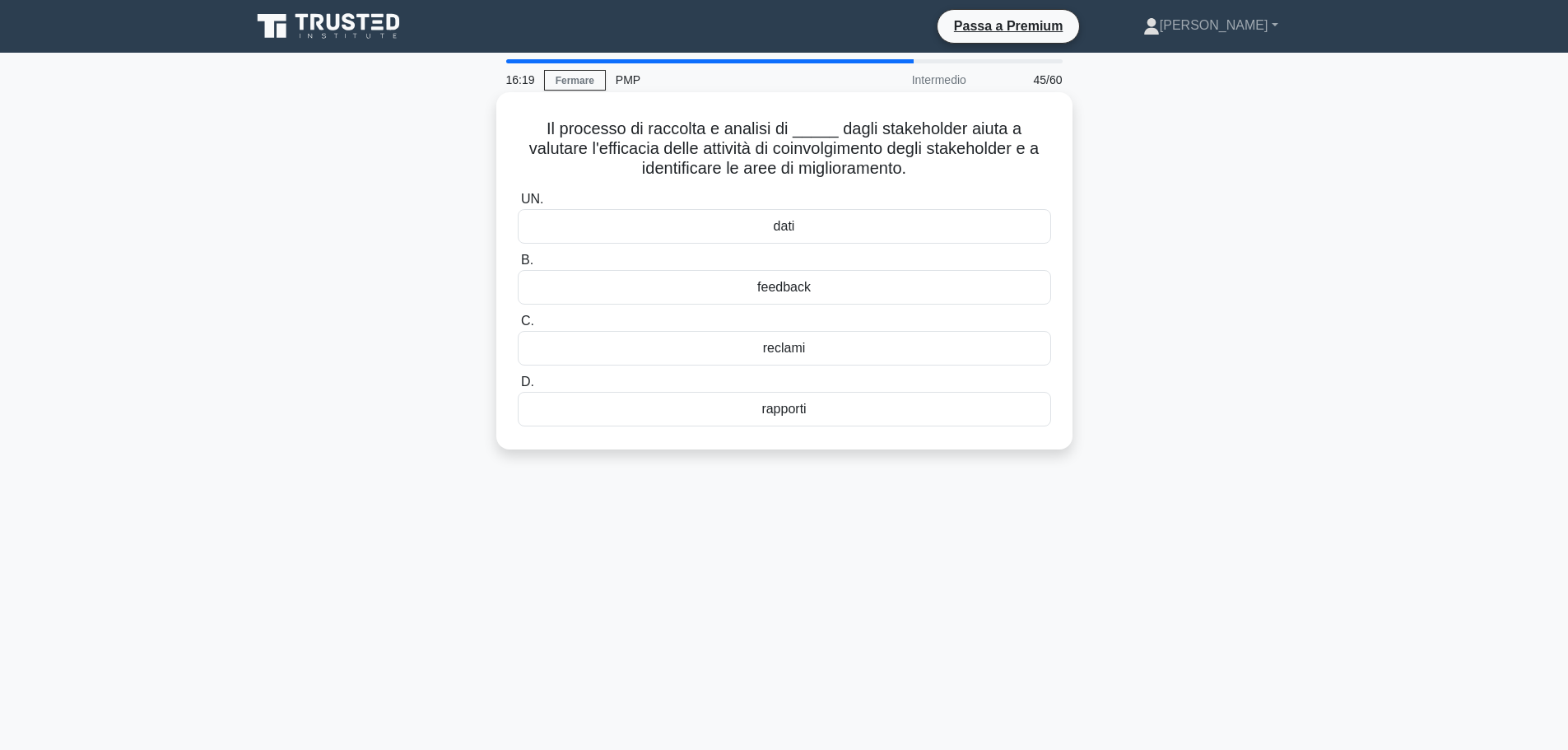
click at [831, 293] on div "feedback" at bounding box center [784, 287] width 533 height 35
click at [518, 266] on input "B. feedback" at bounding box center [518, 260] width 0 height 11
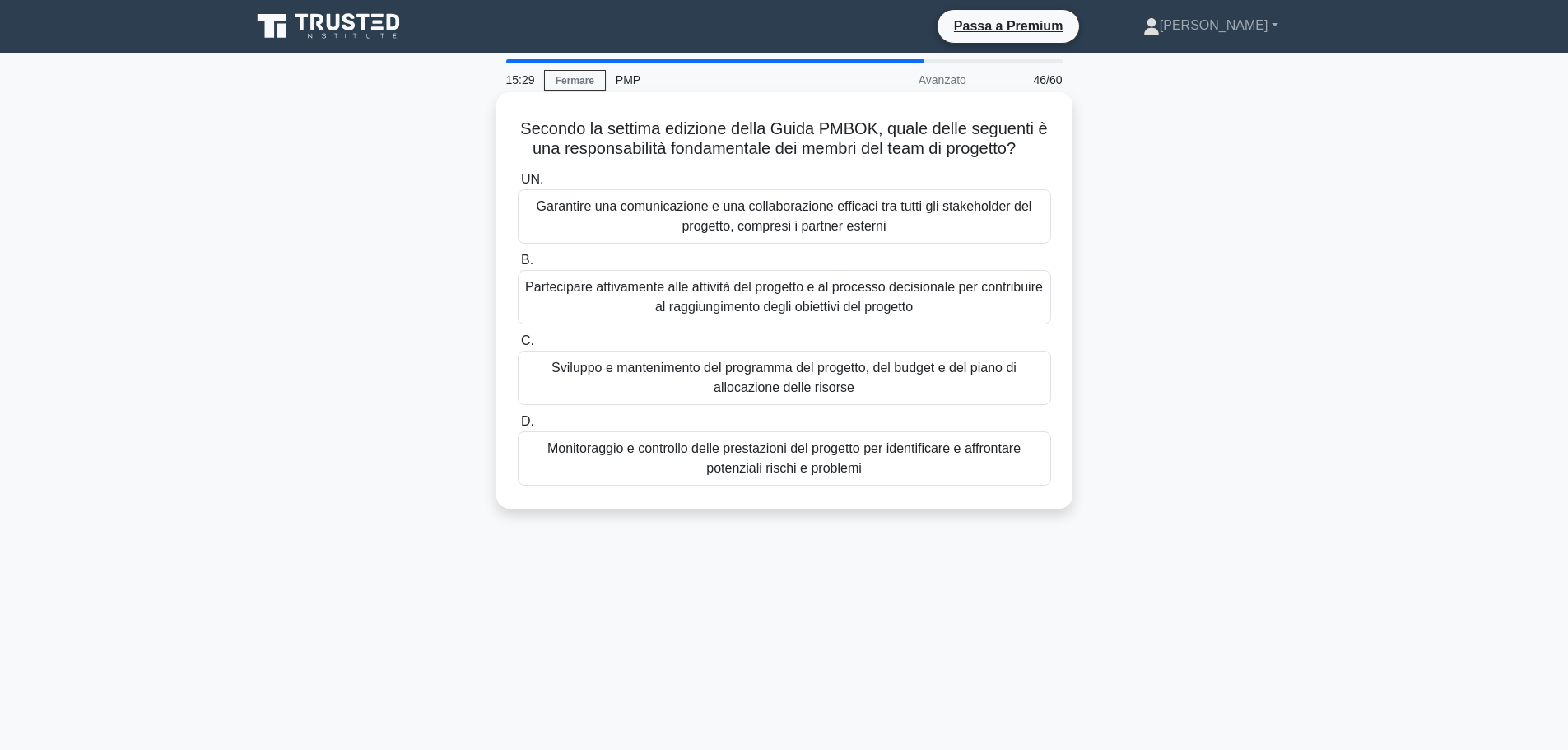
click at [596, 290] on font "Partecipare attivamente alle attività del progetto e al processo decisionale pe…" at bounding box center [784, 297] width 518 height 34
click at [518, 266] on input "B. Partecipare attivamente alle attività del progetto e al processo decisionale…" at bounding box center [518, 260] width 0 height 11
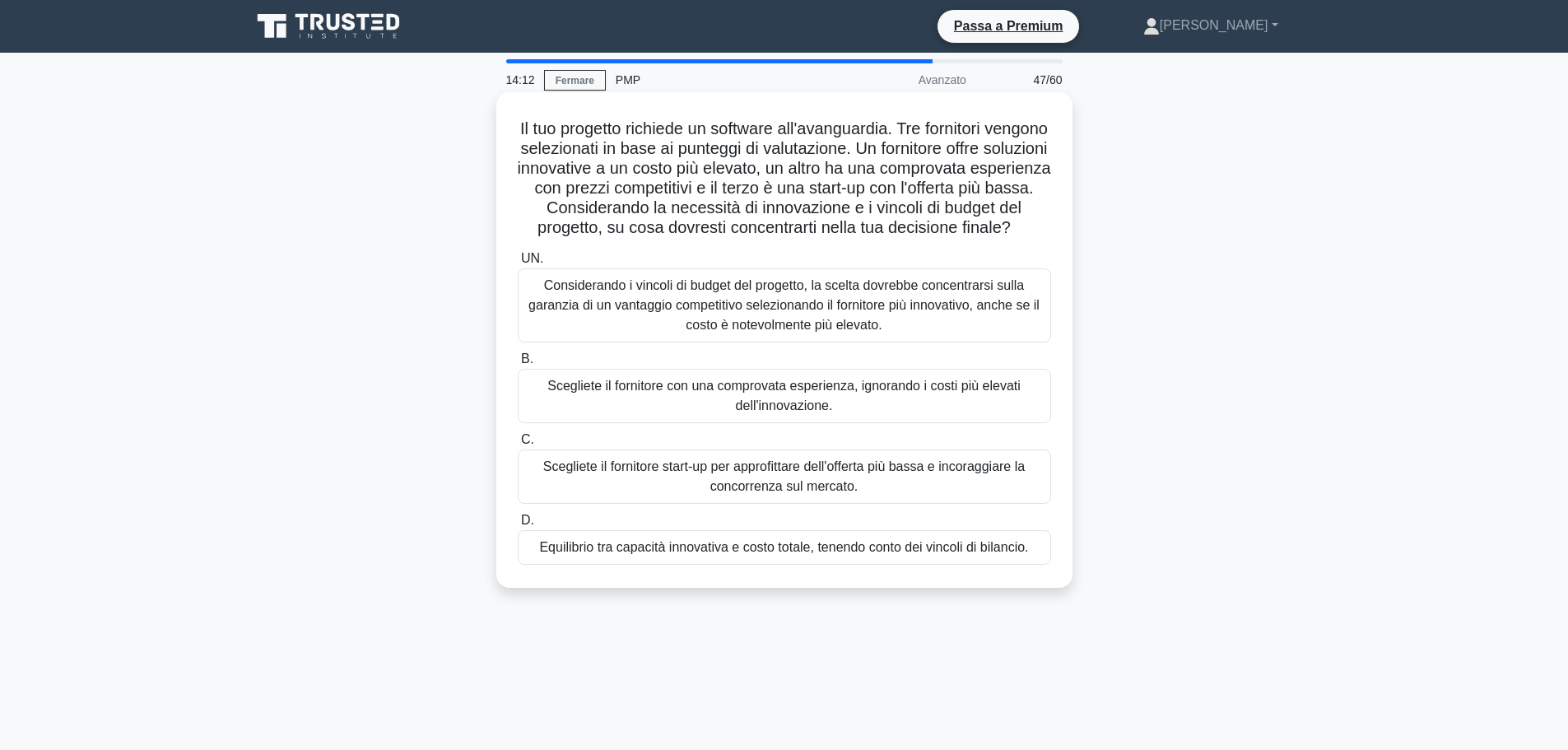
click at [862, 554] on font "Equilibrio tra capacità innovativa e costo totale, tenendo conto dei vincoli di…" at bounding box center [783, 547] width 489 height 14
click at [518, 526] on input "D. Equilibrio tra capacità innovativa e costo totale, tenendo conto dei vincoli…" at bounding box center [518, 520] width 0 height 11
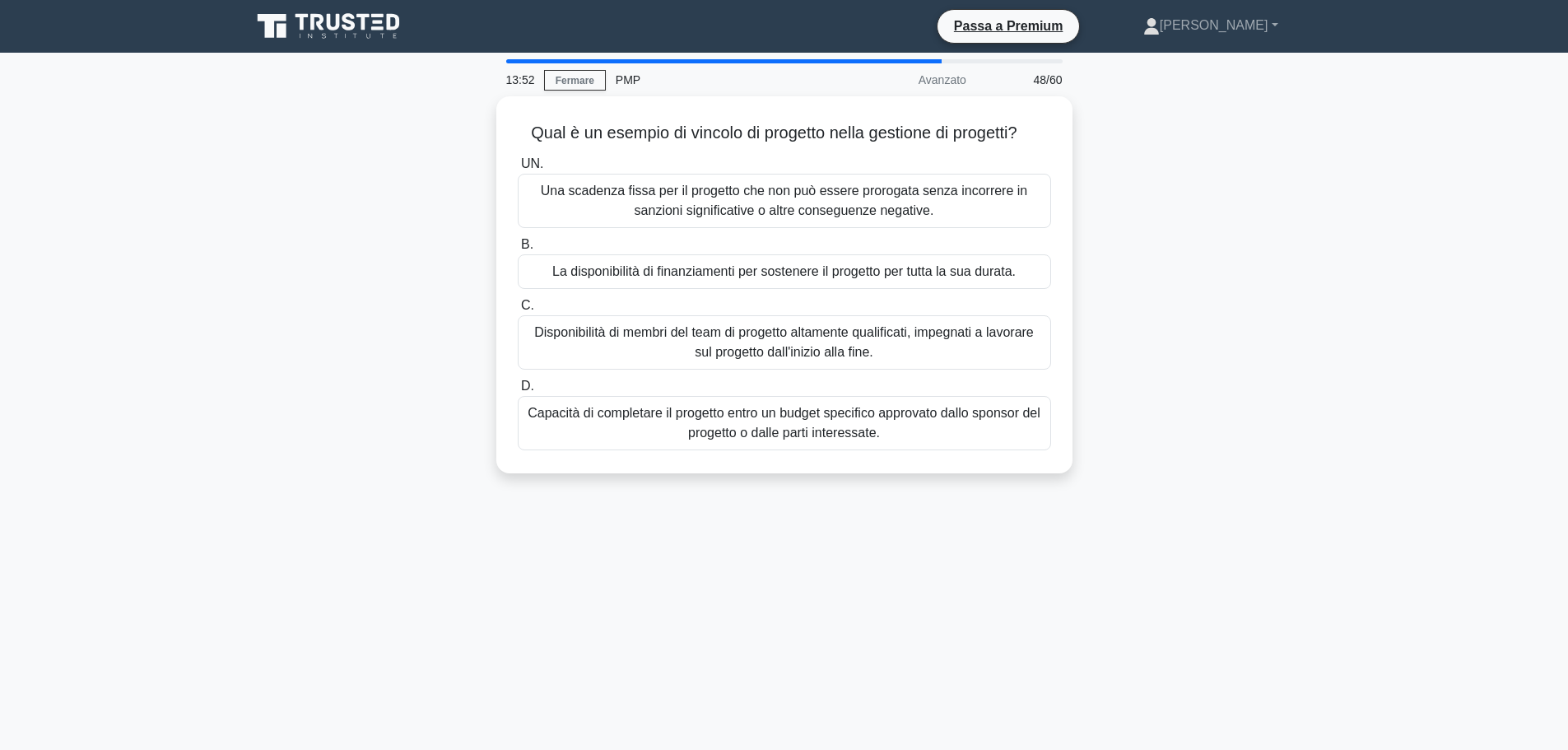
click at [1407, 243] on main "13:52 Fermare PMP Avanzato 48/60 Qual è un esempio di vincolo di progetto nella…" at bounding box center [784, 471] width 1568 height 836
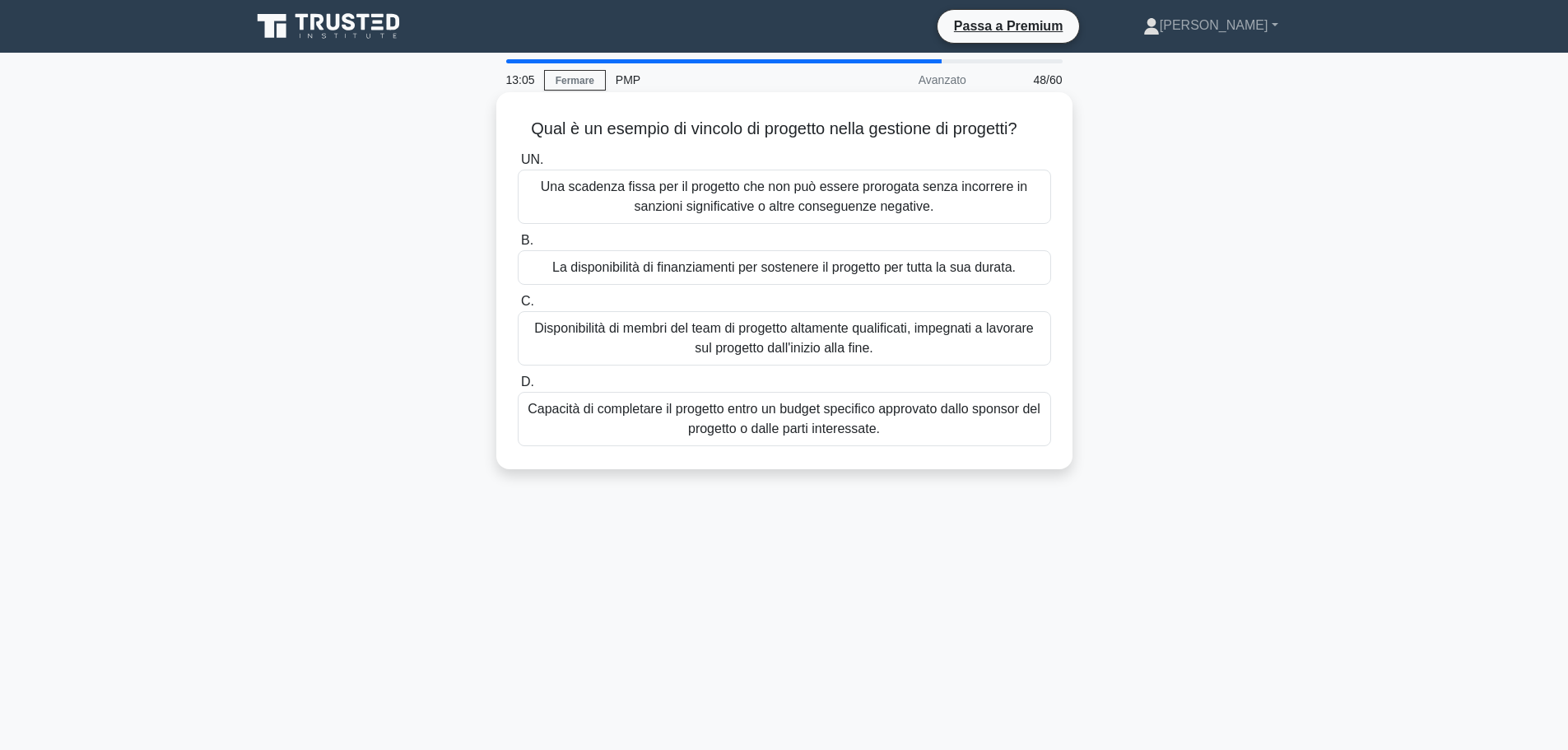
click at [854, 193] on font "Una scadenza fissa per il progetto che non può essere prorogata senza incorrere…" at bounding box center [784, 196] width 486 height 34
click at [518, 166] on input "UN. Una scadenza fissa per il progetto che non può essere prorogata senza incor…" at bounding box center [518, 160] width 0 height 11
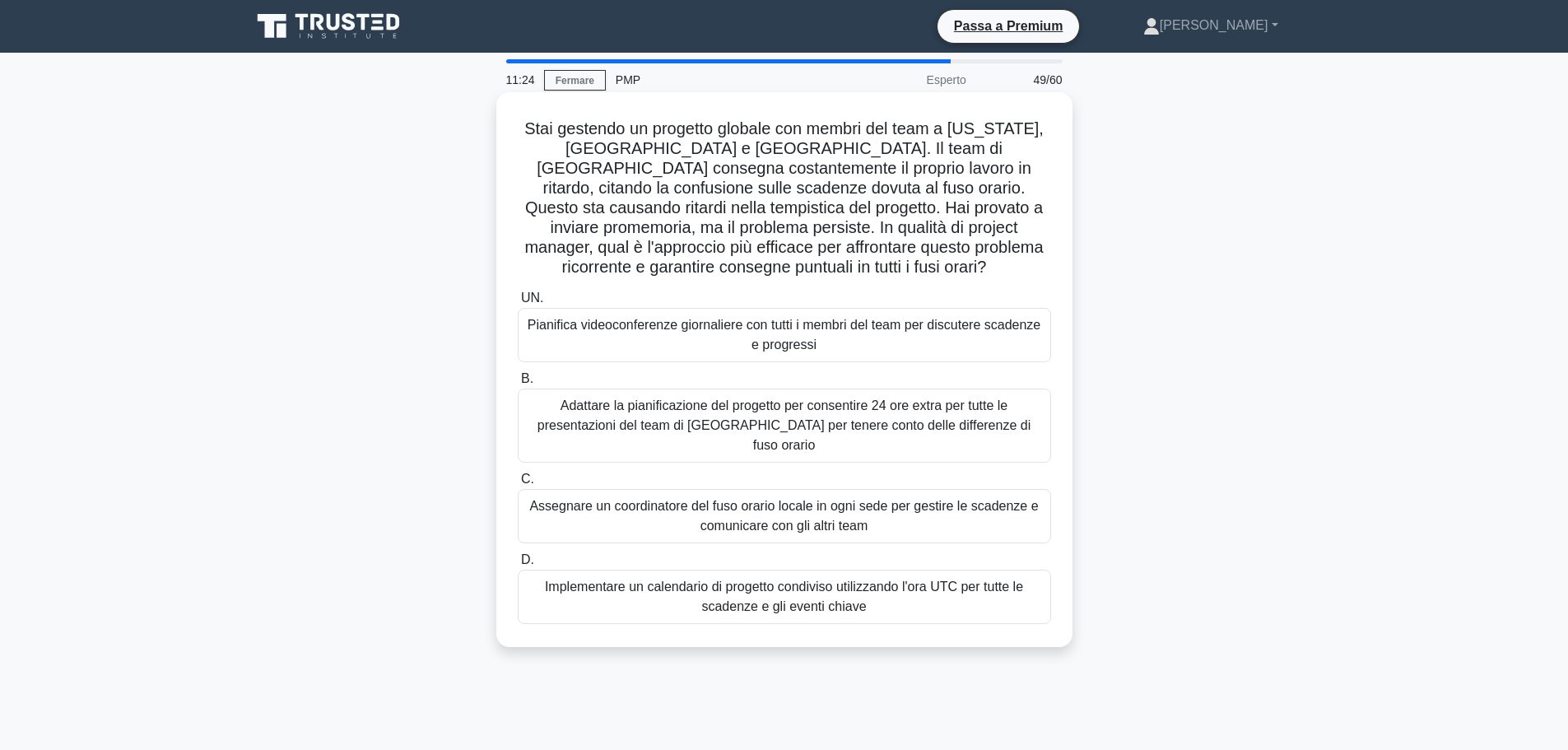
click at [958, 515] on font "Assegnare un coordinatore del fuso orario locale in ogni sede per gestire le sc…" at bounding box center [785, 516] width 519 height 39
click at [518, 485] on input "C. Assegnare un coordinatore del fuso orario locale in ogni sede per gestire le…" at bounding box center [518, 480] width 0 height 11
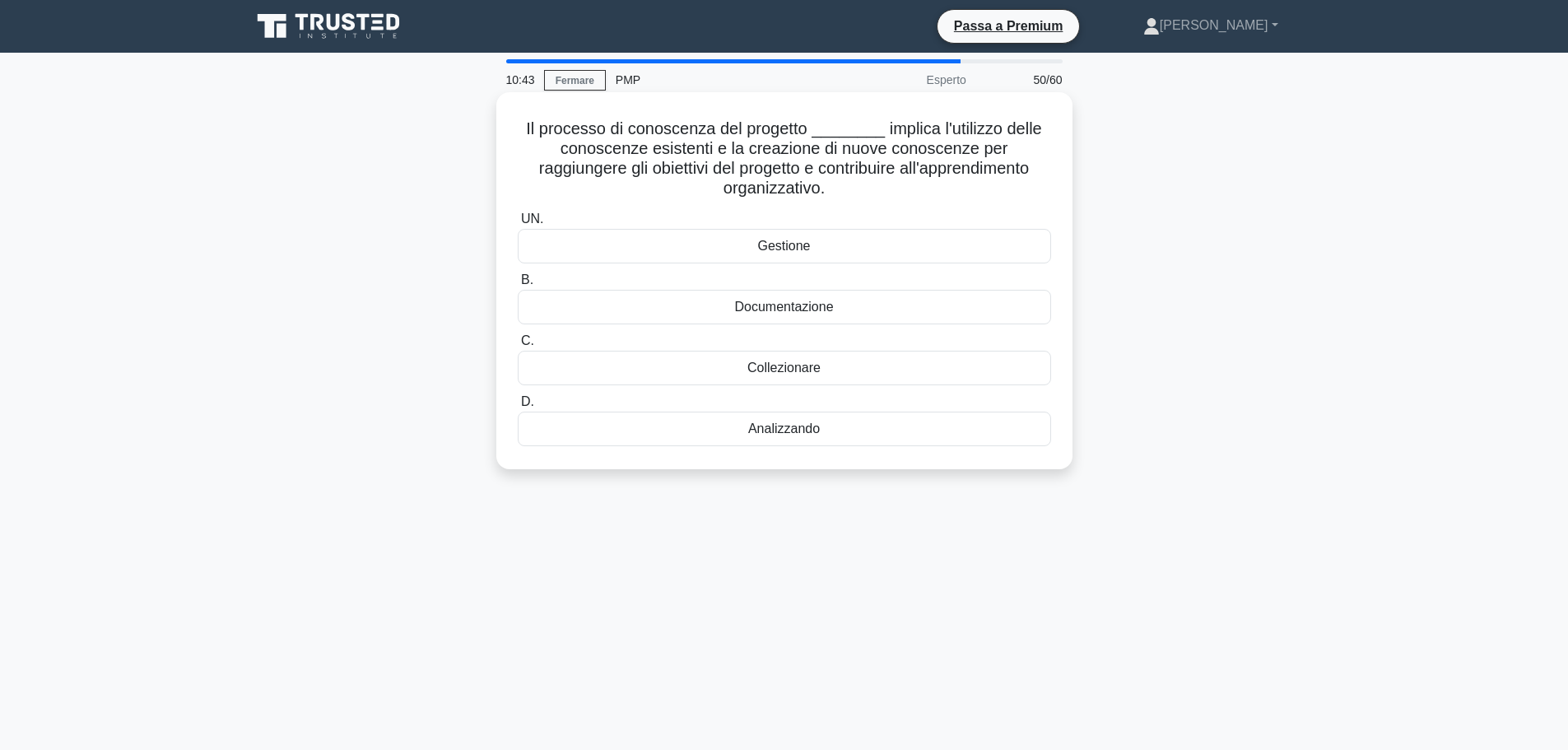
click at [900, 253] on div "Gestione" at bounding box center [784, 246] width 533 height 35
click at [518, 224] on input "UN. Gestione" at bounding box center [518, 219] width 0 height 11
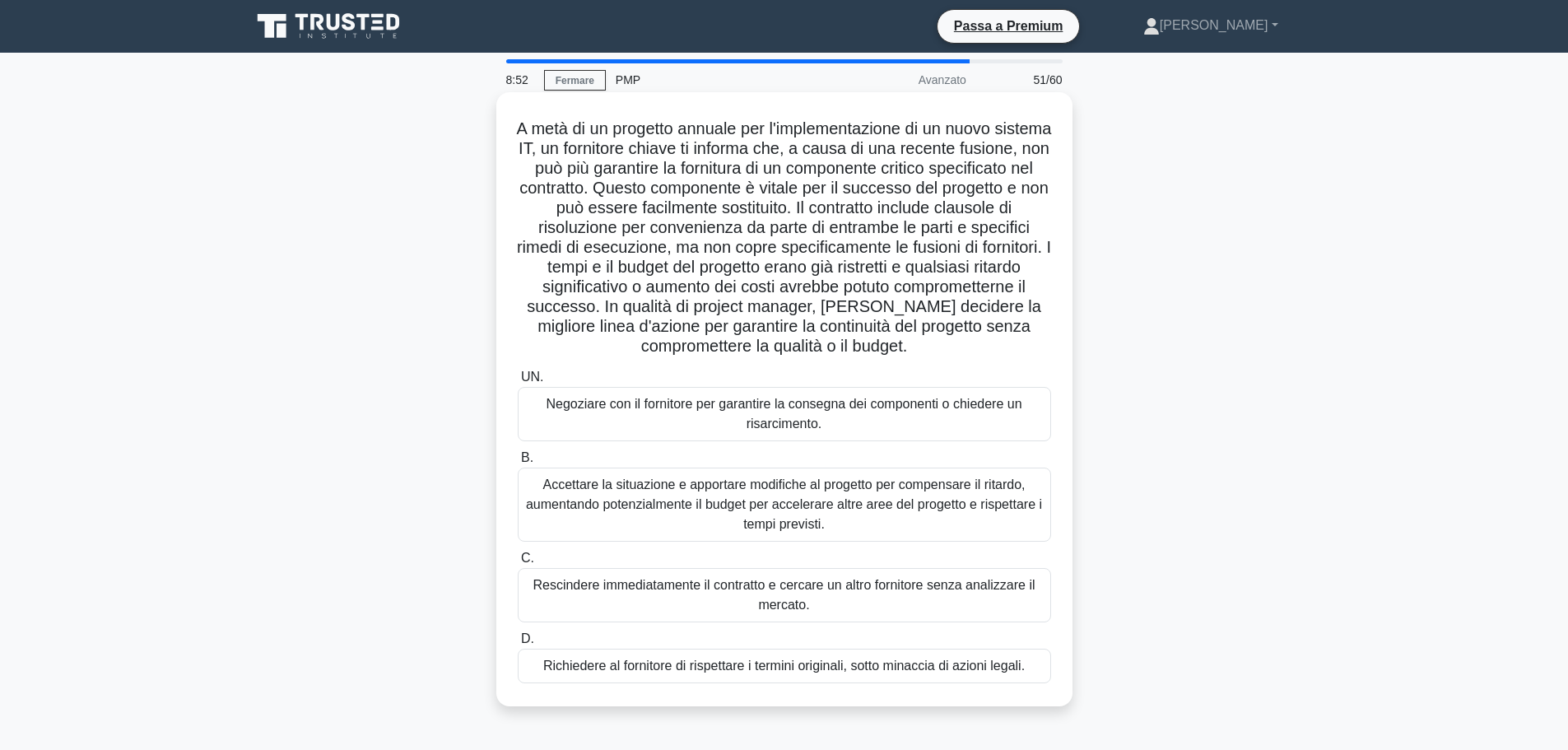
click at [682, 515] on font "Accettare la situazione e apportare modifiche al progetto per compensare il rit…" at bounding box center [785, 504] width 519 height 59
click at [518, 463] on input "B. Accettare la situazione e apportare modifiche al progetto per compensare il …" at bounding box center [518, 458] width 0 height 11
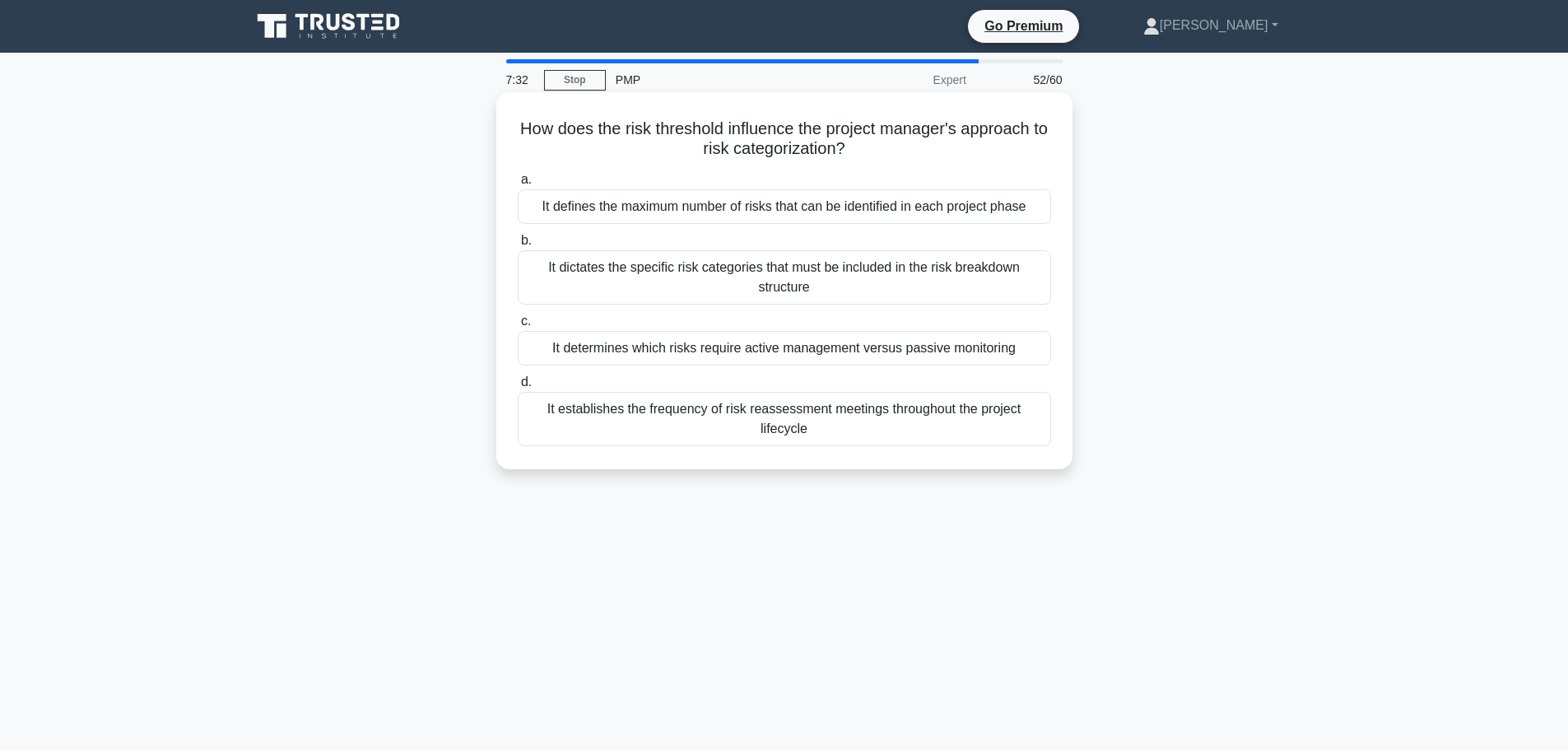
click at [897, 425] on div "It establishes the frequency of risk reassessment meetings throughout the proje…" at bounding box center [784, 419] width 533 height 55
click at [518, 387] on input "d. It establishes the frequency of risk reassessment meetings throughout the pr…" at bounding box center [518, 382] width 0 height 11
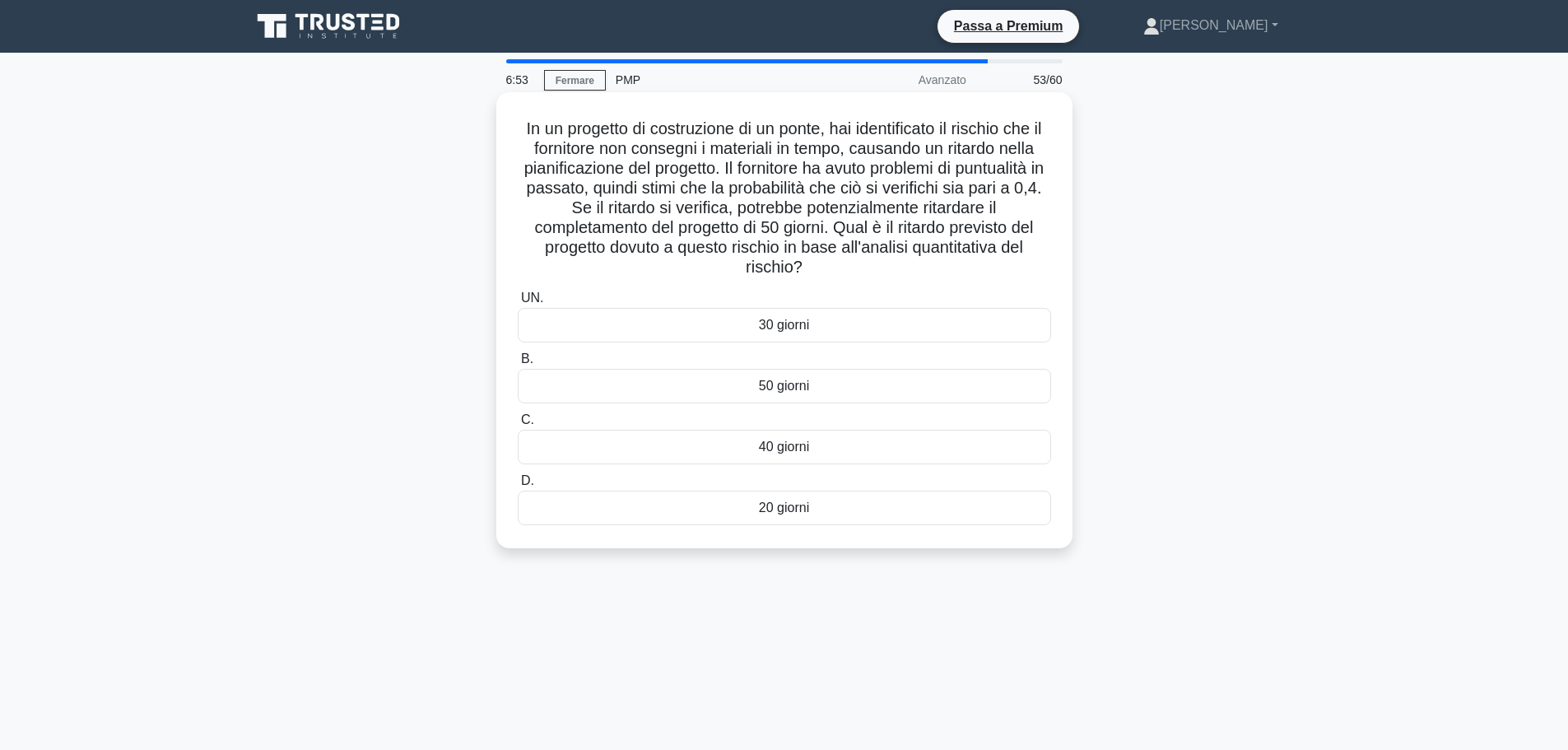
click at [811, 501] on div "20 giorni" at bounding box center [784, 508] width 533 height 35
click at [518, 486] on input "D. 20 giorni" at bounding box center [518, 481] width 0 height 11
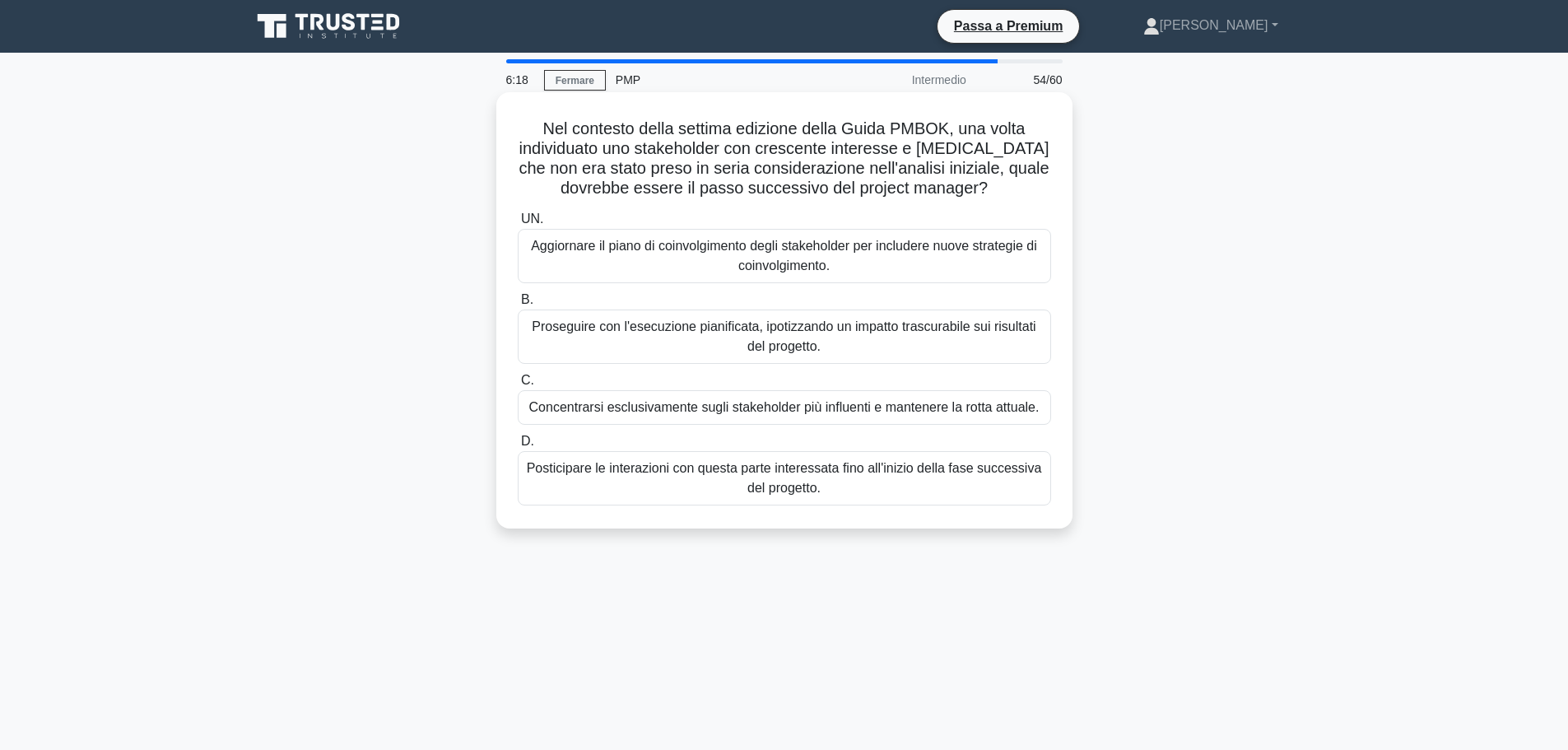
click at [780, 263] on font "Aggiornare il piano di coinvolgimento degli stakeholder per includere nuove str…" at bounding box center [783, 256] width 506 height 34
click at [518, 224] on input "UN. Aggiornare il piano di coinvolgimento degli stakeholder per includere nuove…" at bounding box center [518, 219] width 0 height 11
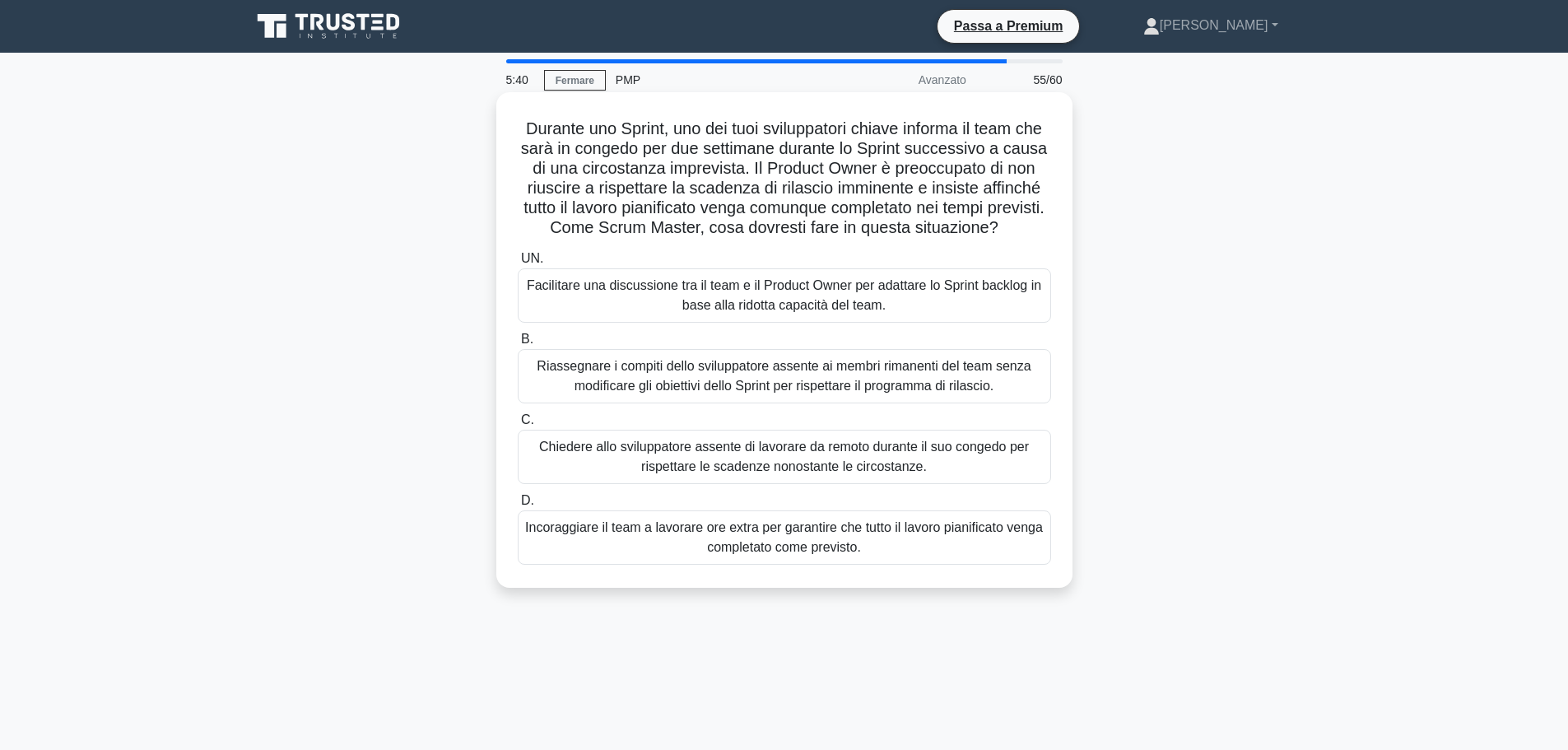
click at [647, 307] on font "Facilitare una discussione tra il team e il Product Owner per adattare lo Sprin…" at bounding box center [783, 295] width 514 height 34
click at [518, 265] on input "UN. Facilitare una discussione tra il team e il Product Owner per adattare lo S…" at bounding box center [518, 259] width 0 height 11
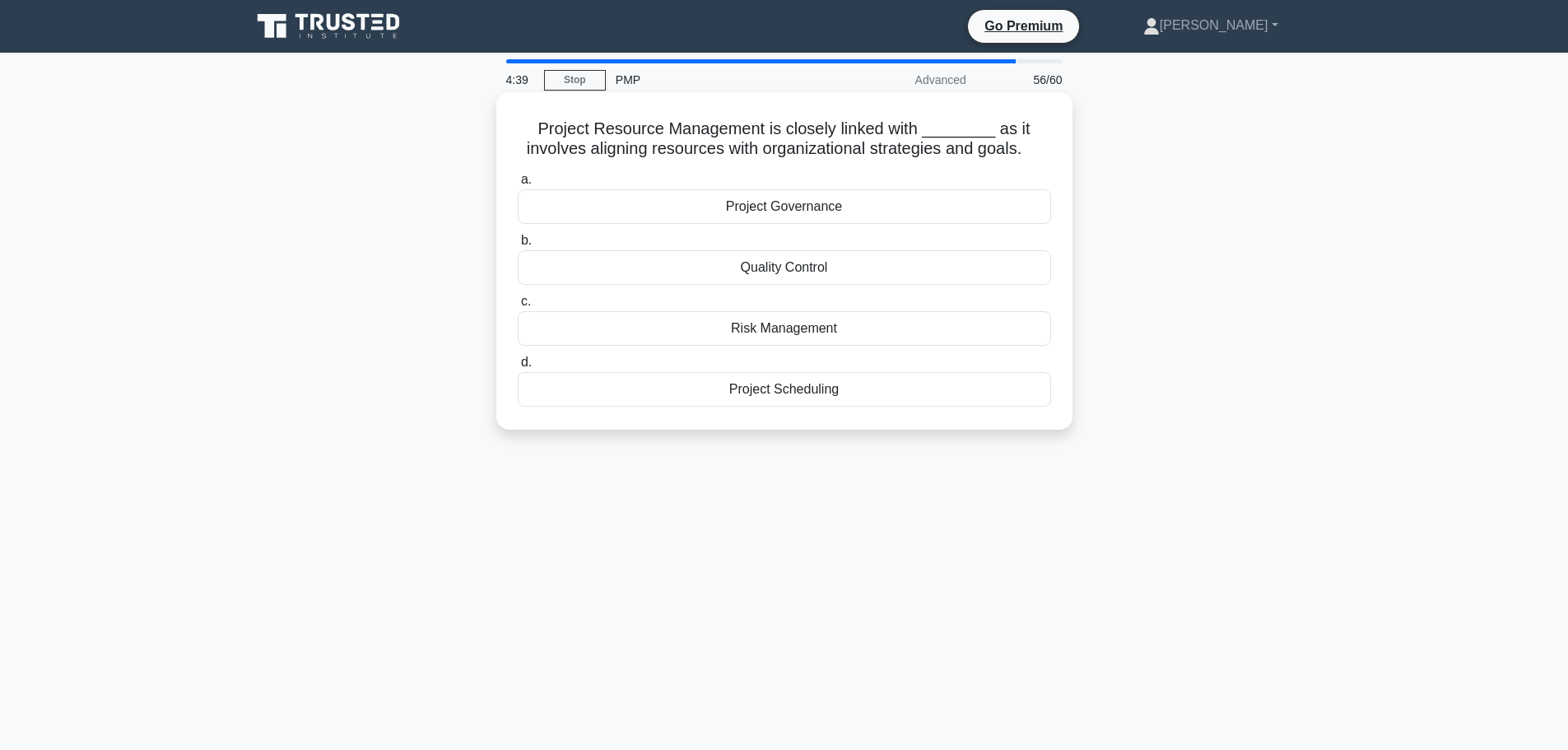
click at [962, 197] on div "Project Governance" at bounding box center [784, 206] width 533 height 35
click at [518, 185] on input "a. Project Governance" at bounding box center [518, 180] width 0 height 11
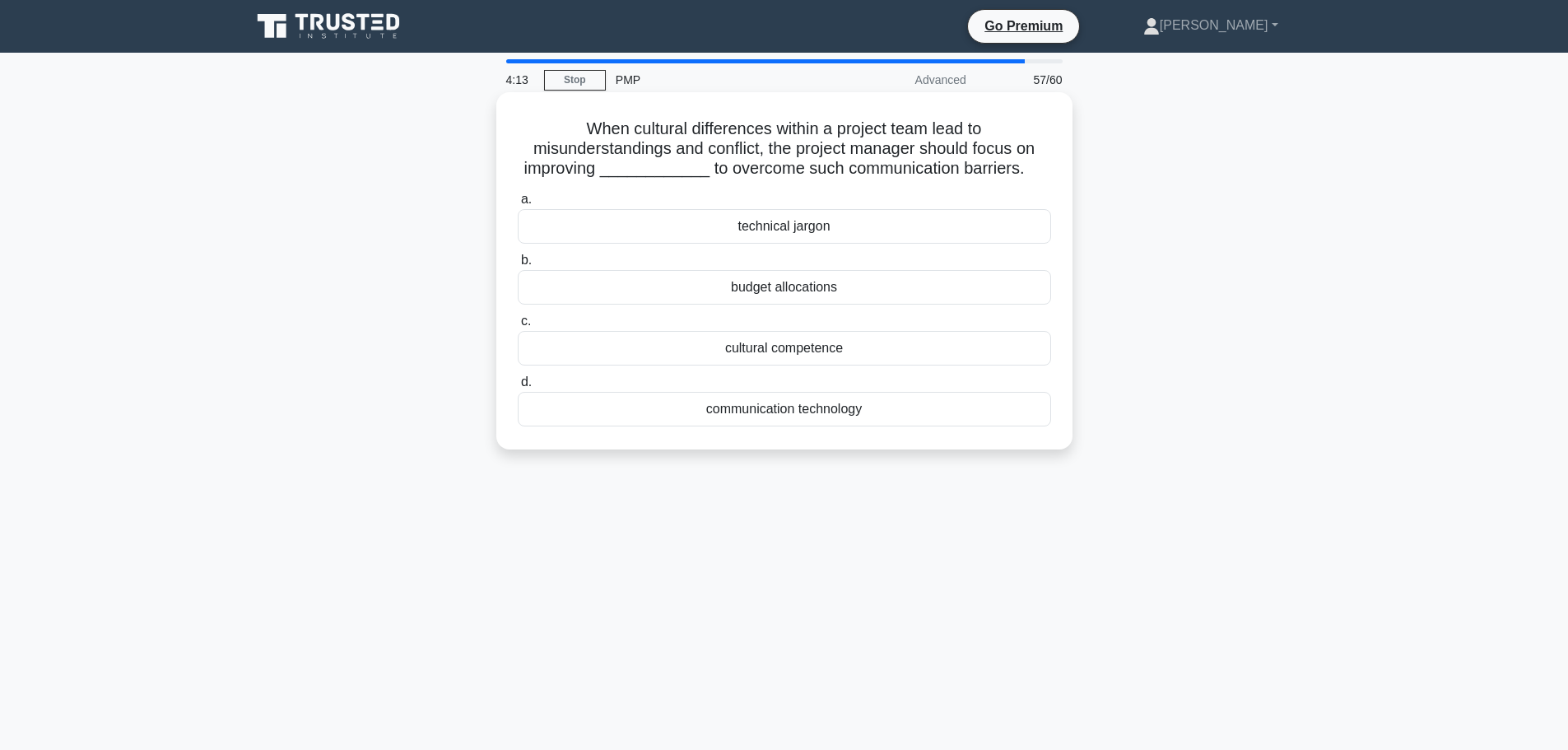
click at [924, 351] on div "cultural competence" at bounding box center [784, 348] width 533 height 35
click at [518, 327] on input "c. cultural competence" at bounding box center [518, 321] width 0 height 11
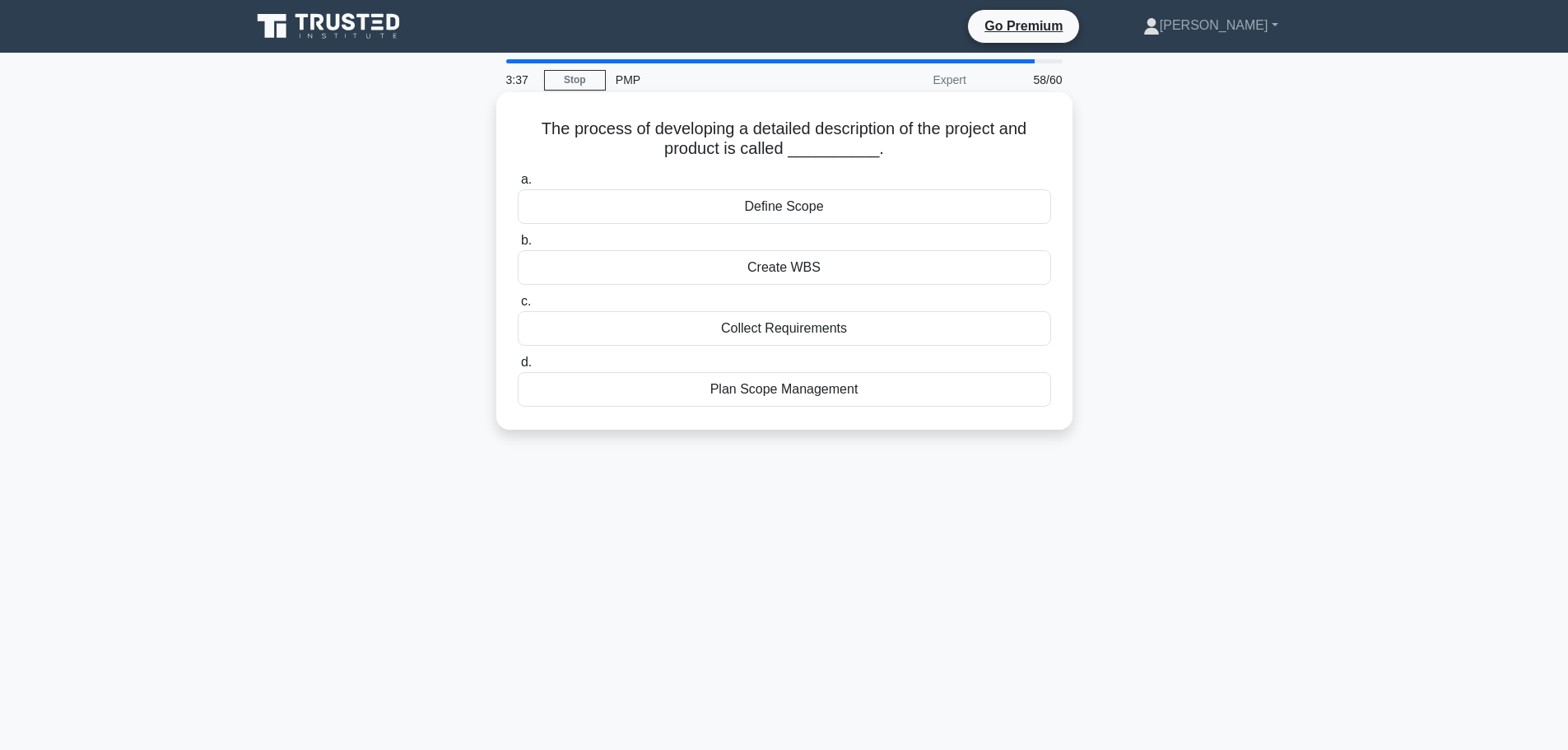
click at [851, 265] on div "Create WBS" at bounding box center [784, 267] width 533 height 35
click at [518, 246] on input "b. Create WBS" at bounding box center [518, 241] width 0 height 11
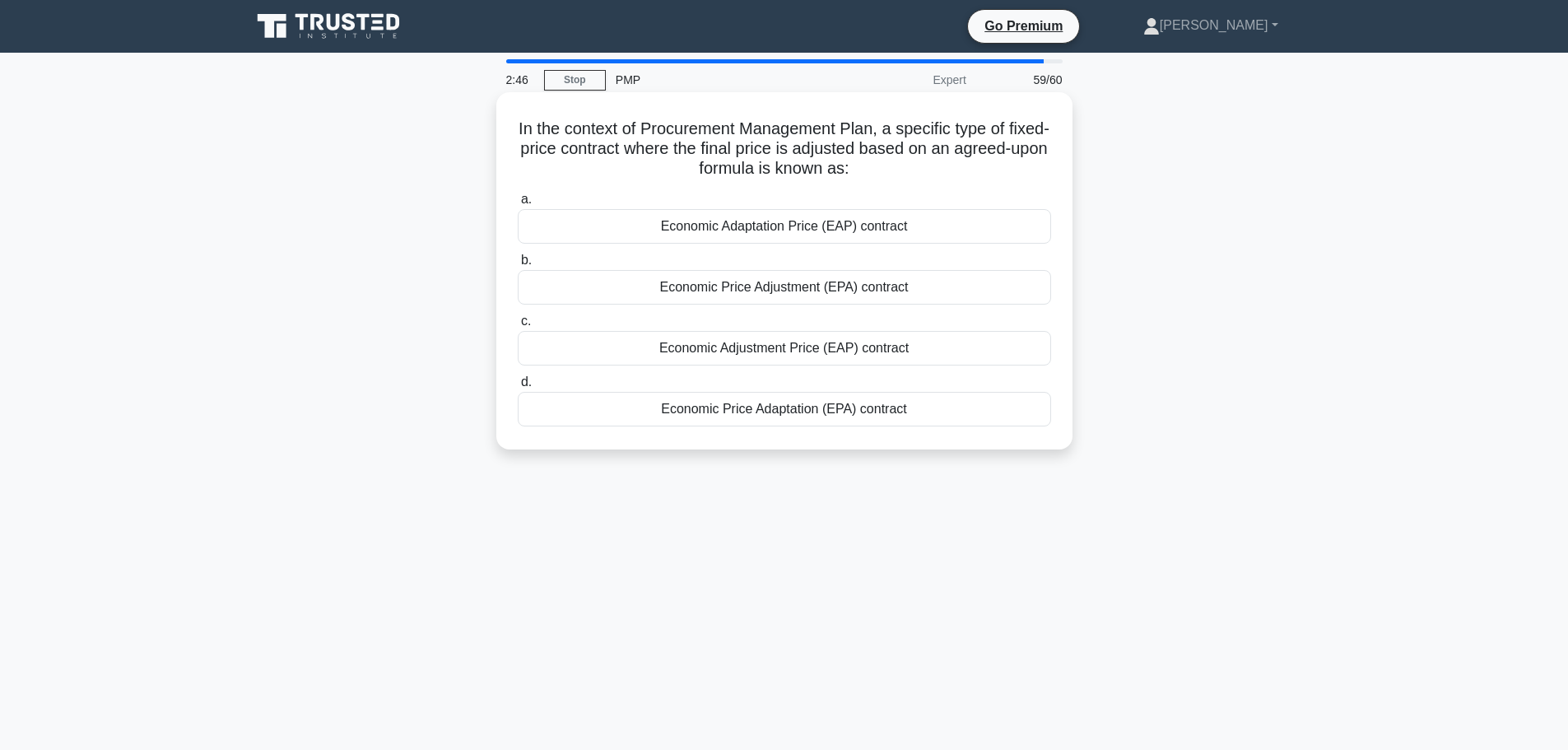
drag, startPoint x: 970, startPoint y: 289, endPoint x: 955, endPoint y: 290, distance: 15.0
click at [955, 290] on div "Economic Price Adjustment (EPA) contract" at bounding box center [784, 287] width 533 height 35
click at [518, 266] on input "b. Economic Price Adjustment (EPA) contract" at bounding box center [518, 260] width 0 height 11
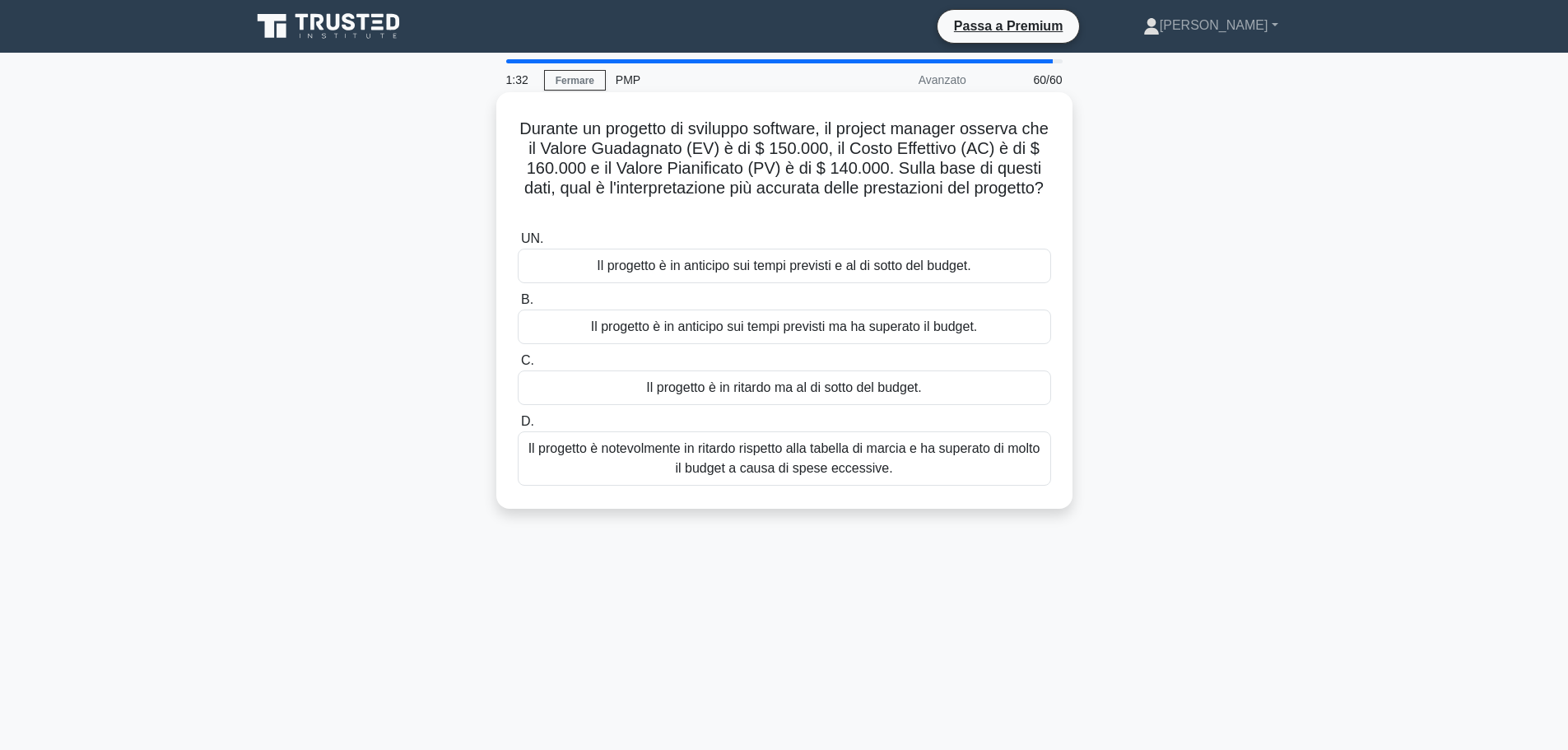
click at [905, 325] on font "Il progetto è in anticipo sui tempi previsti ma ha superato il budget." at bounding box center [784, 326] width 386 height 14
click at [518, 305] on input "B. Il progetto è in anticipo sui tempi previsti ma ha superato il budget." at bounding box center [518, 299] width 0 height 11
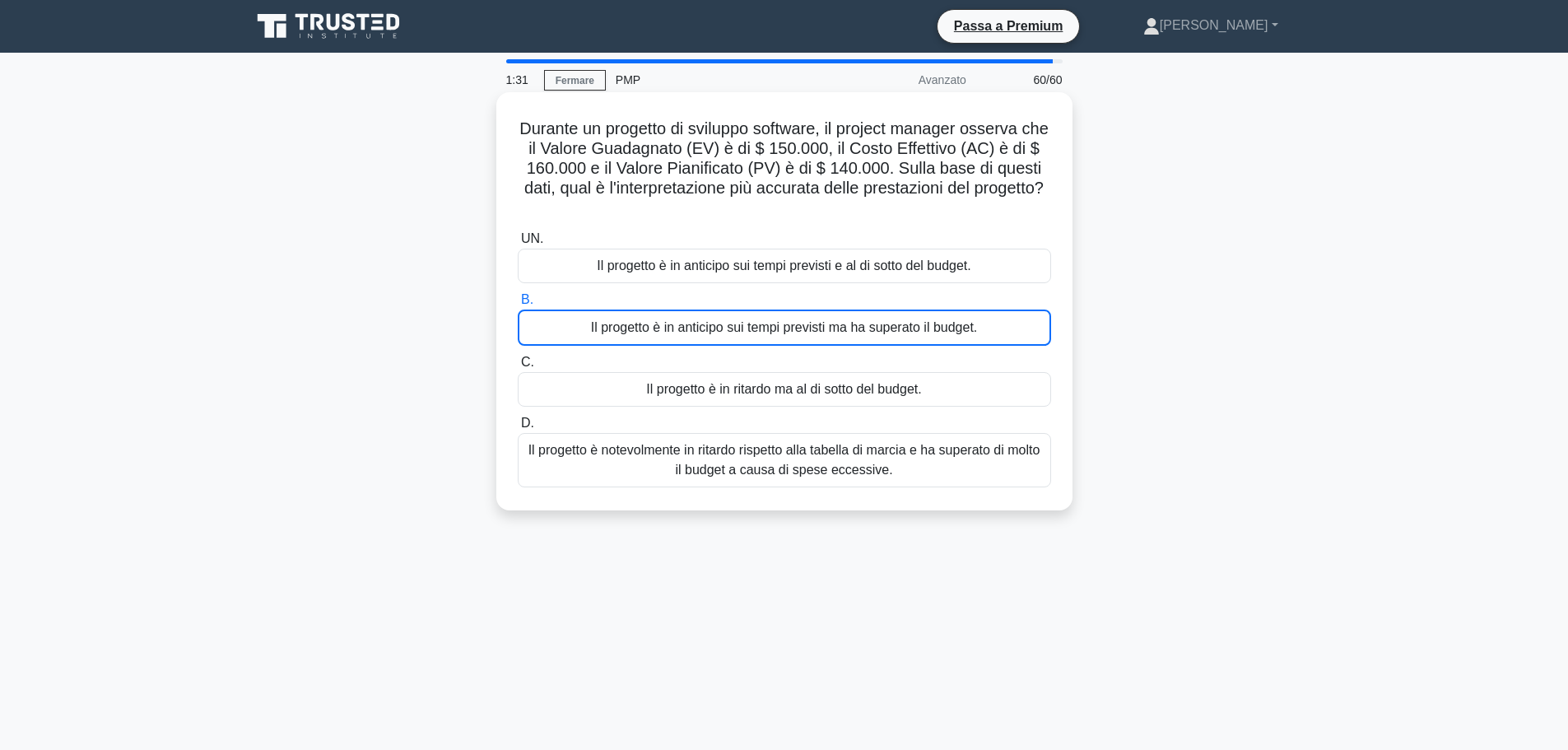
click at [903, 325] on font "Il progetto è in anticipo sui tempi previsti ma ha superato il budget." at bounding box center [784, 327] width 386 height 14
click at [518, 305] on input "B. Il progetto è in anticipo sui tempi previsti ma ha superato il budget." at bounding box center [518, 299] width 0 height 11
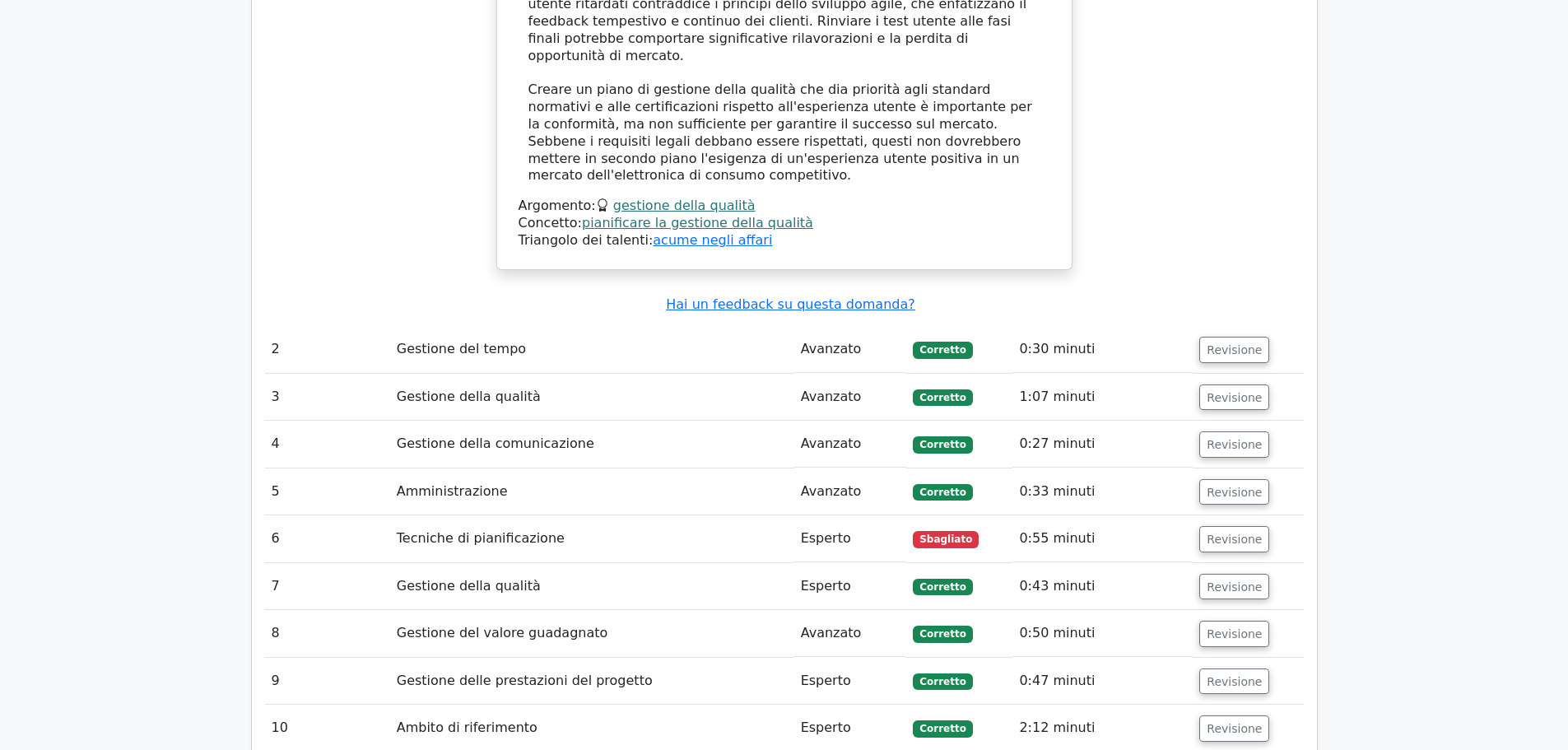
scroll to position [3622, 0]
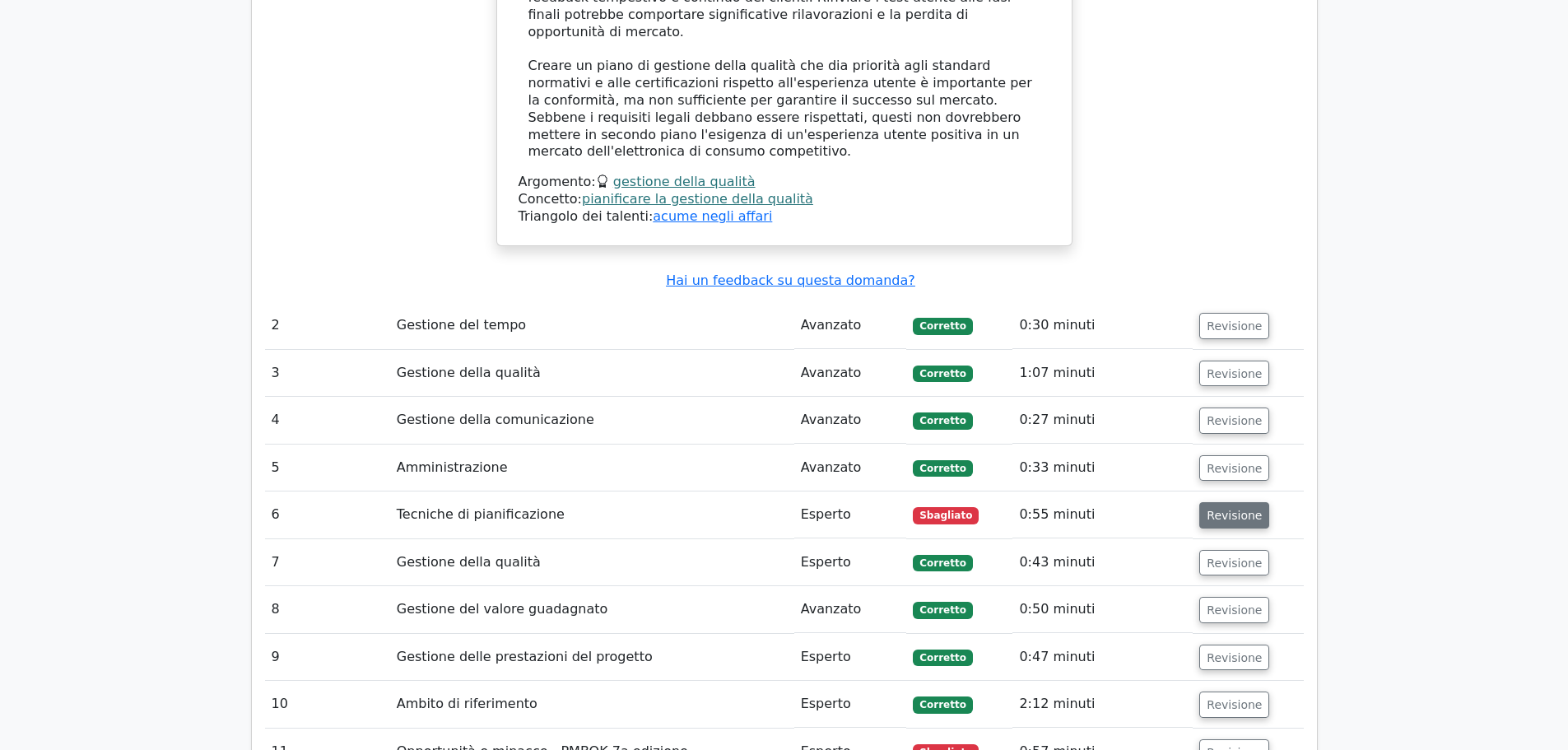
click at [1206, 509] on font "Revisione" at bounding box center [1234, 515] width 55 height 13
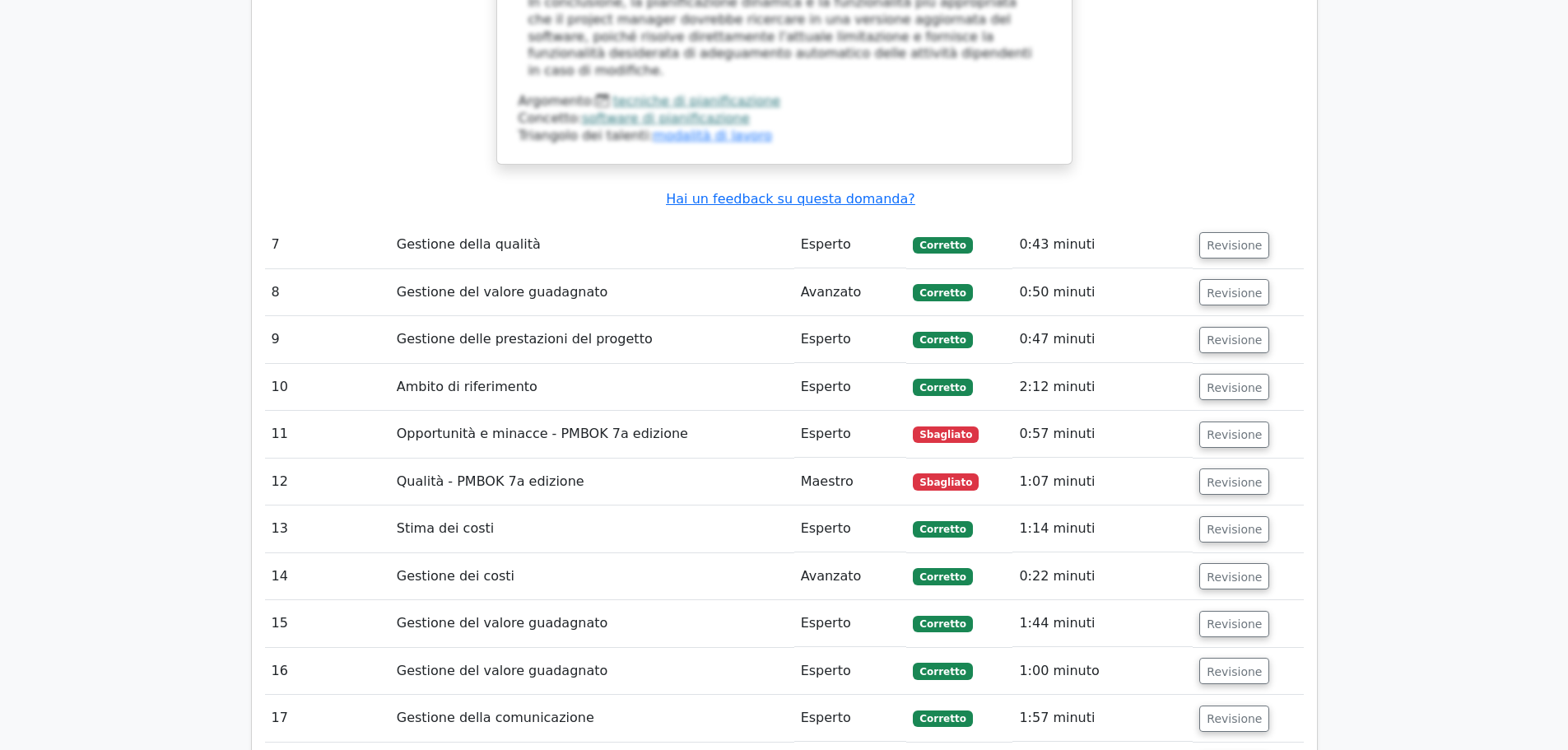
scroll to position [5186, 0]
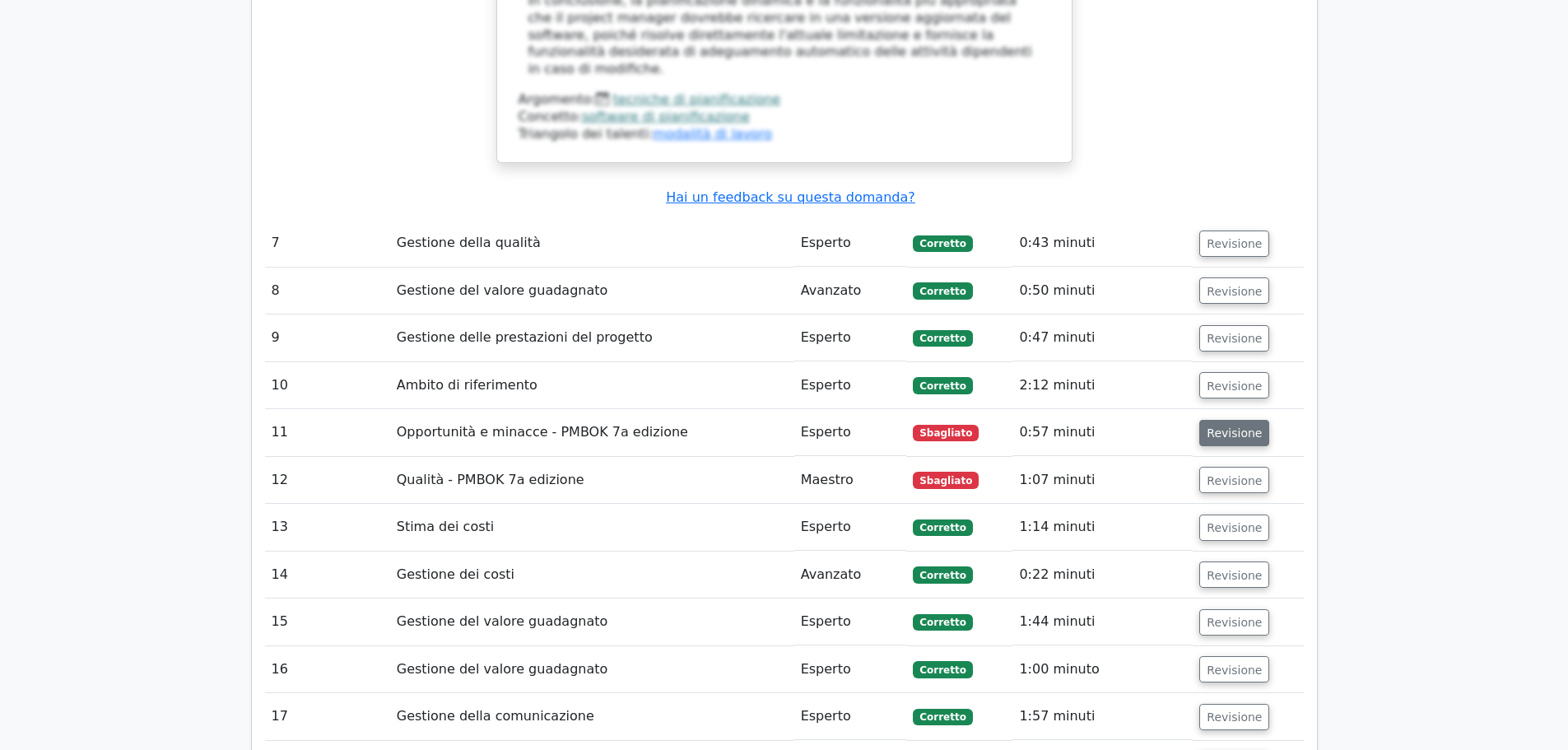
click at [1227, 427] on font "Revisione" at bounding box center [1234, 433] width 55 height 13
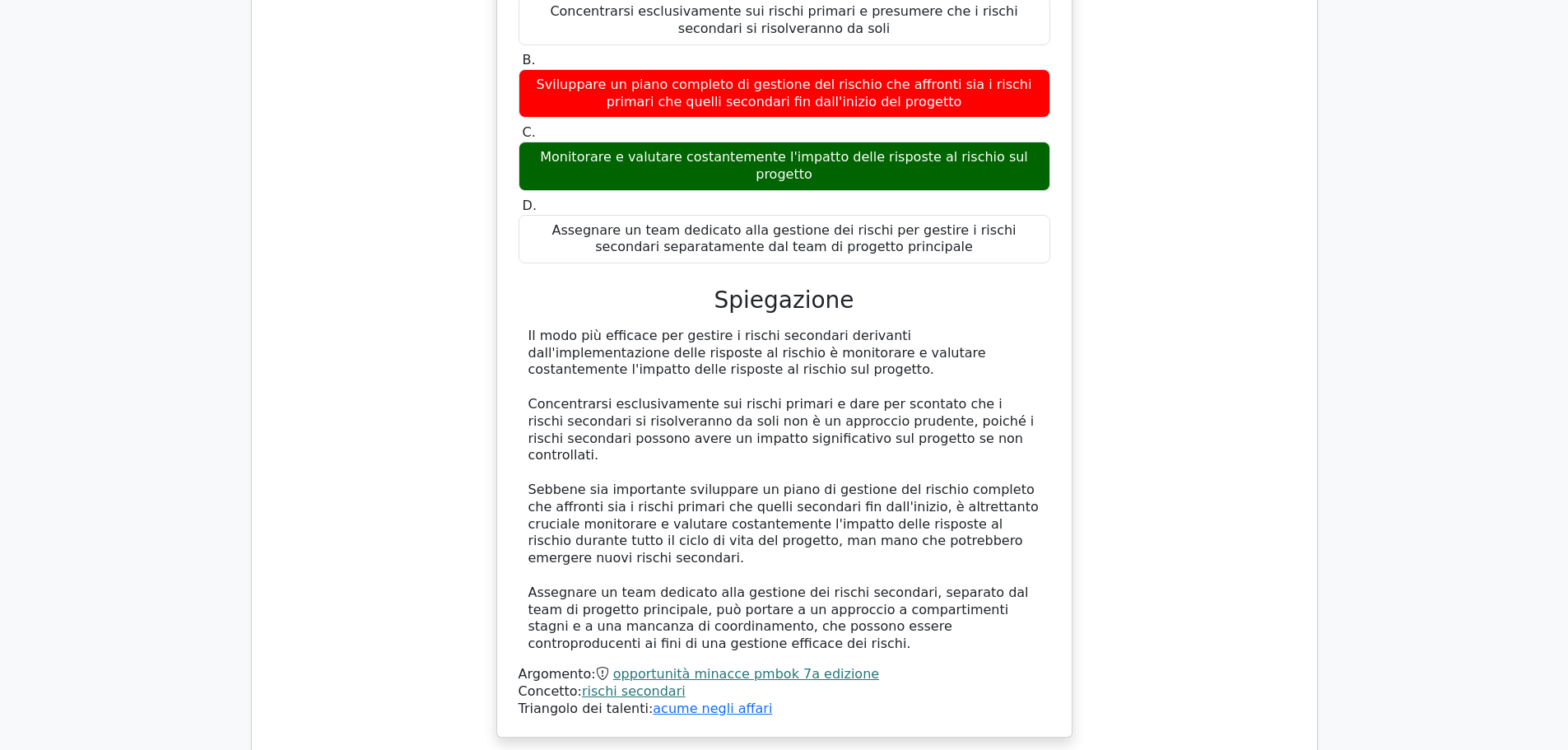
scroll to position [5845, 0]
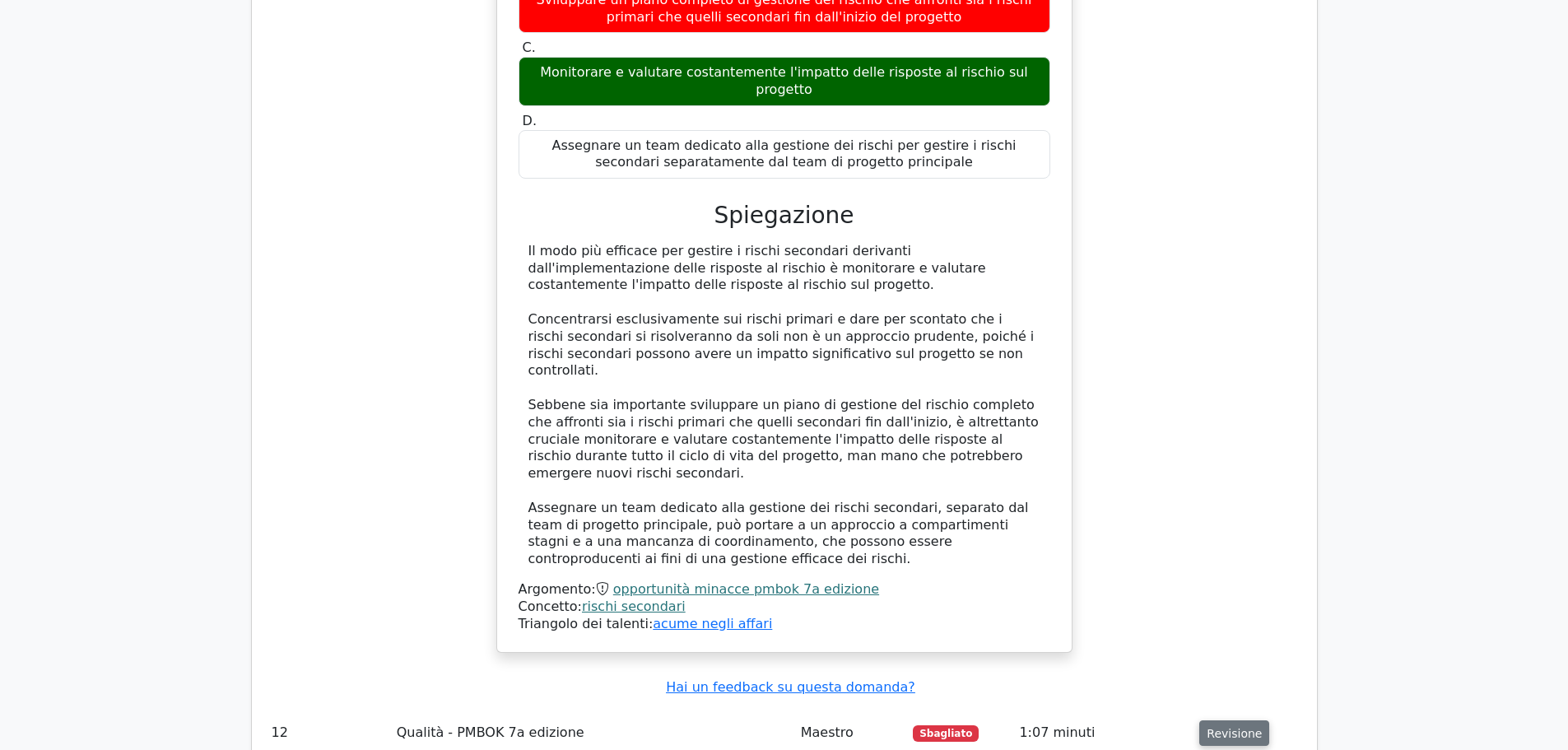
click at [1223, 726] on font "Revisione" at bounding box center [1234, 732] width 55 height 13
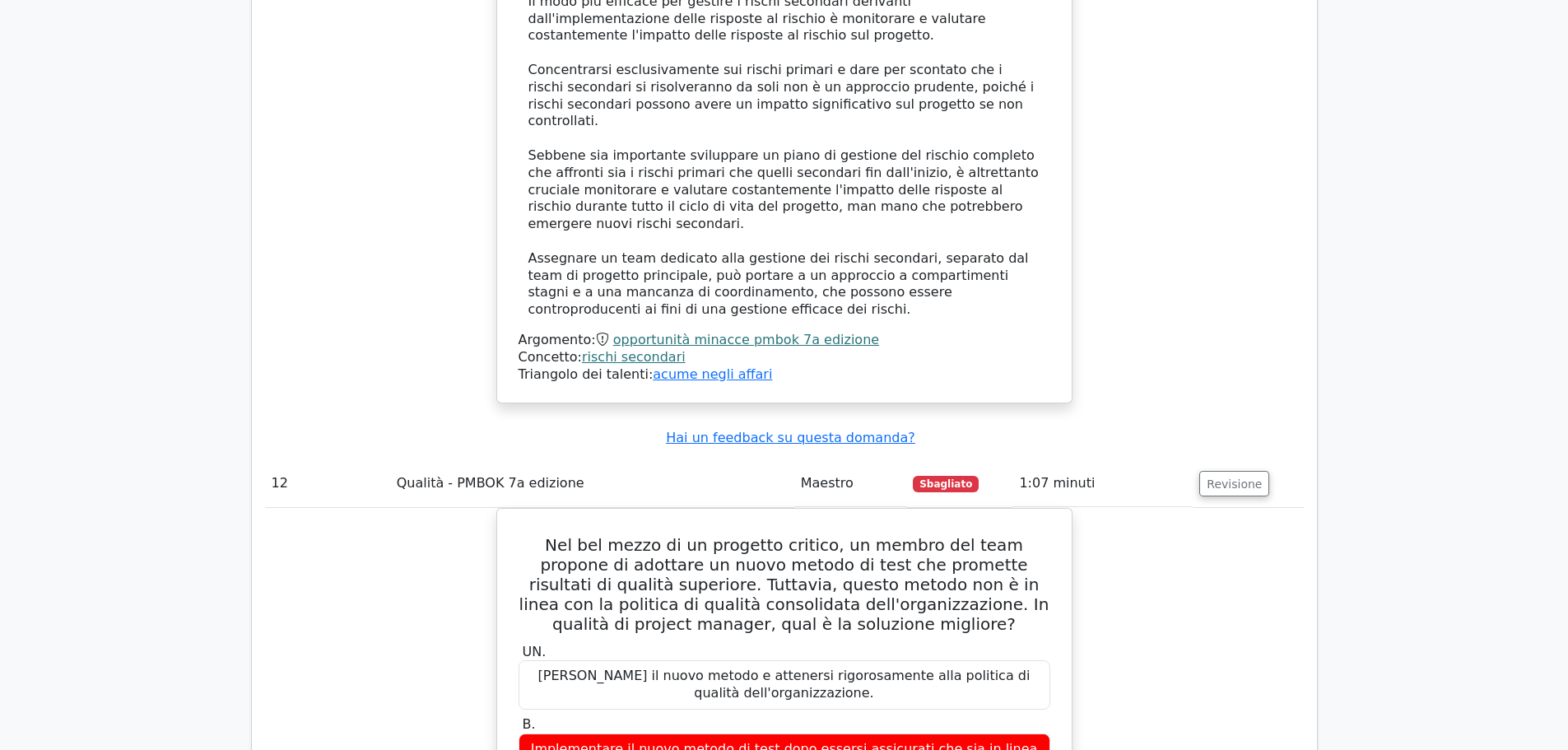
scroll to position [6091, 0]
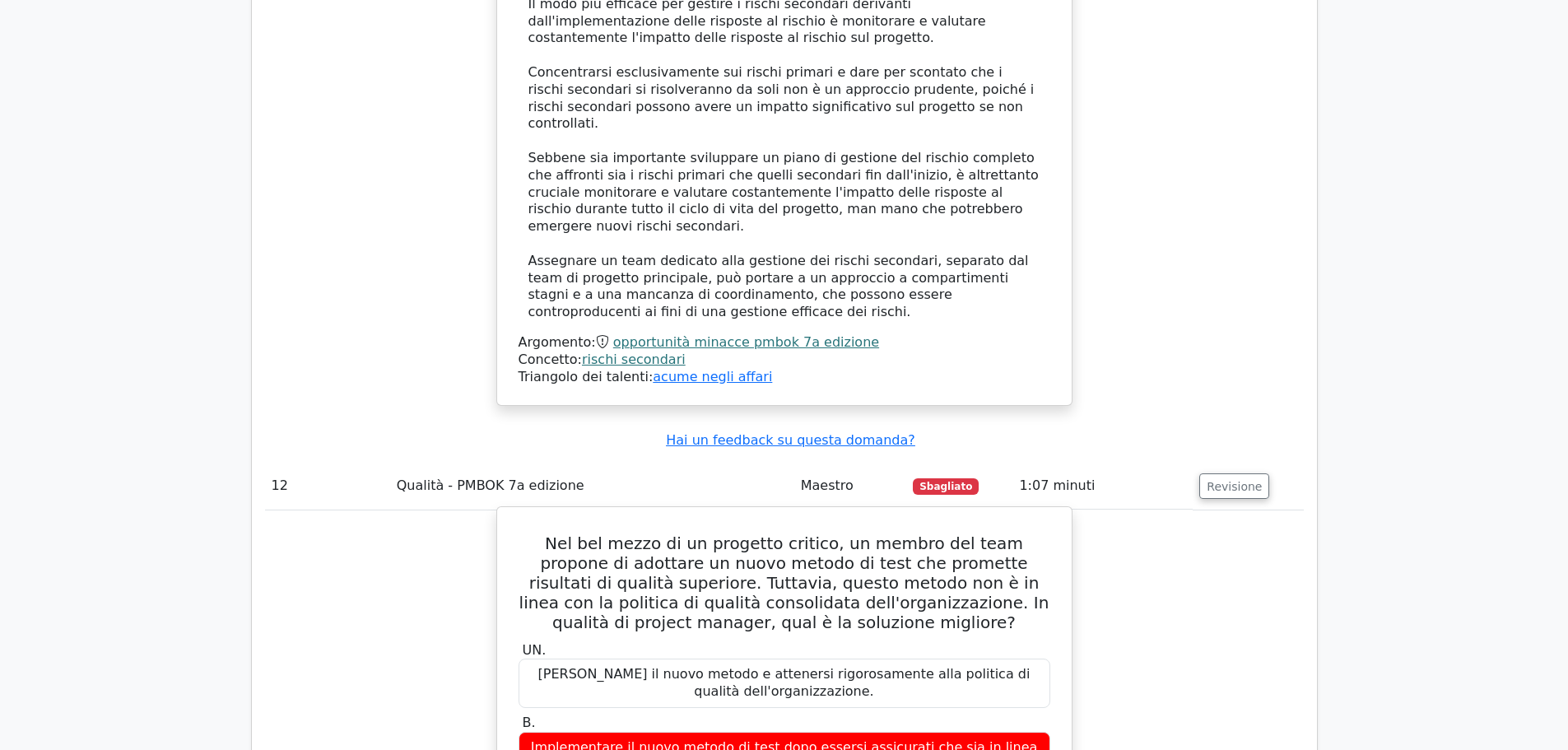
drag, startPoint x: 526, startPoint y: 253, endPoint x: 967, endPoint y: 623, distance: 575.7
copy div "Lor ips dolor si am consecte adipisc, el seddoe tem inci utlabor et dolorema al…"
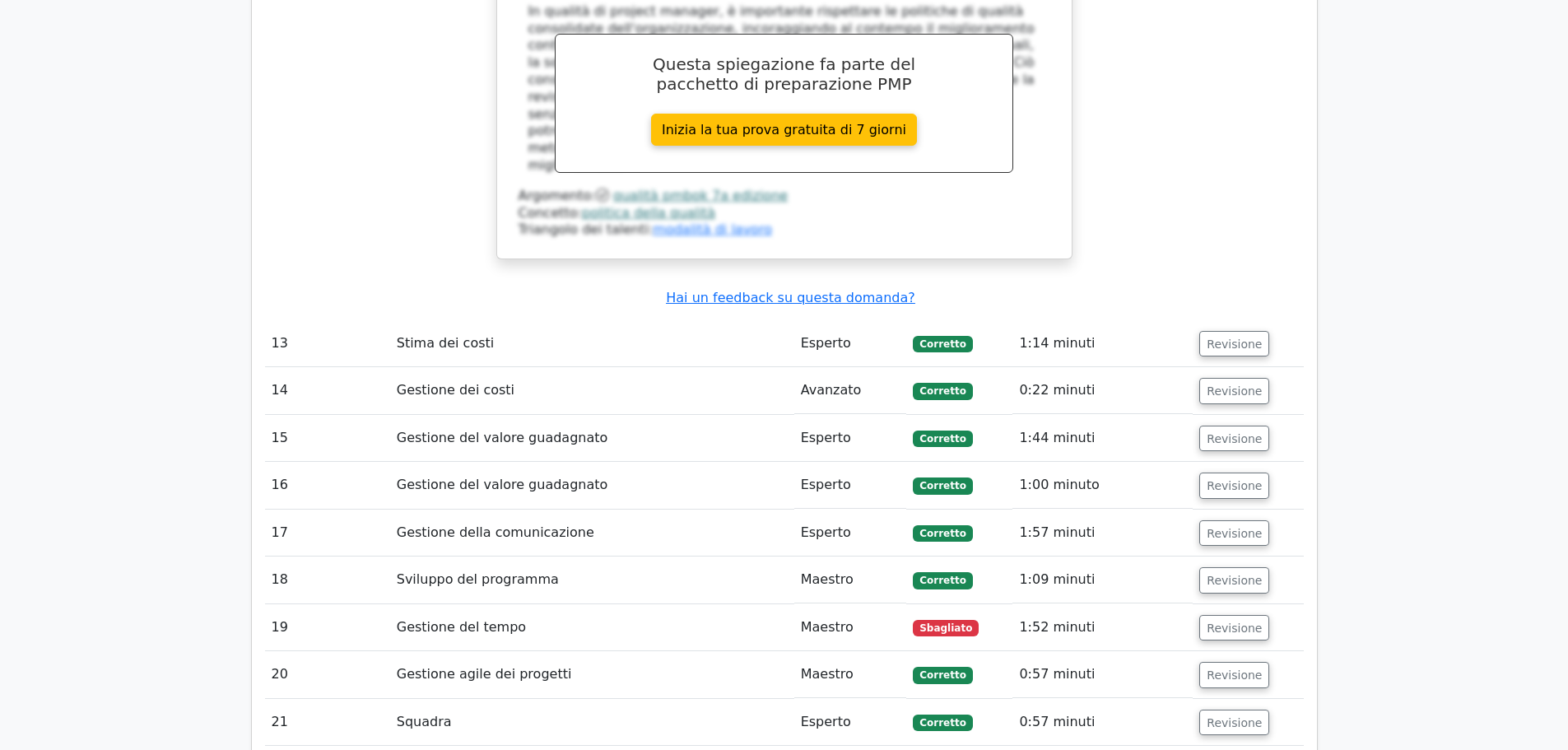
scroll to position [7079, 0]
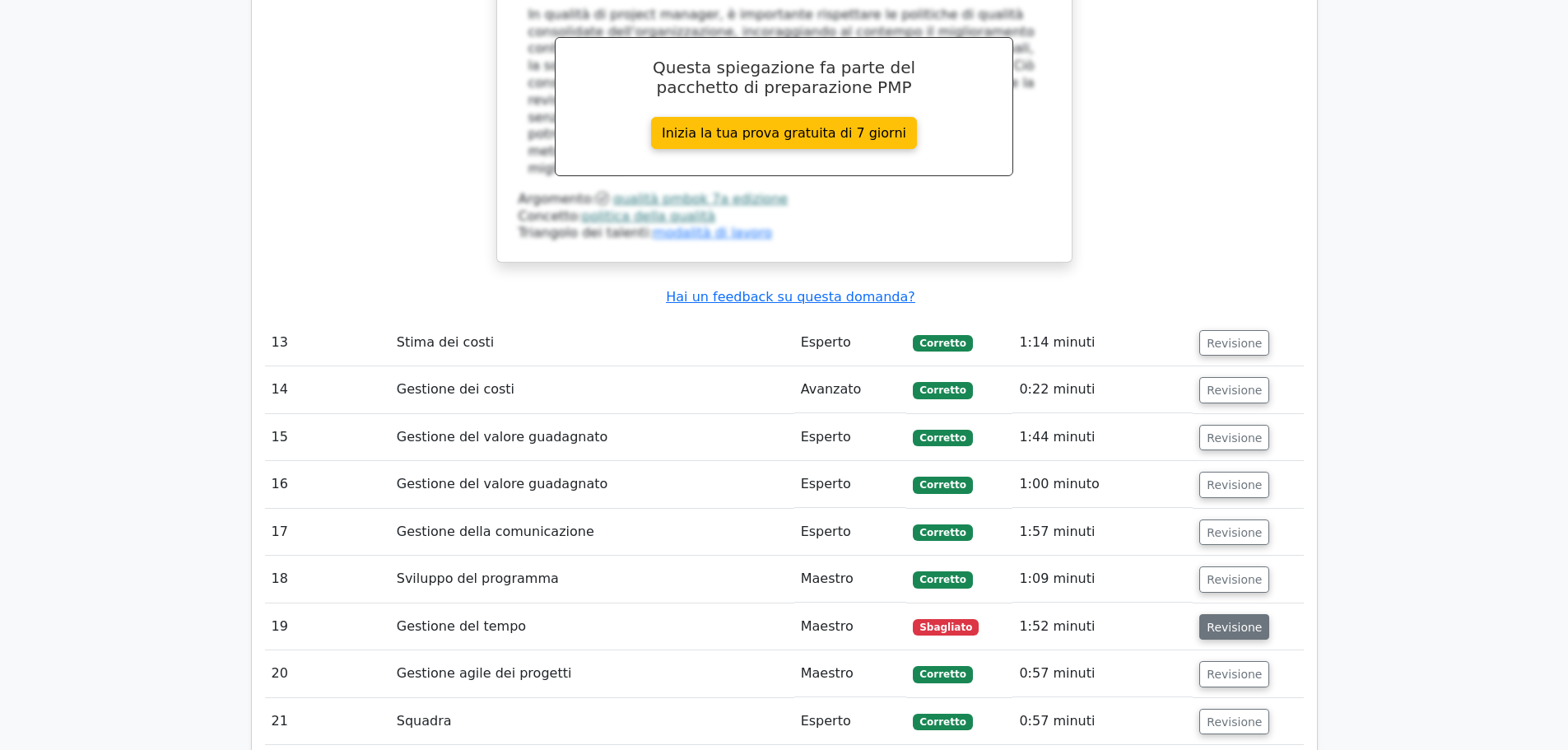
click at [1235, 619] on font "Revisione" at bounding box center [1234, 625] width 55 height 13
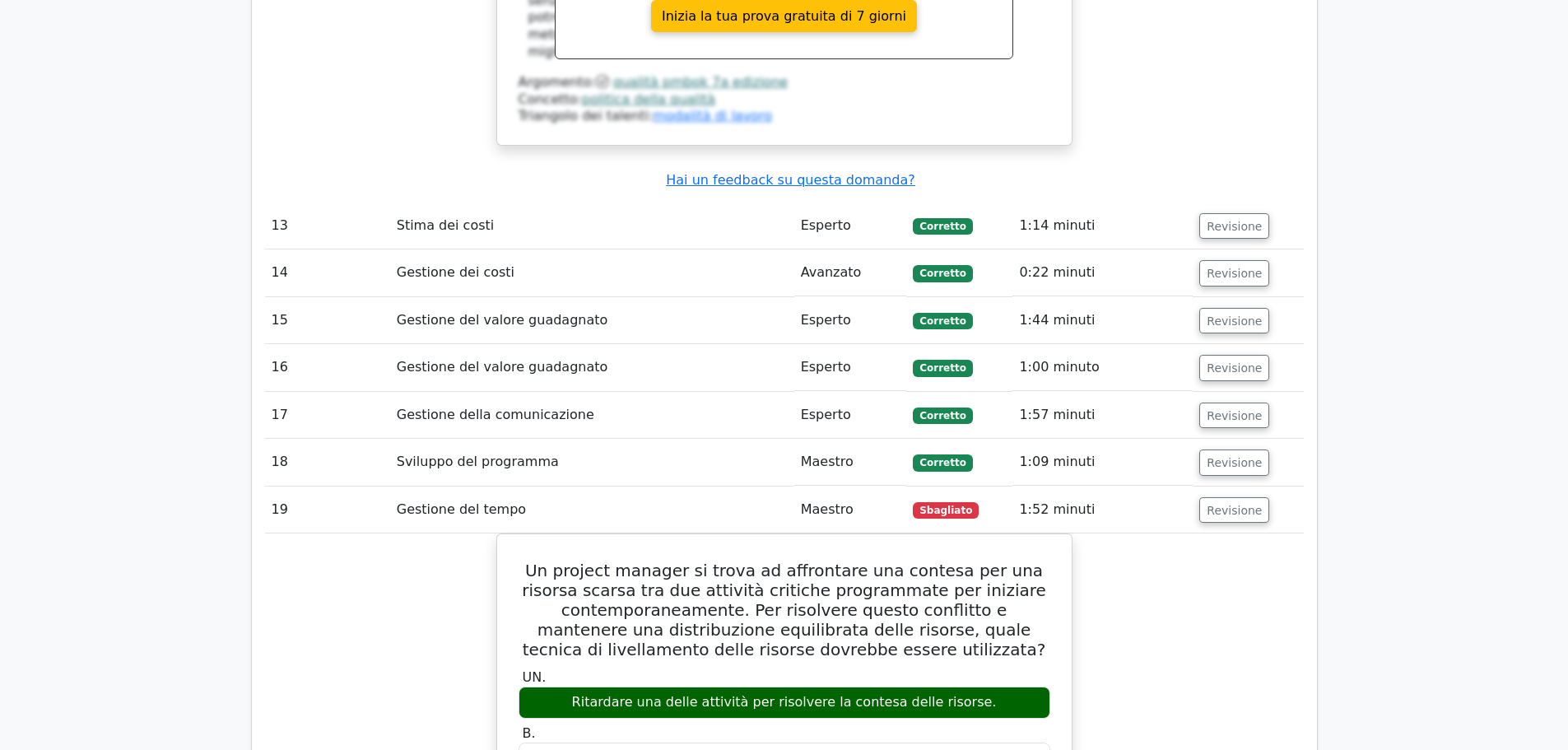
scroll to position [7244, 0]
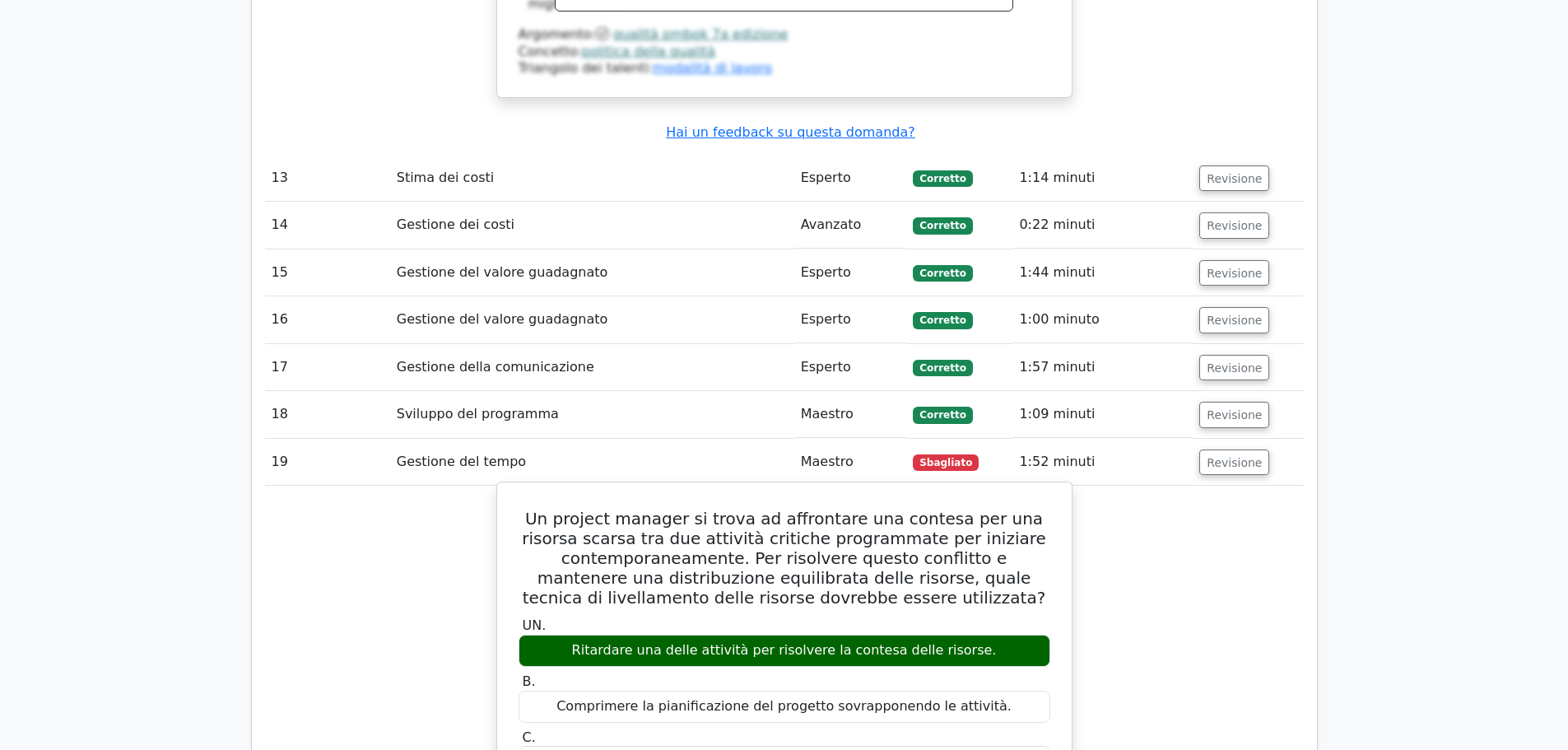
drag, startPoint x: 524, startPoint y: 225, endPoint x: 1016, endPoint y: 535, distance: 581.5
copy div "Un project manager si trova ad affrontare una contesa per una risorsa scarsa tr…"
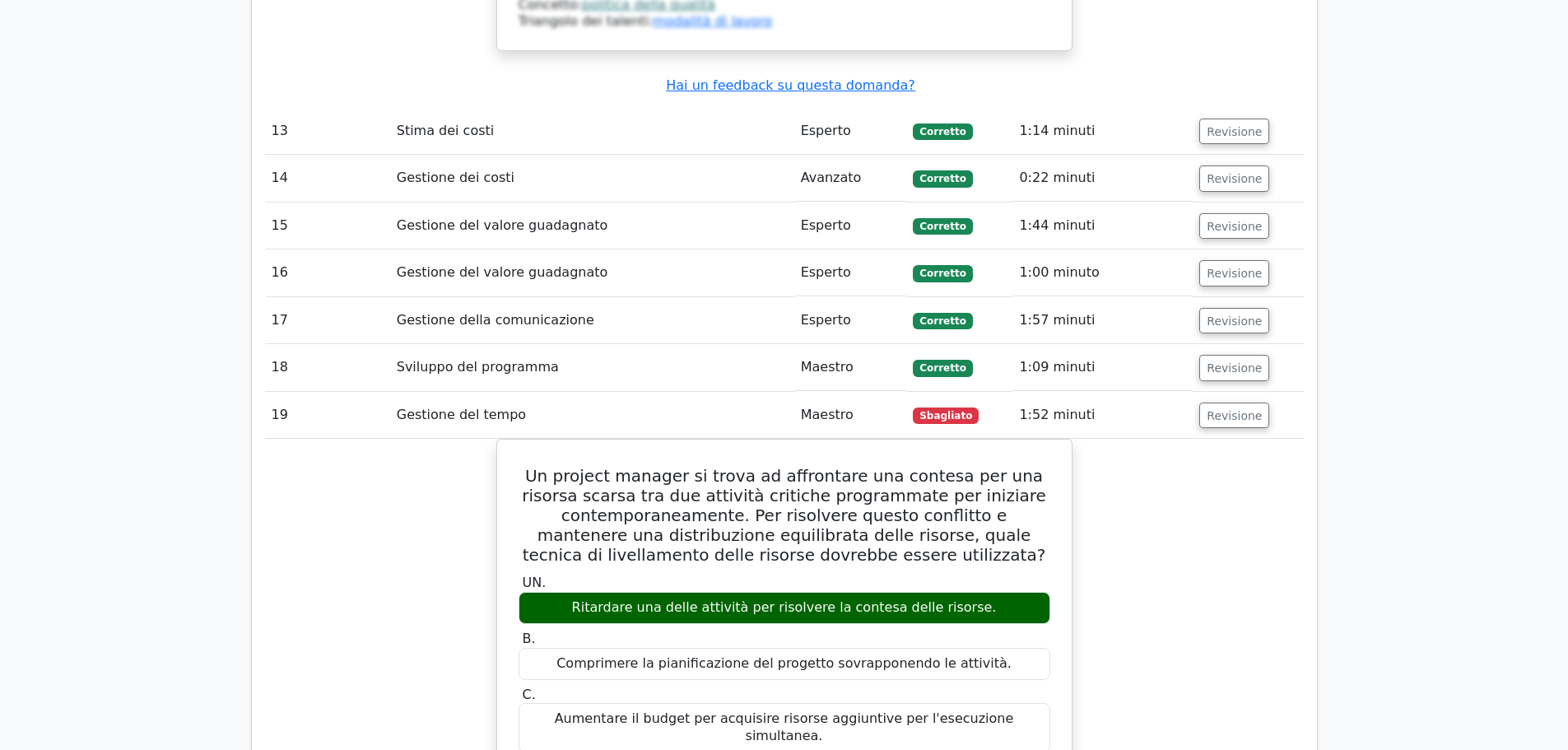
scroll to position [7491, 0]
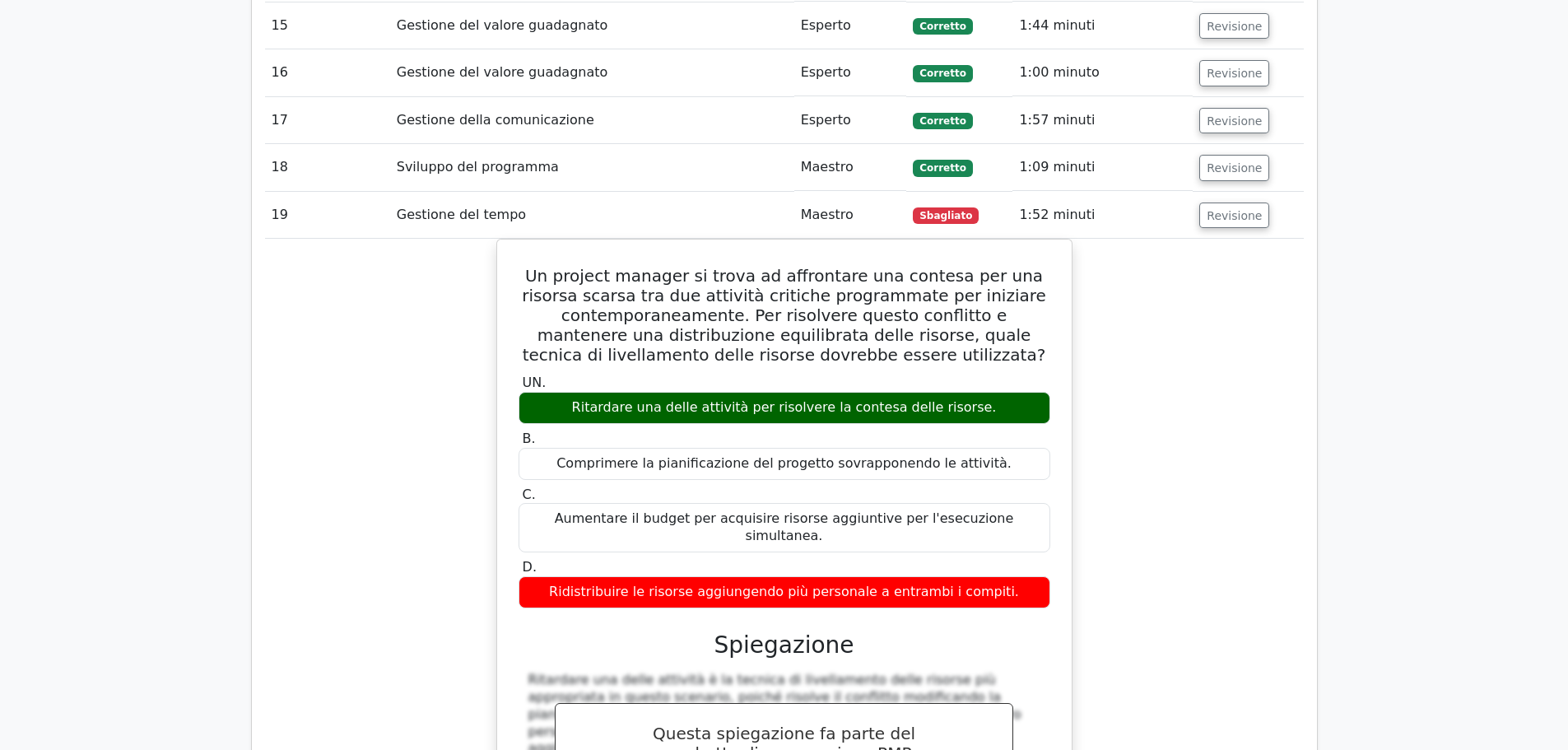
click at [1276, 398] on div "Un project manager si trova ad affrontare una contesa per una risorsa scarsa tr…" at bounding box center [785, 590] width 1039 height 704
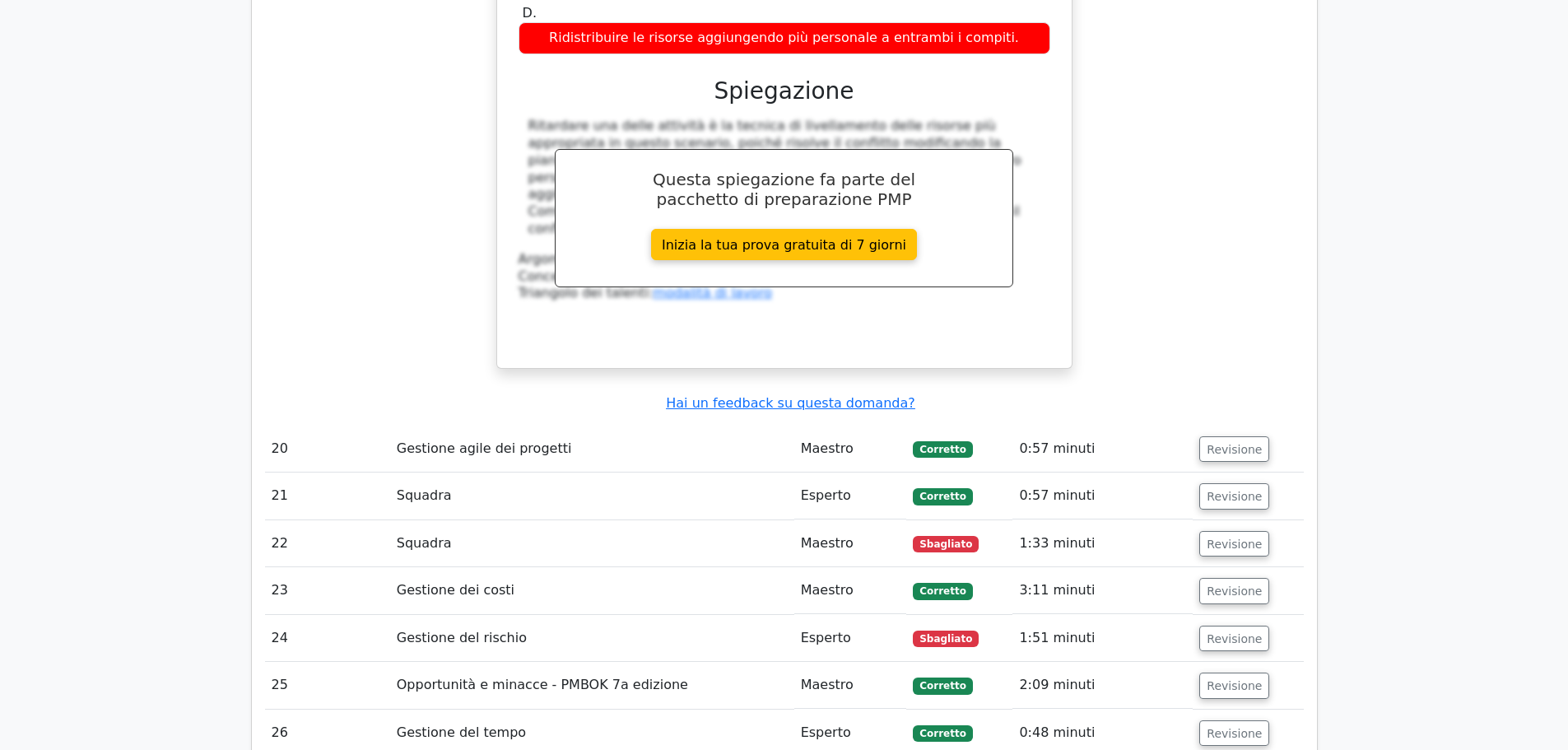
scroll to position [8067, 0]
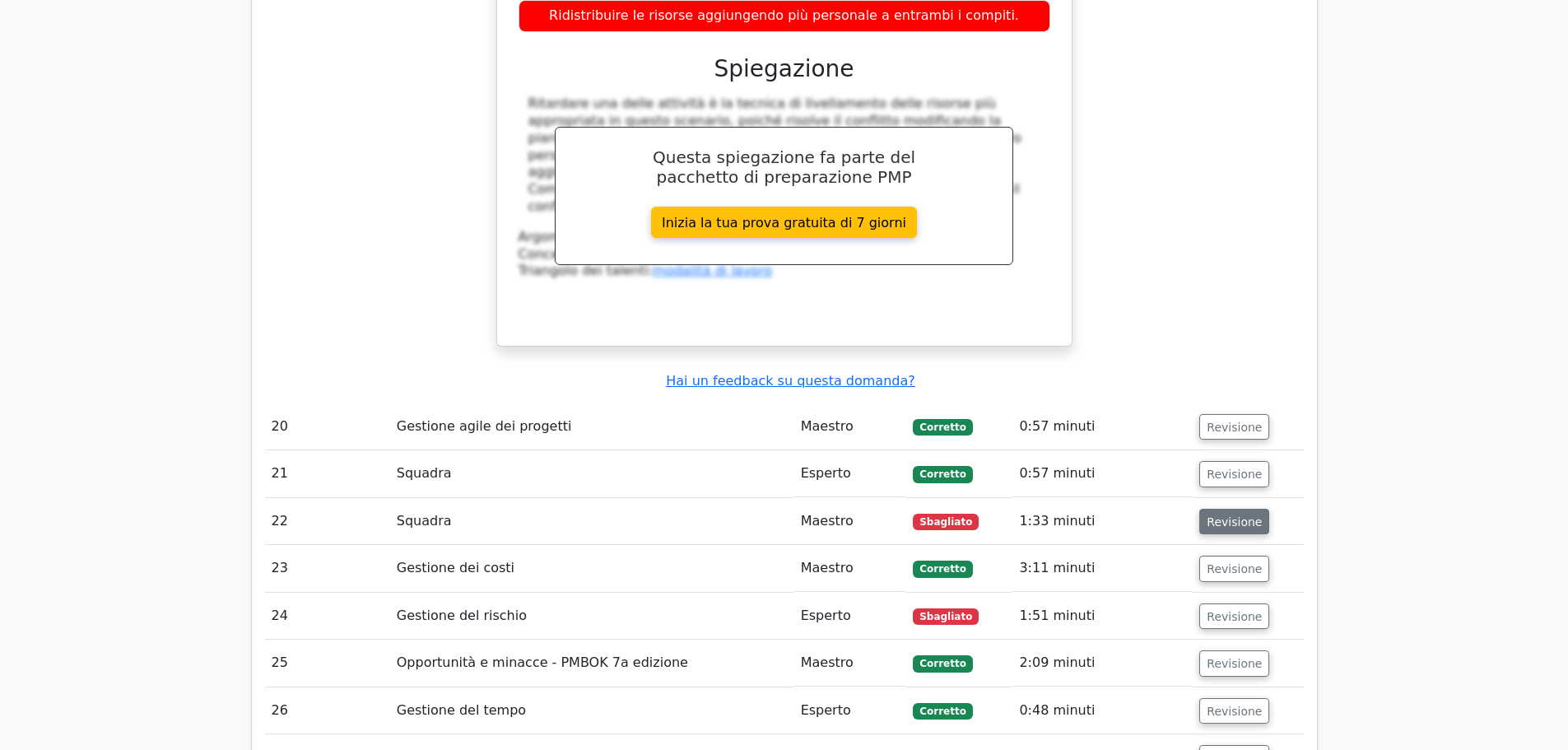
click at [1235, 515] on font "Revisione" at bounding box center [1234, 520] width 55 height 13
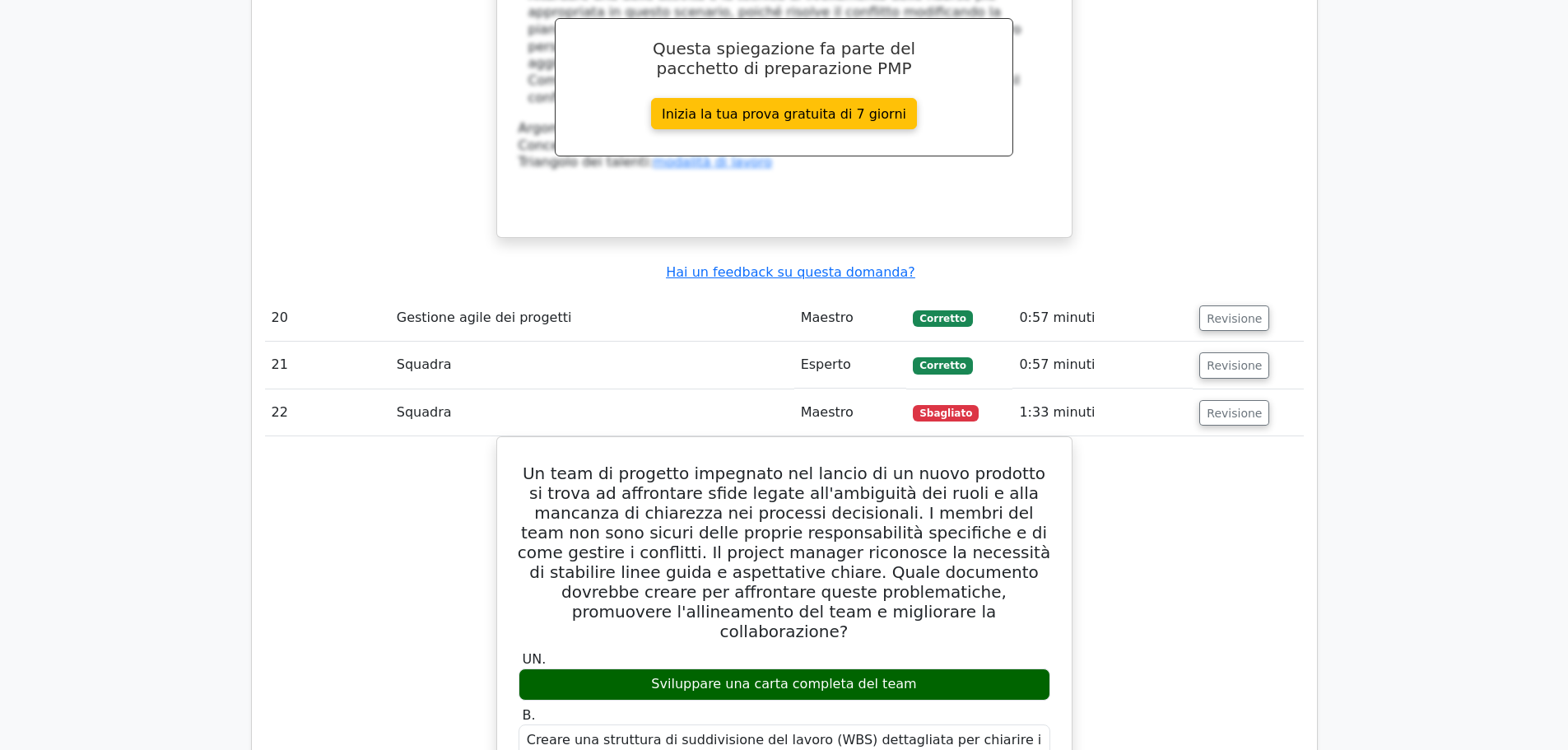
scroll to position [8149, 0]
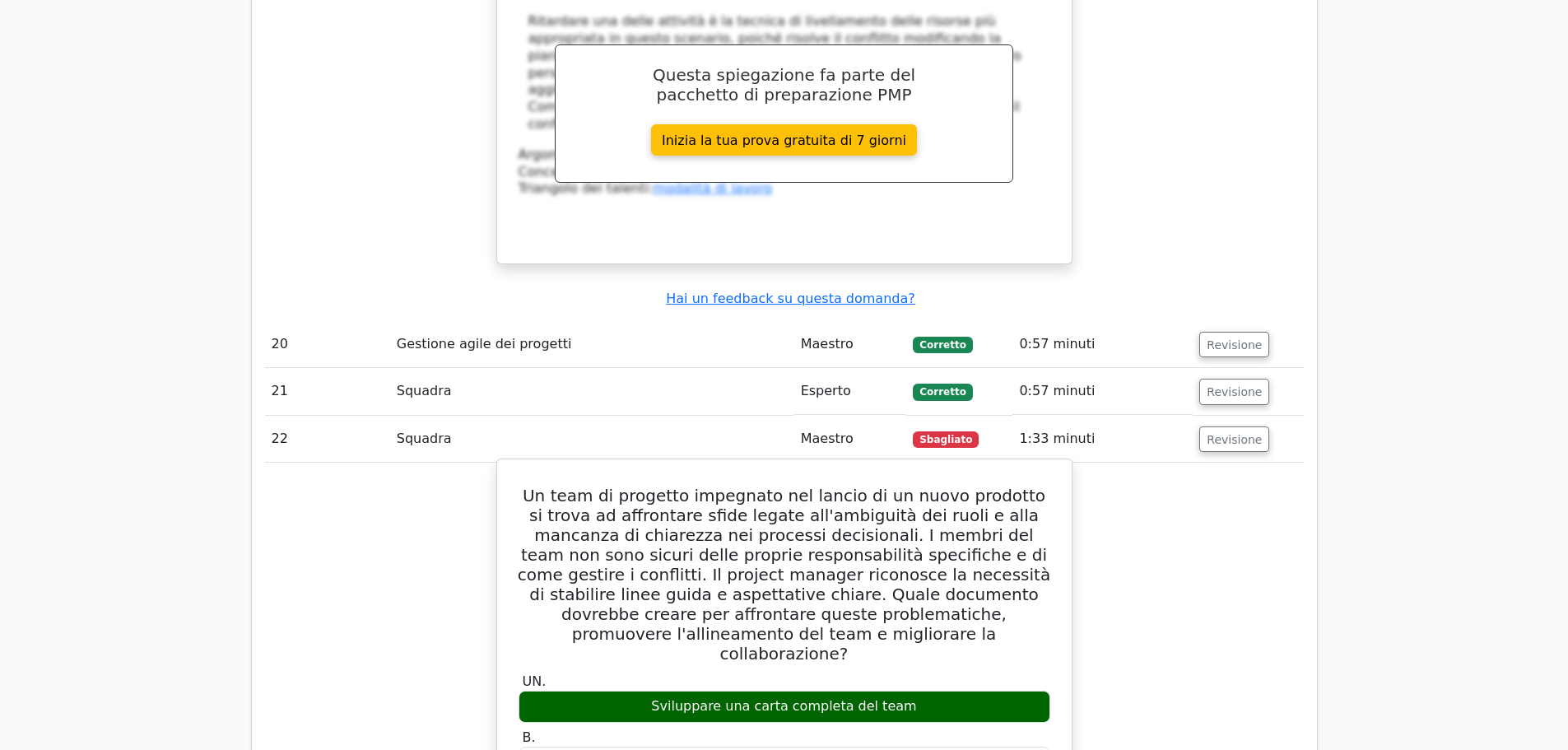
drag, startPoint x: 542, startPoint y: 188, endPoint x: 915, endPoint y: 619, distance: 570.0
copy div "Lo ipsu do sitametc adipiscin eli seddoe te in utlab etdolore ma aliqu en admin…"
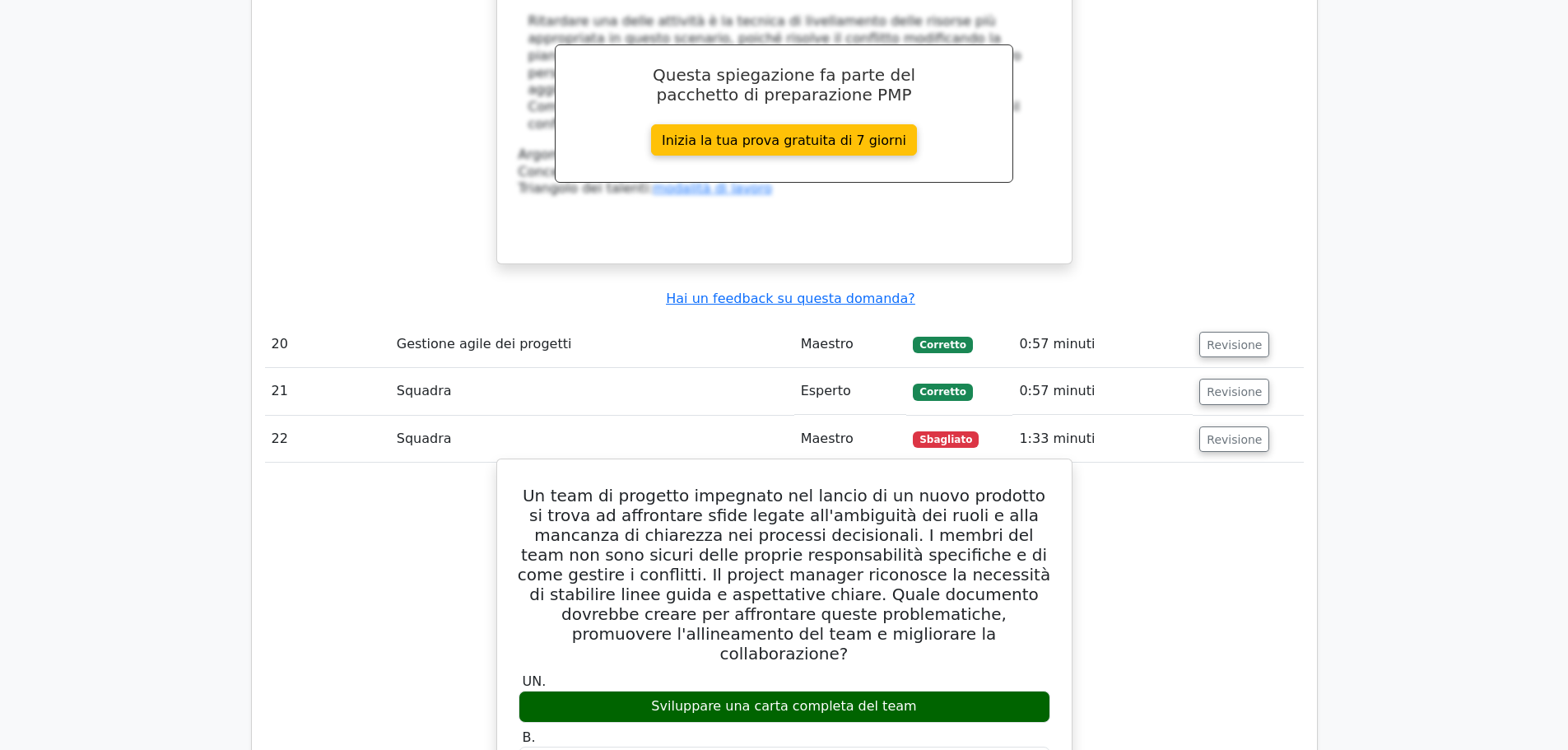
click at [872, 730] on label "B. Creare una struttura di suddivisione del lavoro (WBS) dettagliata per chiari…" at bounding box center [784, 762] width 531 height 66
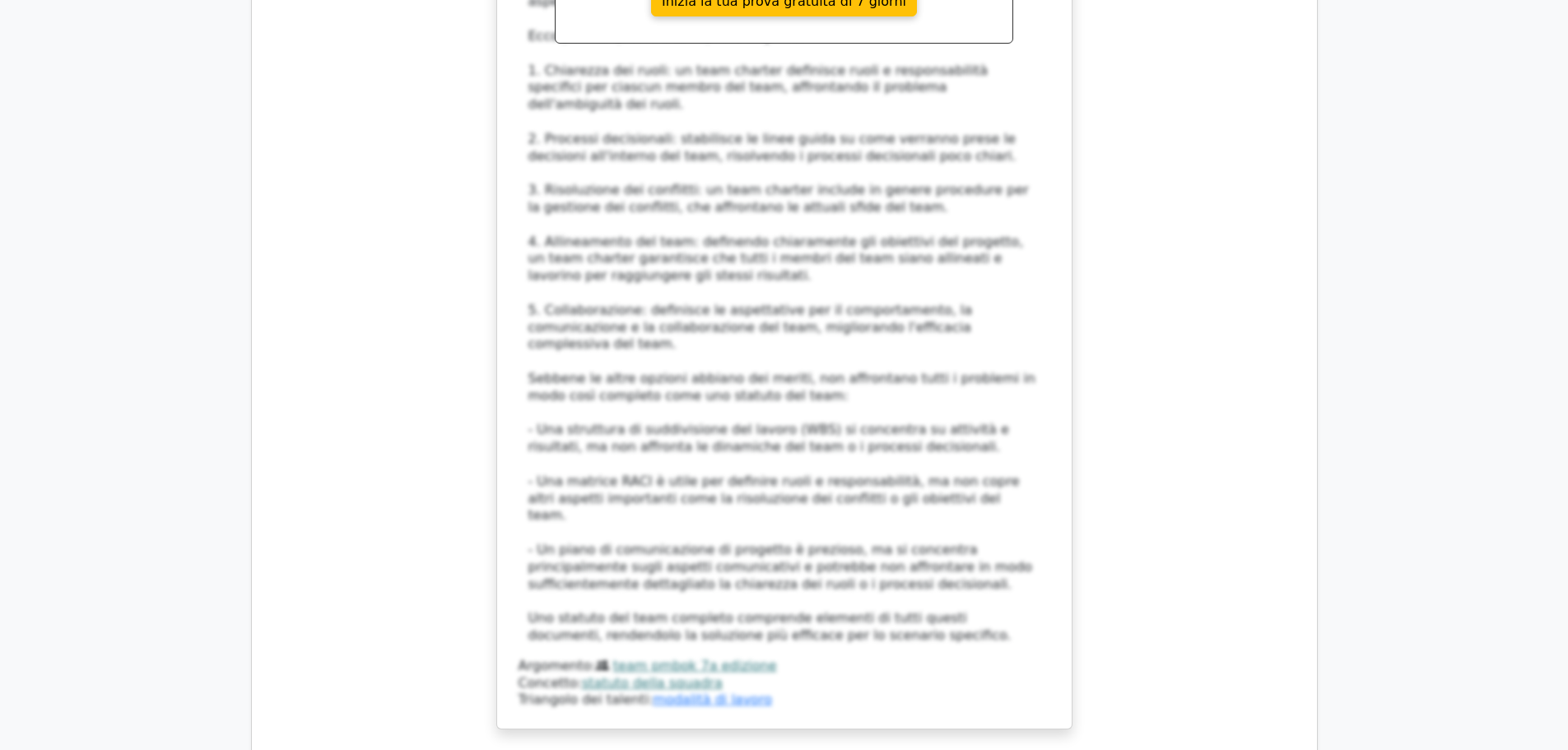
scroll to position [9549, 0]
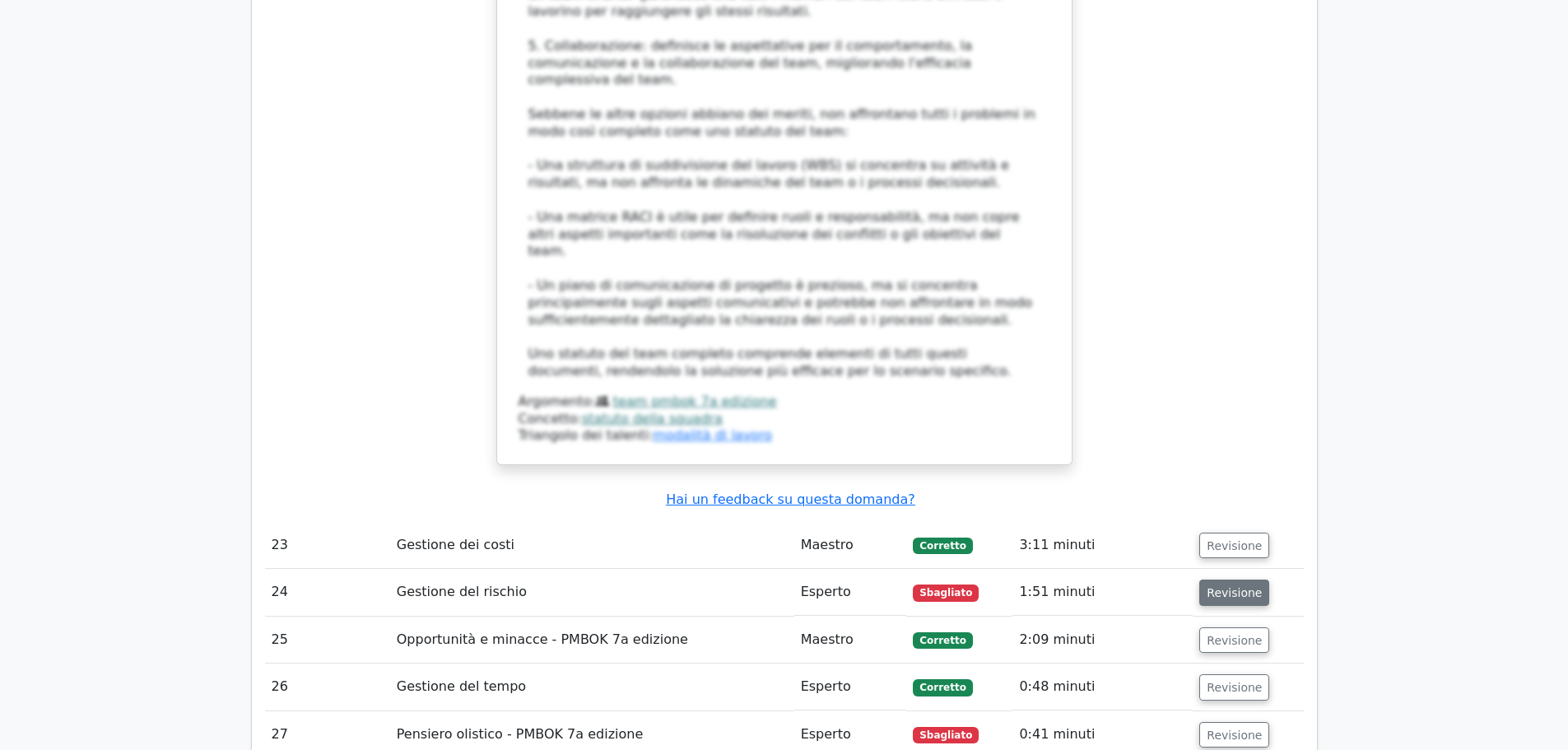
click at [1240, 586] on font "Revisione" at bounding box center [1234, 592] width 55 height 13
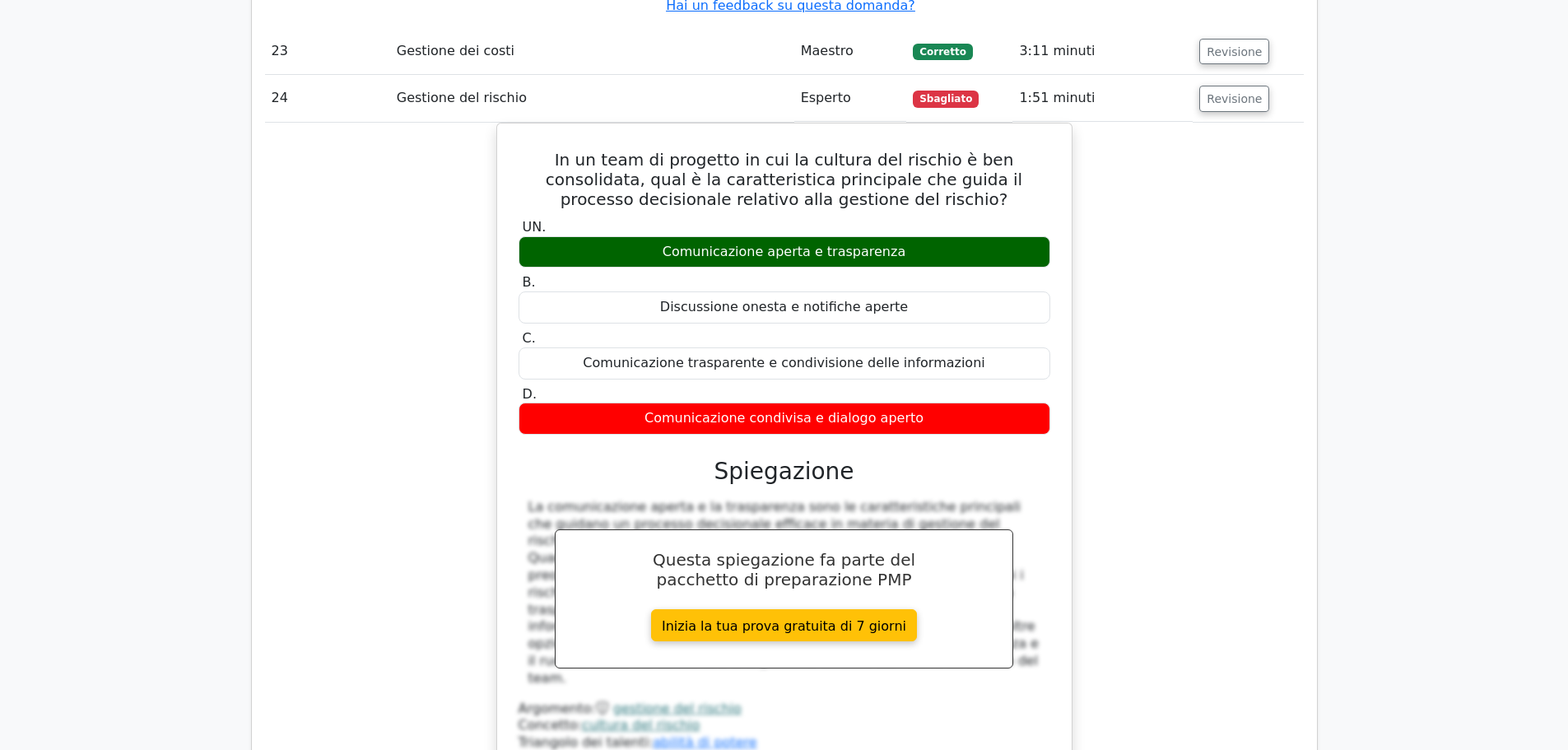
scroll to position [9713, 0]
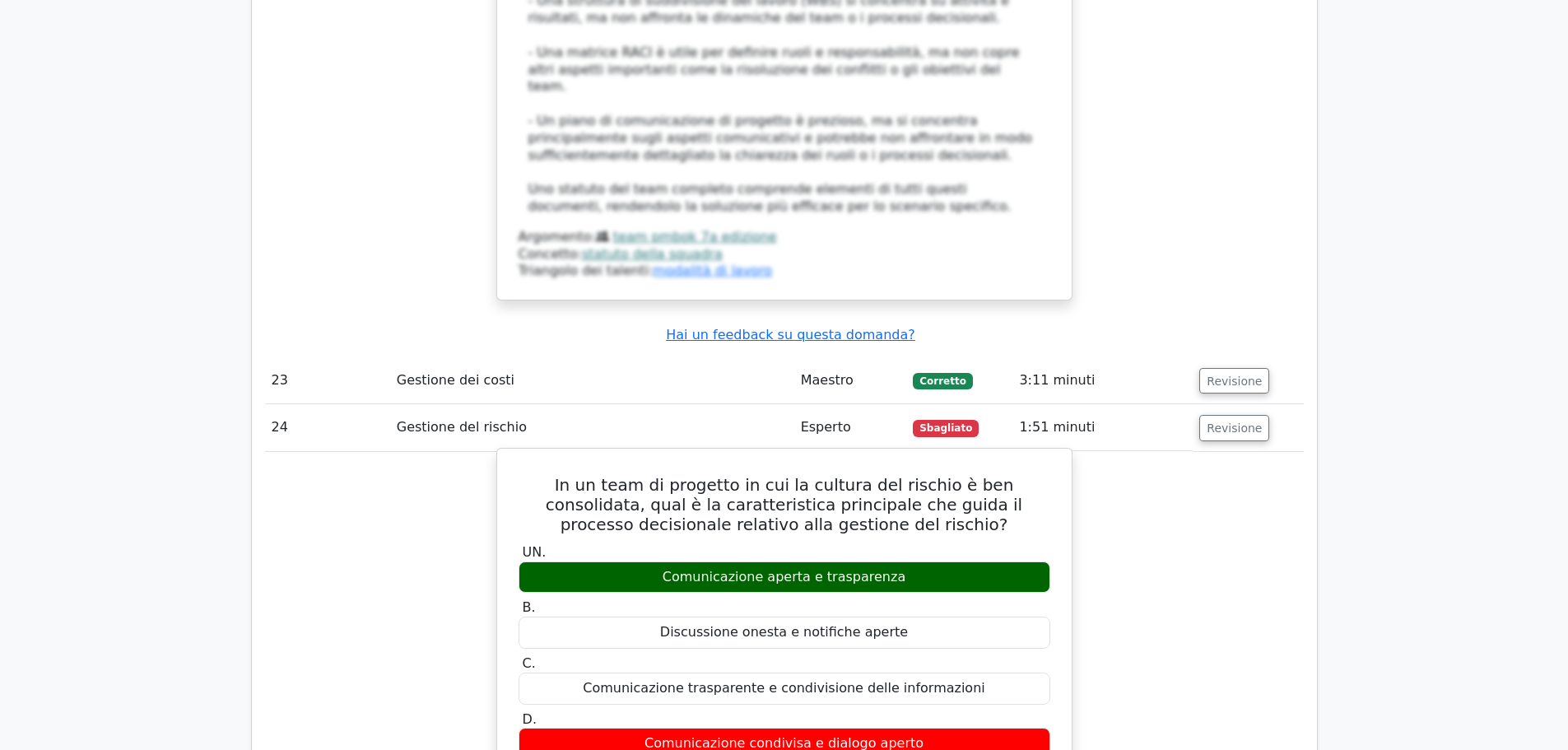
drag, startPoint x: 533, startPoint y: 104, endPoint x: 973, endPoint y: 313, distance: 487.1
click at [1019, 728] on div "Comunicazione condivisa e dialogo aperto" at bounding box center [784, 744] width 531 height 32
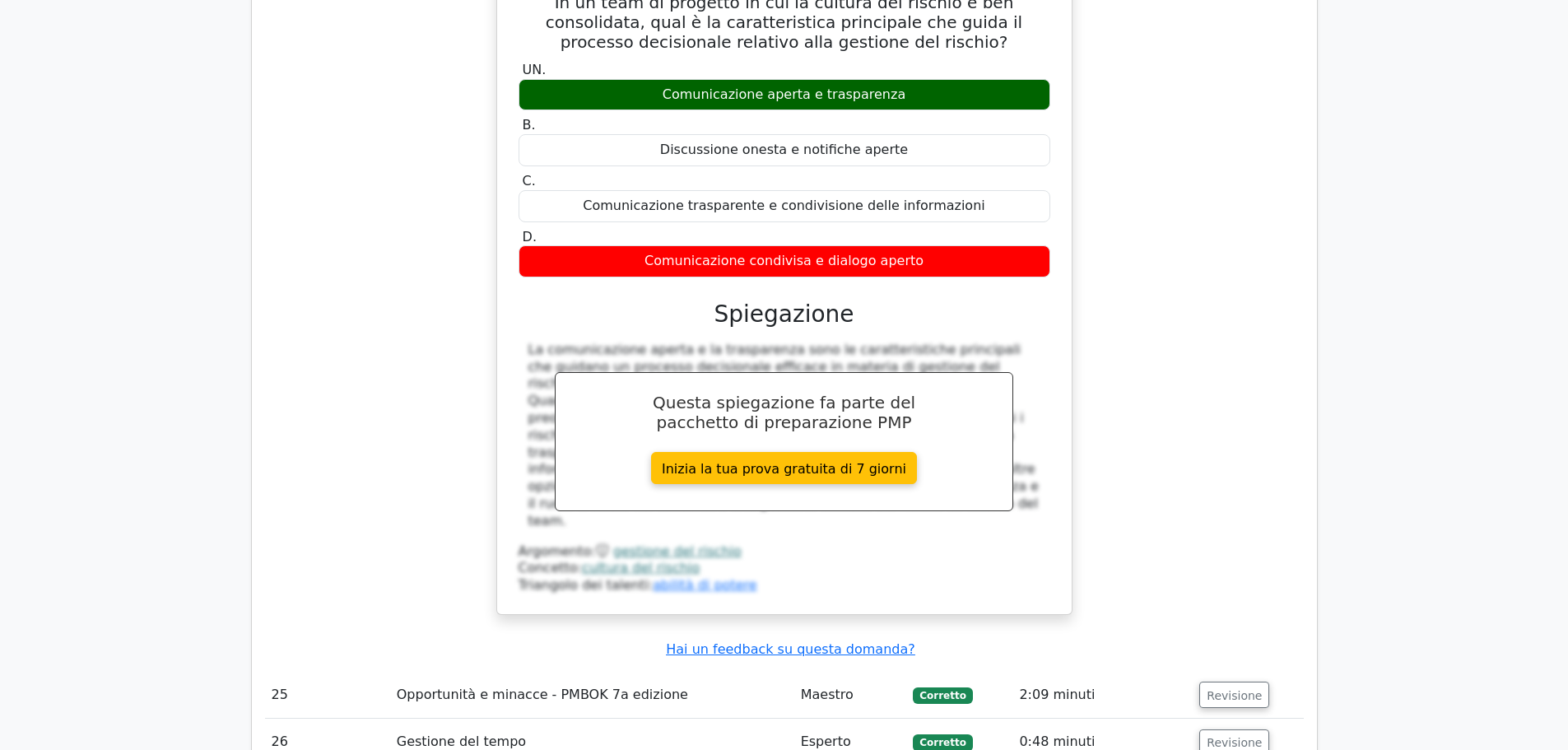
scroll to position [10372, 0]
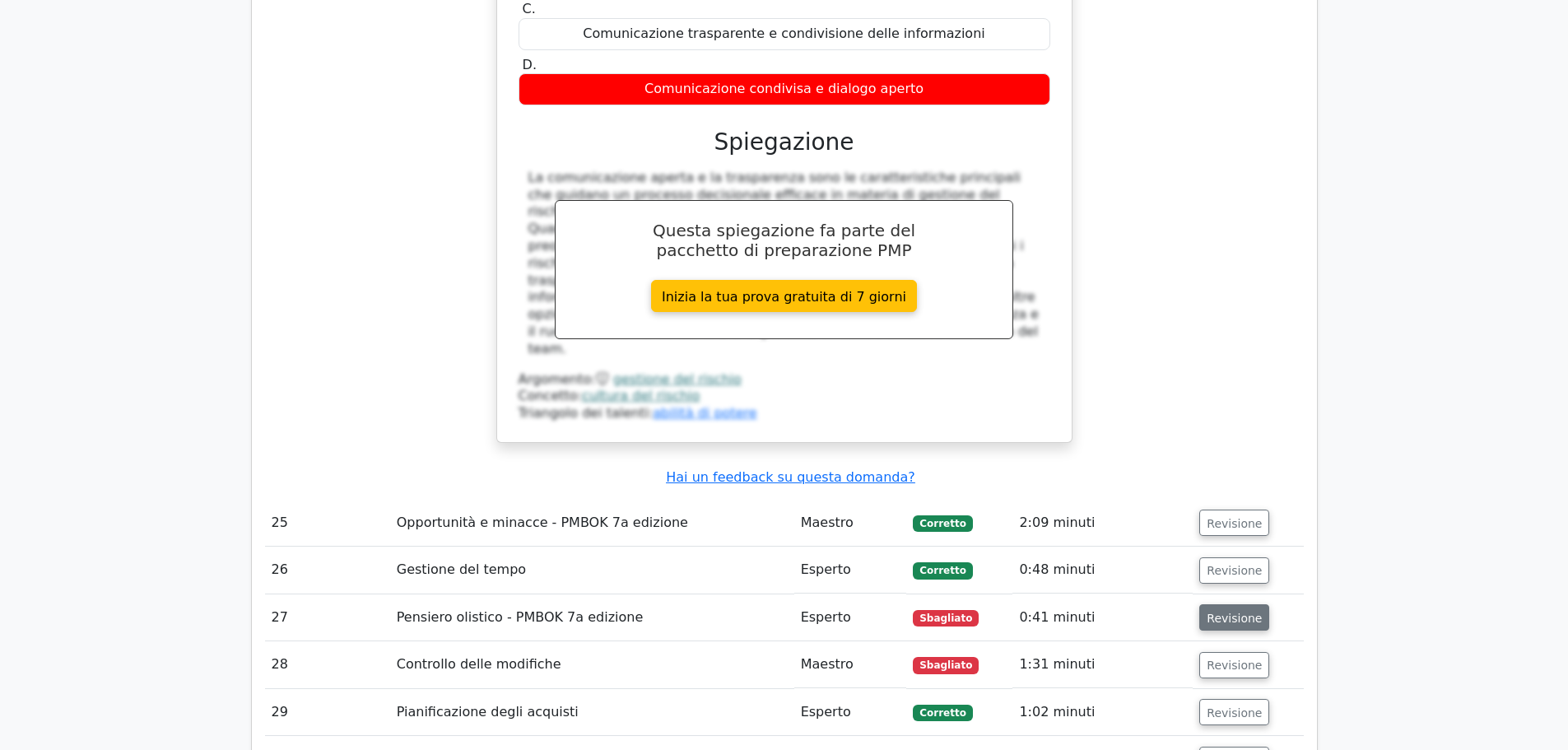
click at [1240, 611] on font "Revisione" at bounding box center [1234, 617] width 55 height 13
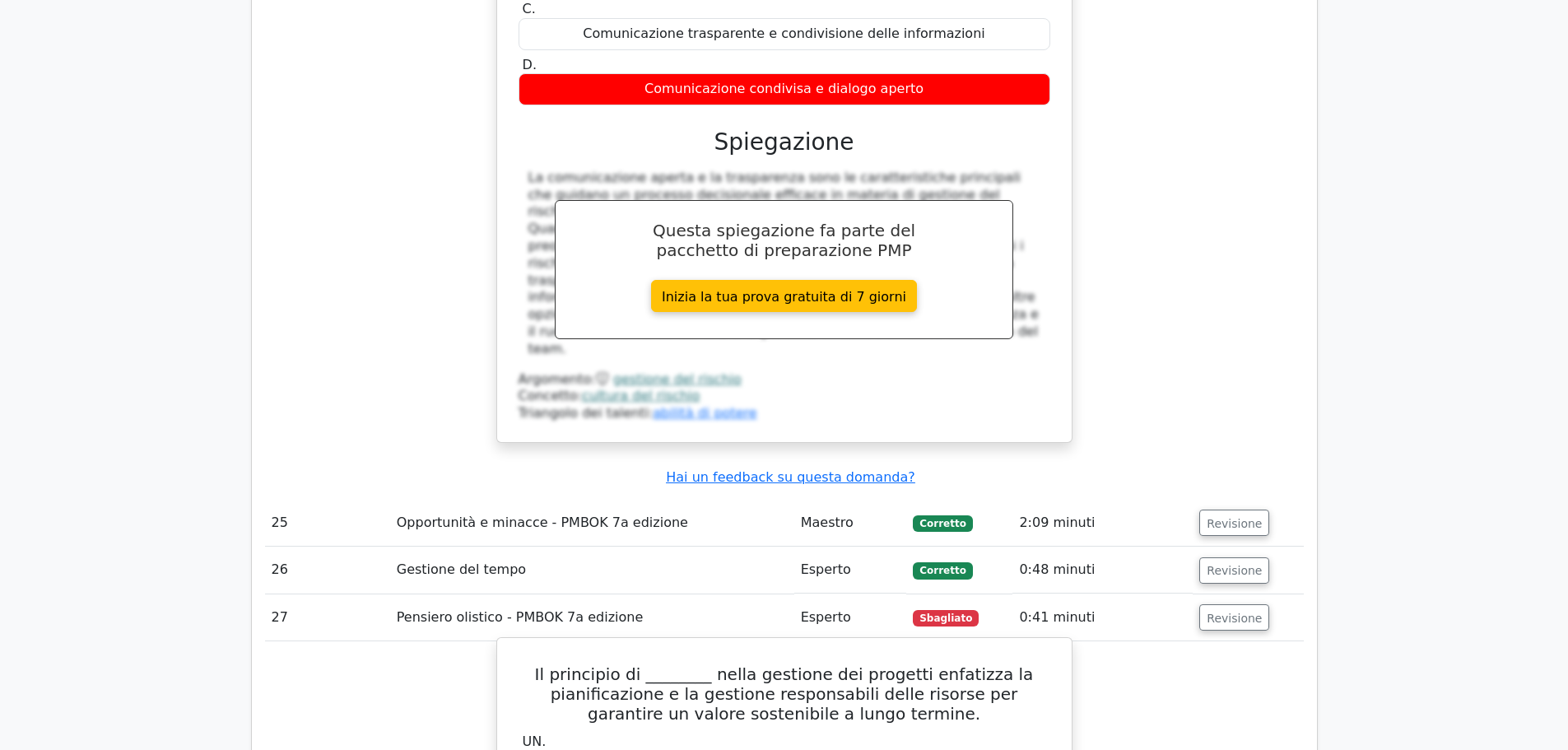
drag, startPoint x: 555, startPoint y: 269, endPoint x: 918, endPoint y: 530, distance: 447.1
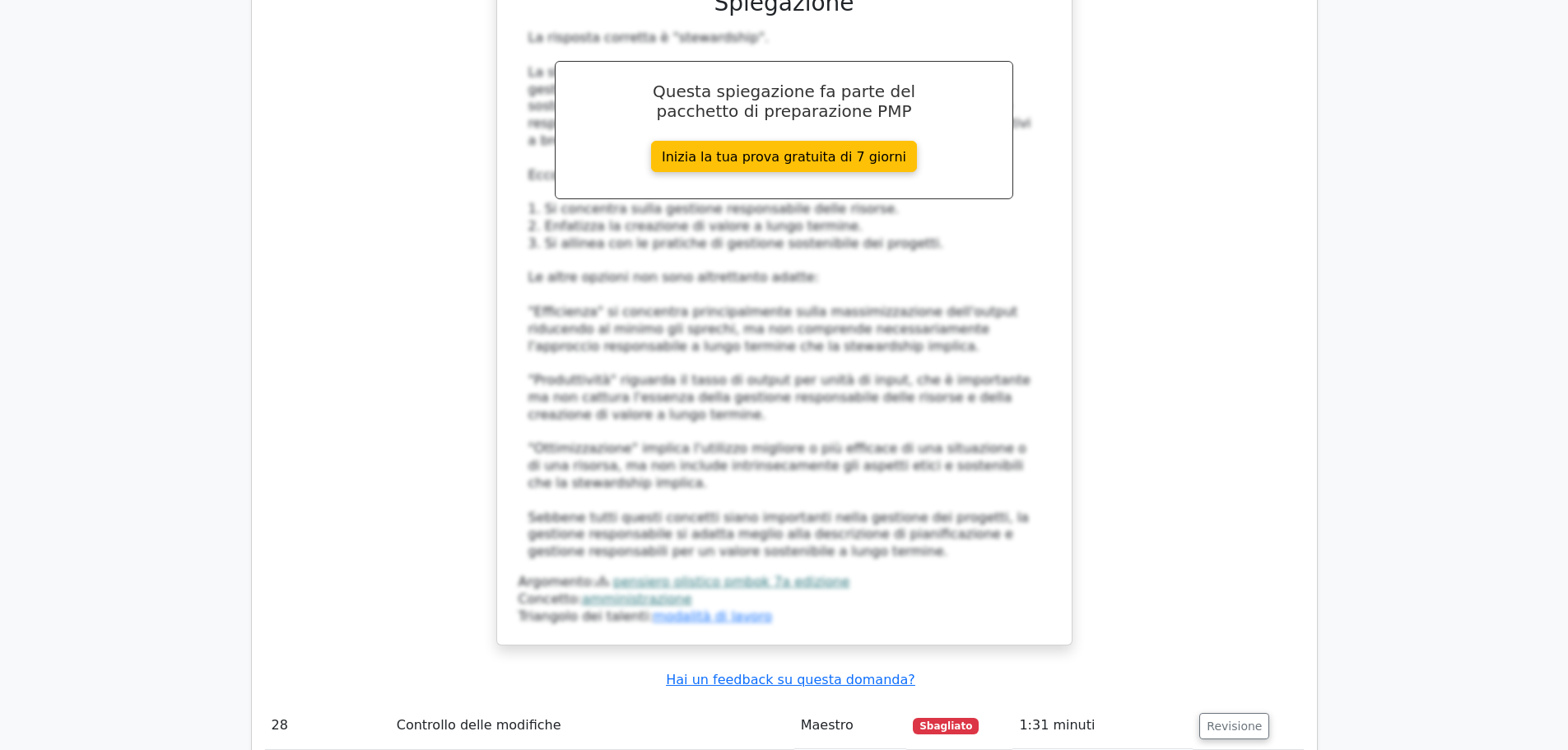
scroll to position [11442, 0]
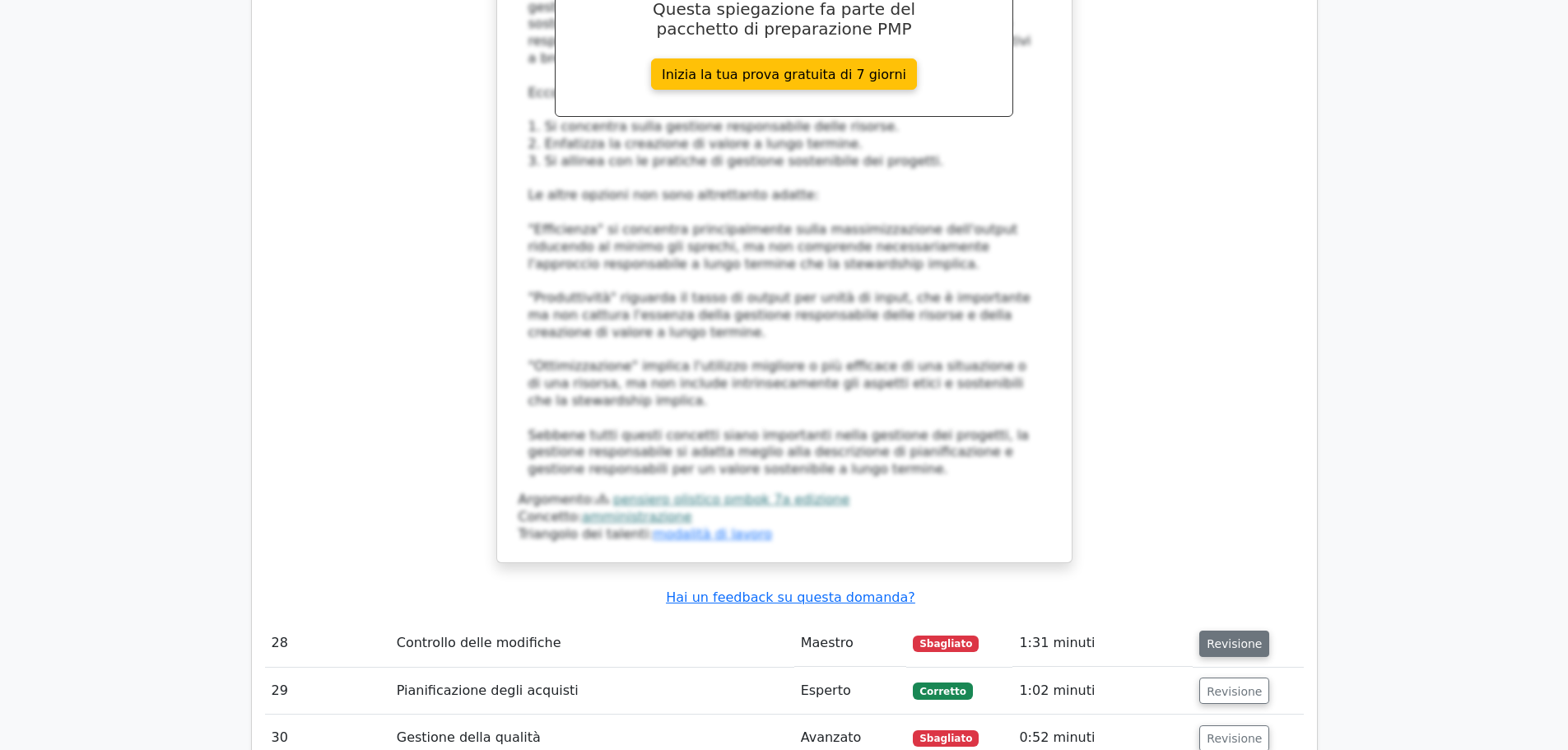
click at [1227, 637] on font "Revisione" at bounding box center [1234, 643] width 55 height 13
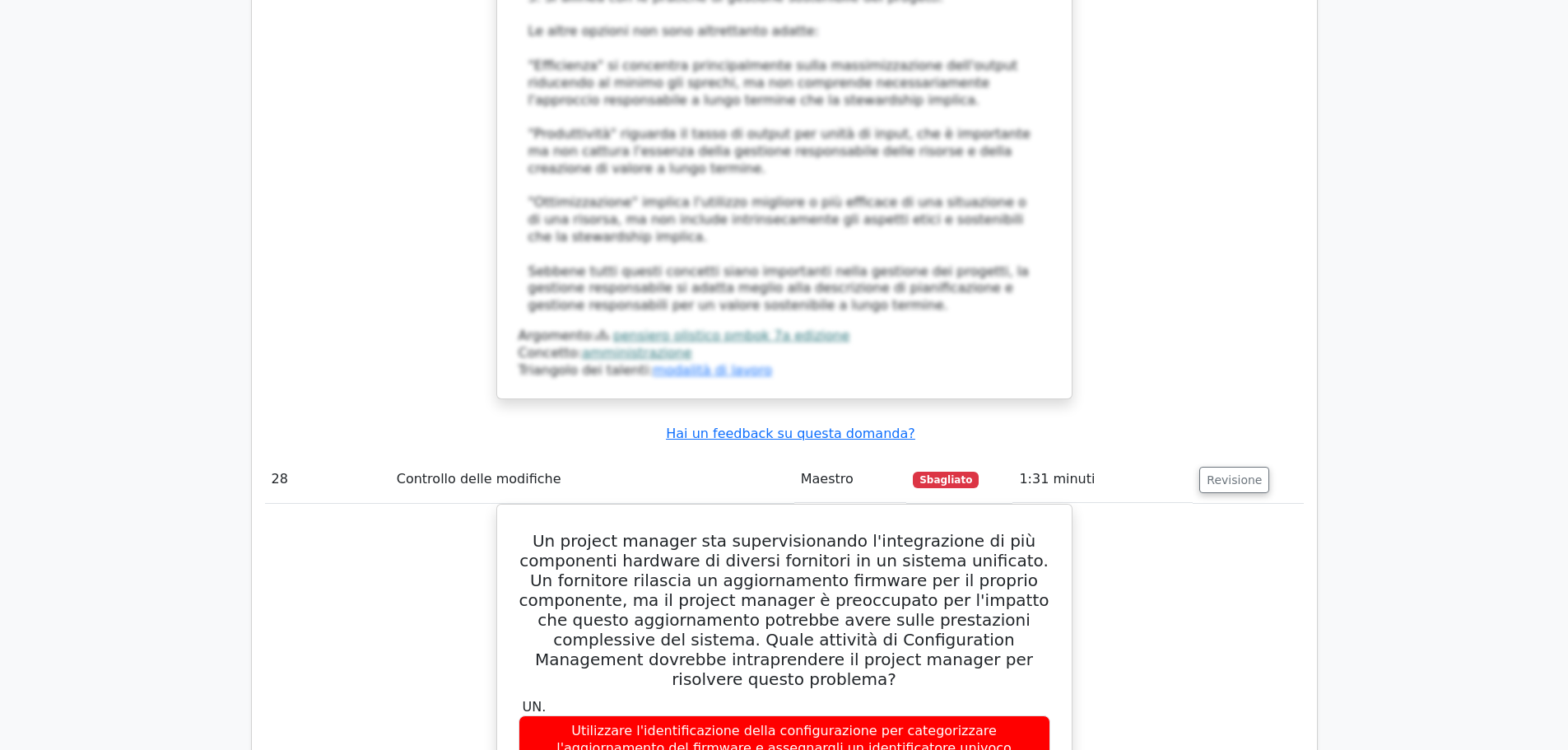
scroll to position [11607, 0]
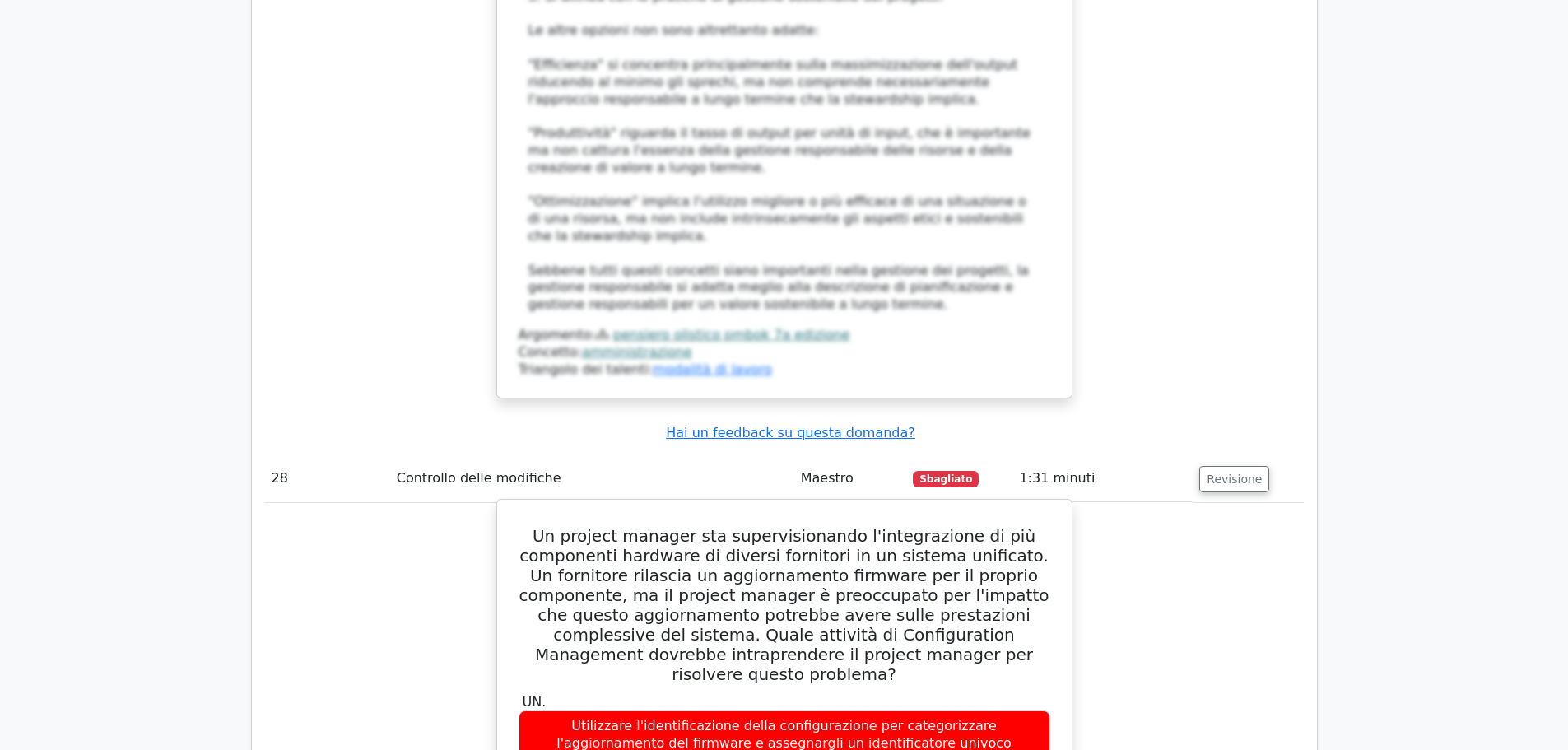
click at [688, 718] on font "Utilizzare l'identificazione della configurazione per categorizzare l'aggiornam…" at bounding box center [784, 742] width 456 height 50
click at [565, 526] on font "Un project manager sta supervisionando l'integrazione di più componenti hardwar…" at bounding box center [783, 604] width 530 height 158
drag, startPoint x: 555, startPoint y: 115, endPoint x: 946, endPoint y: 538, distance: 576.0
copy div "Lo ipsumdo sitamet con adipiscingelits d'eiusmodtempo in utl etdolorema aliquae…"
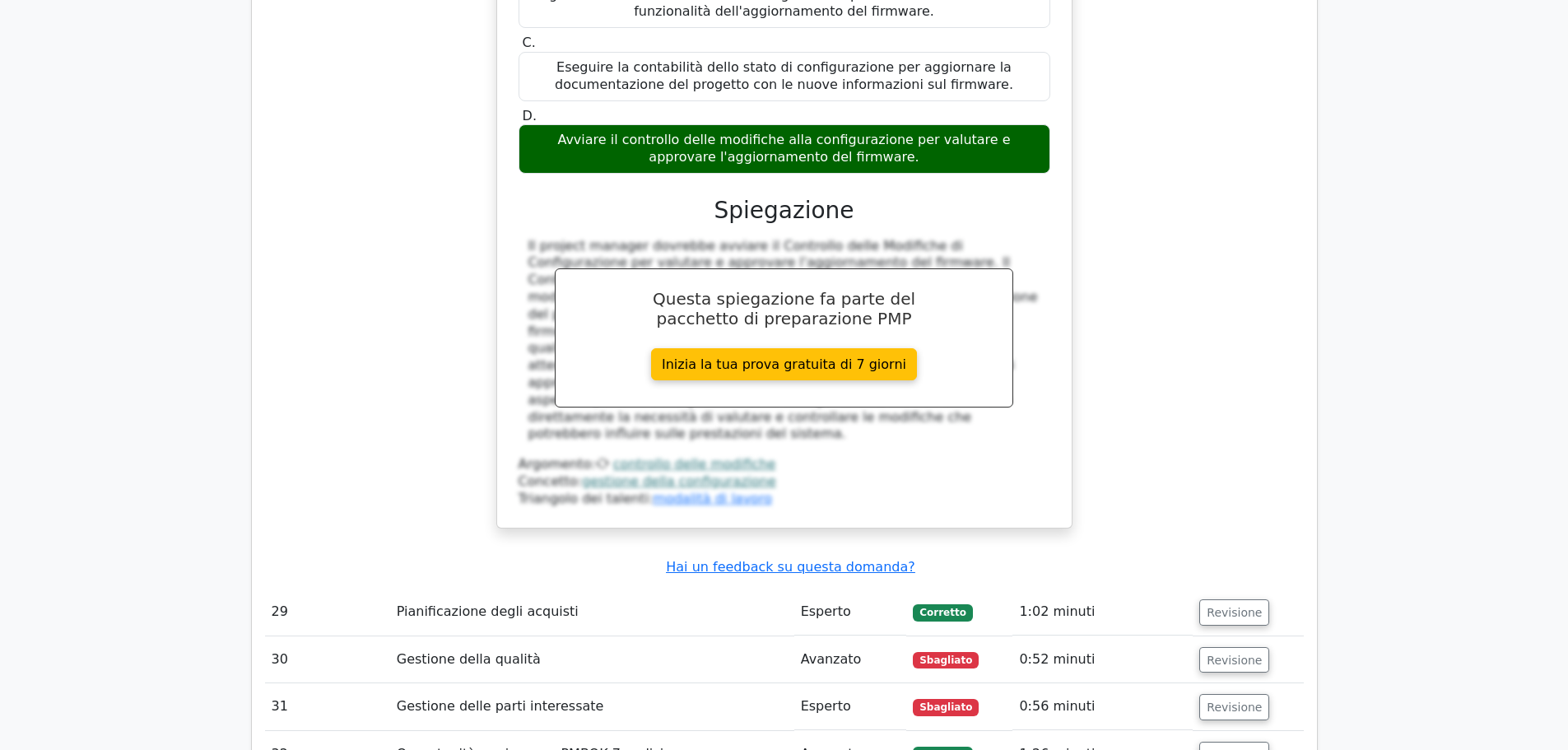
scroll to position [12430, 0]
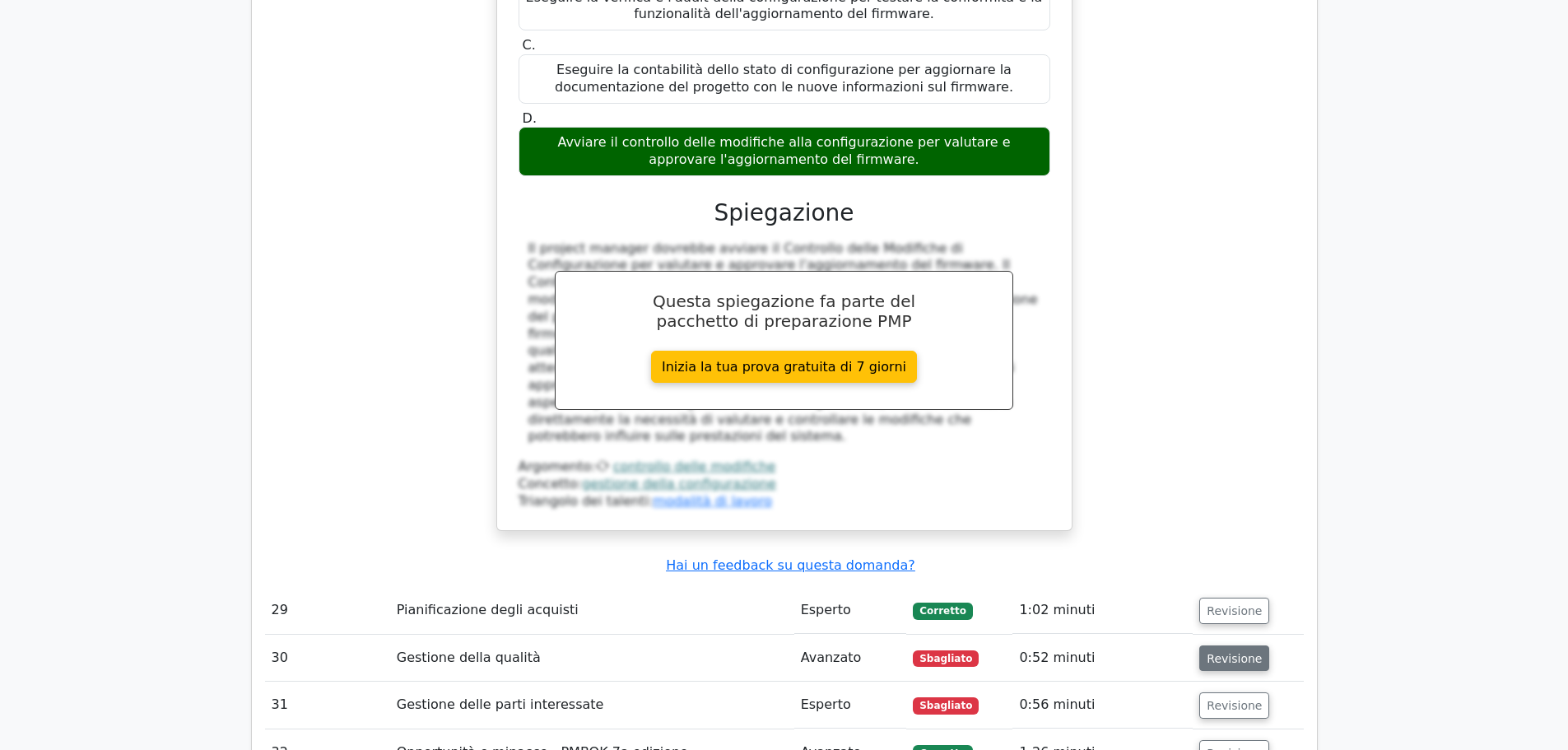
click at [1246, 651] on font "Revisione" at bounding box center [1234, 657] width 55 height 13
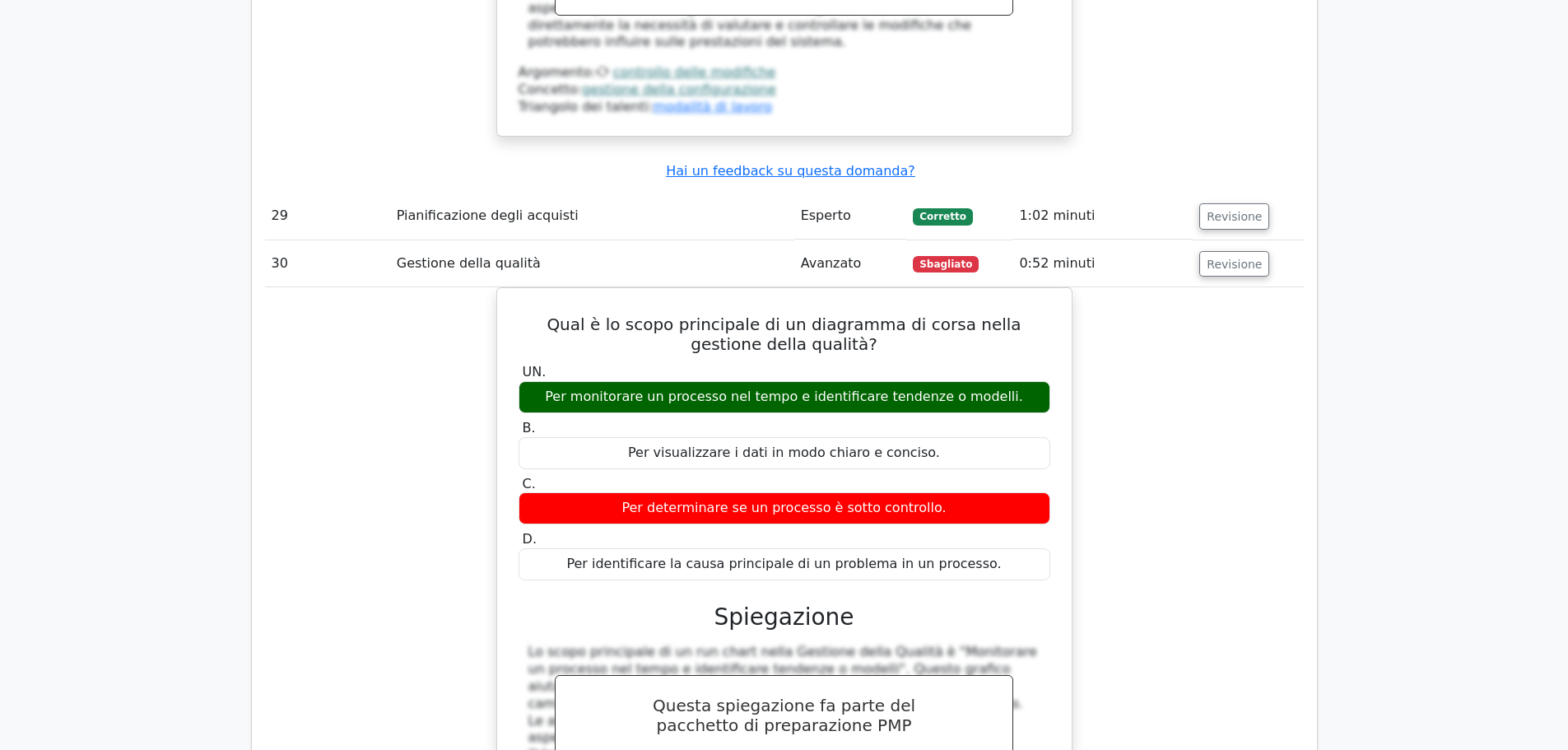
scroll to position [12924, 0]
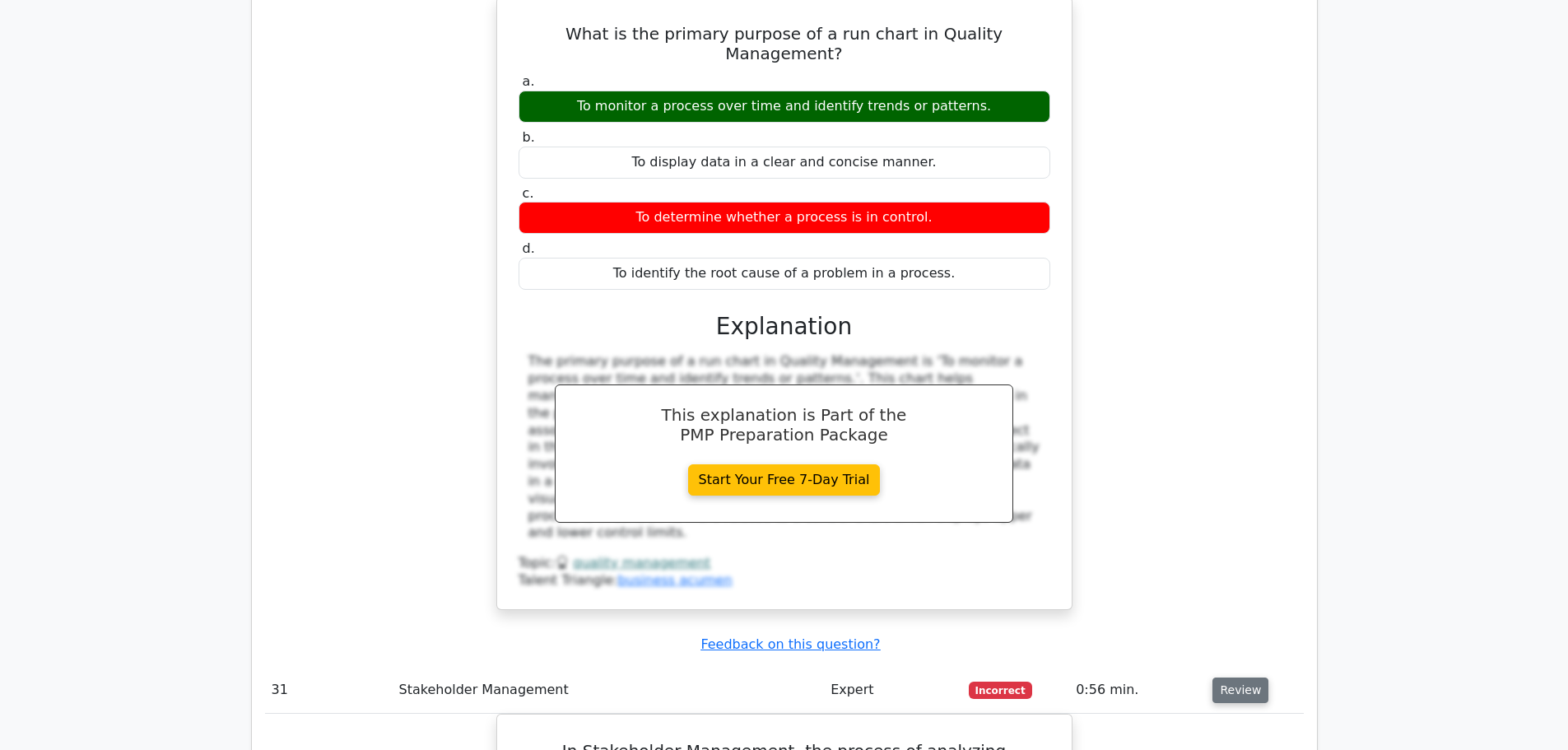
scroll to position [13089, 0]
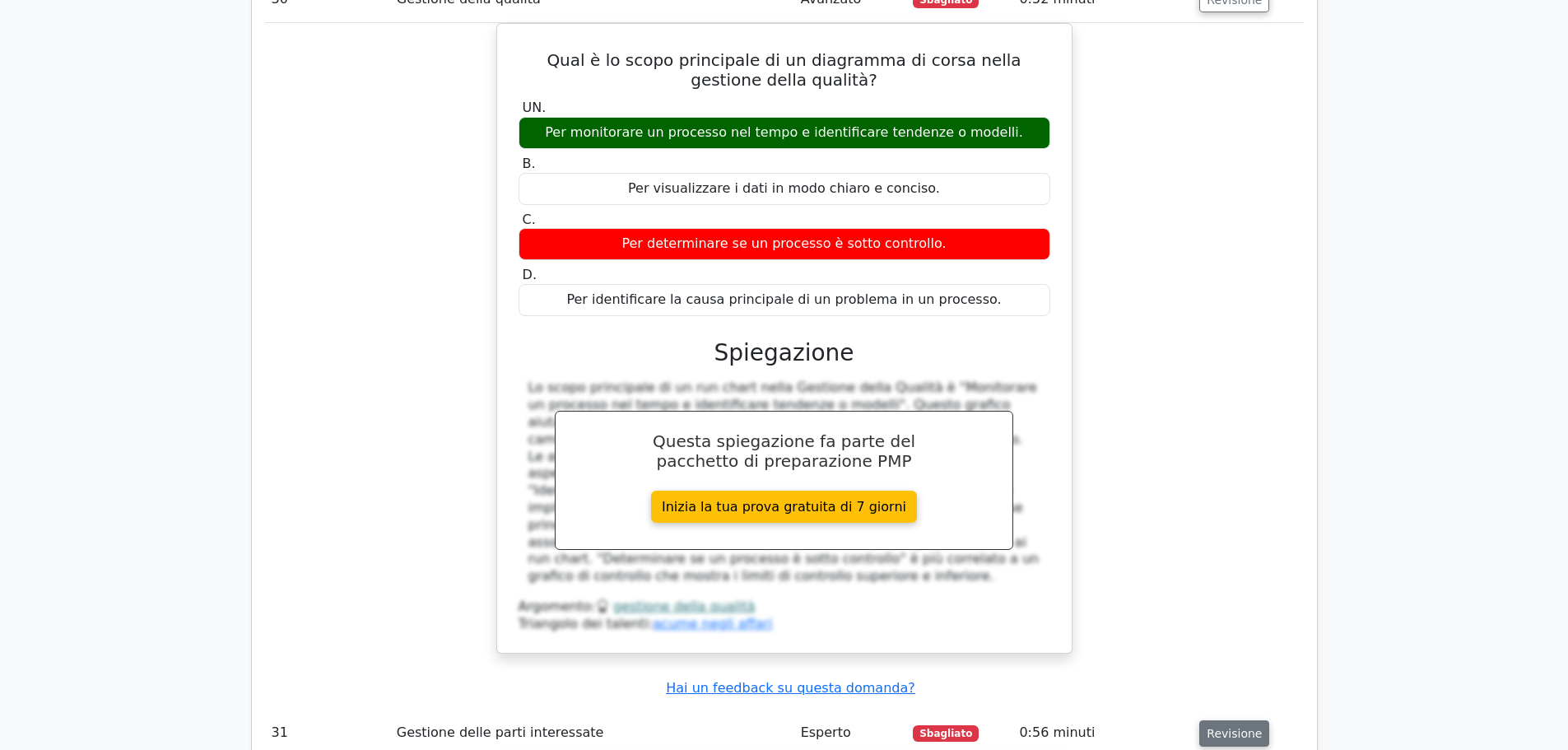
drag, startPoint x: 563, startPoint y: 285, endPoint x: 873, endPoint y: 564, distance: 417.1
copy div "Nella gestione degli stakeholder, il processo di analisi delle informazioni sug…"
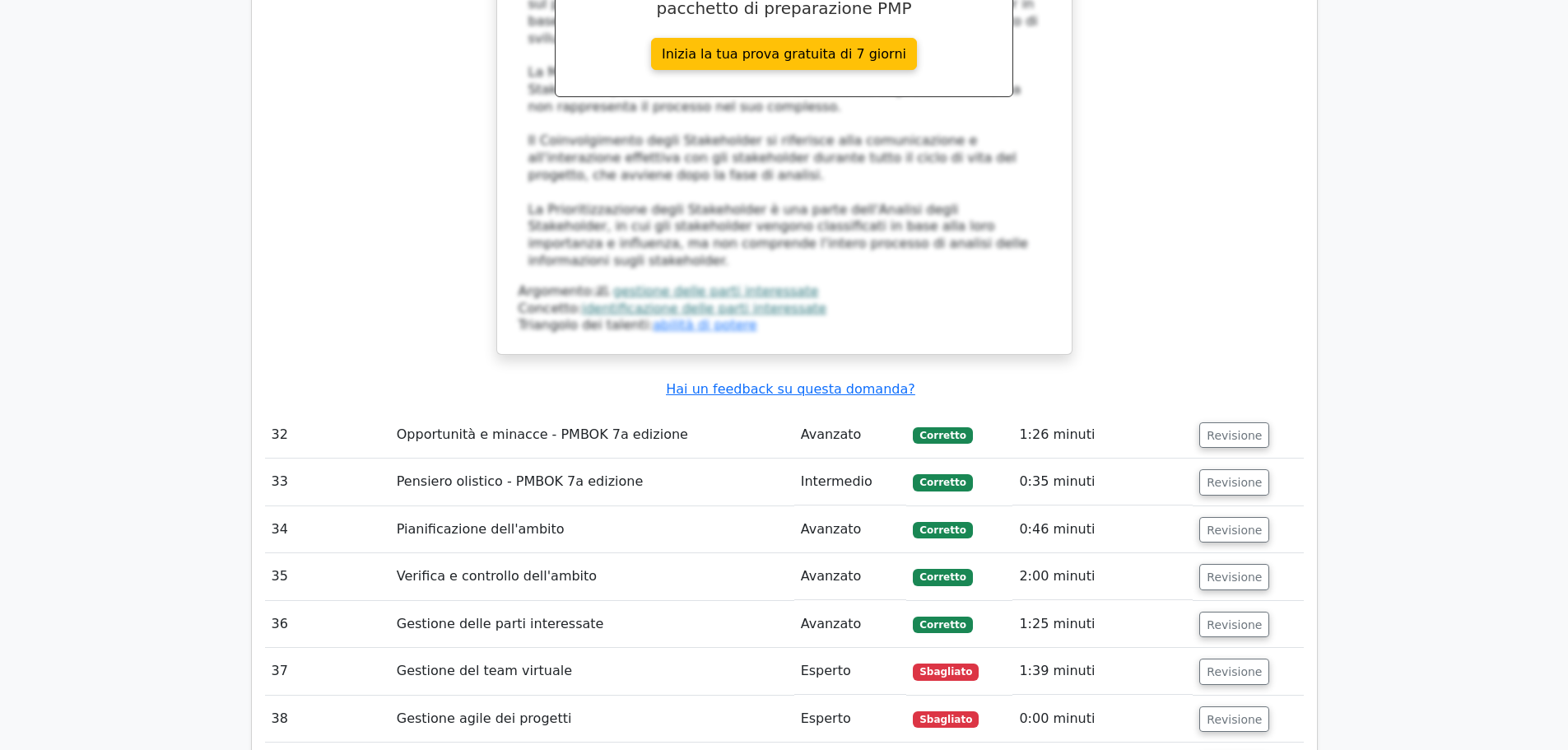
scroll to position [14323, 0]
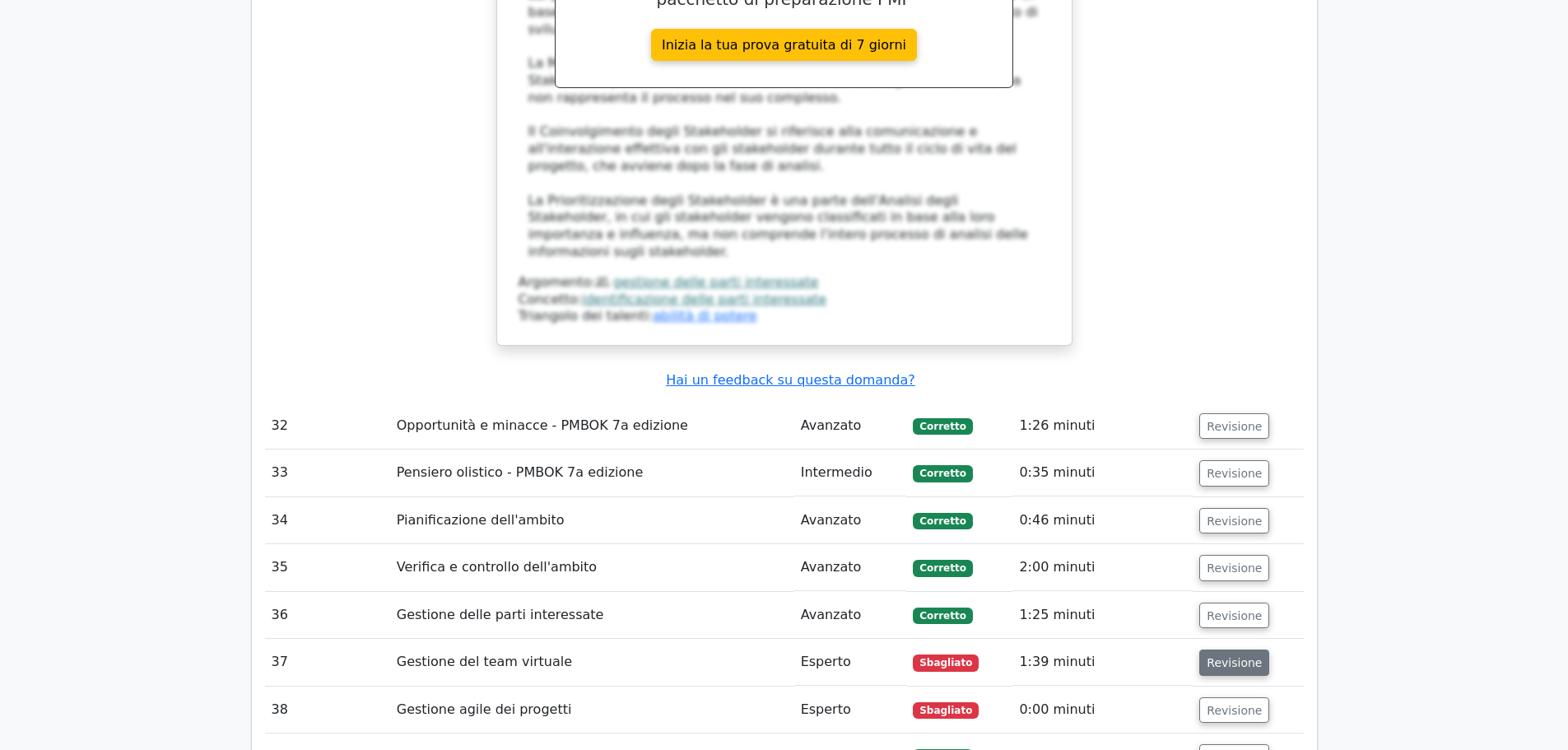
click at [1222, 656] on font "Revisione" at bounding box center [1234, 662] width 55 height 13
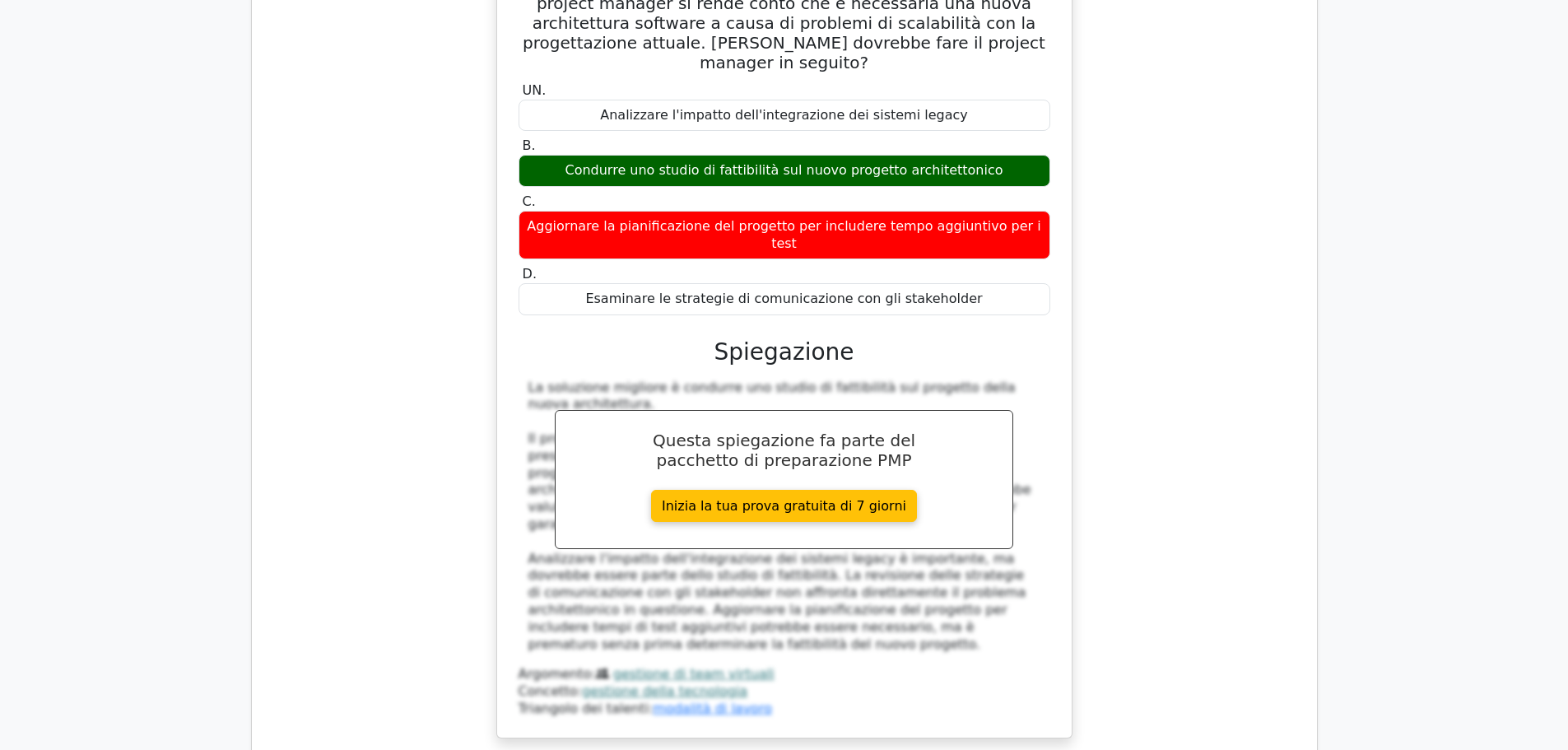
scroll to position [15064, 0]
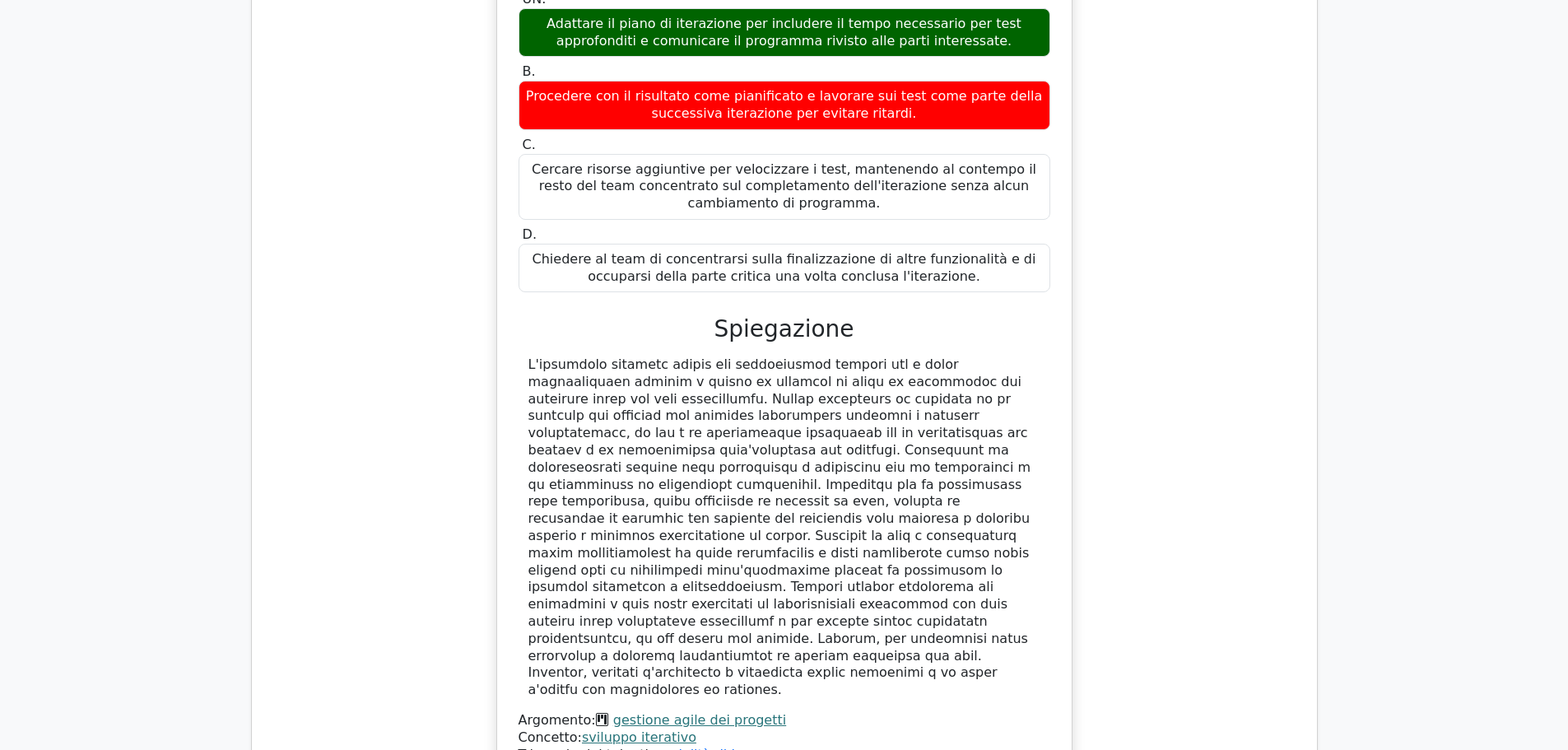
scroll to position [16052, 0]
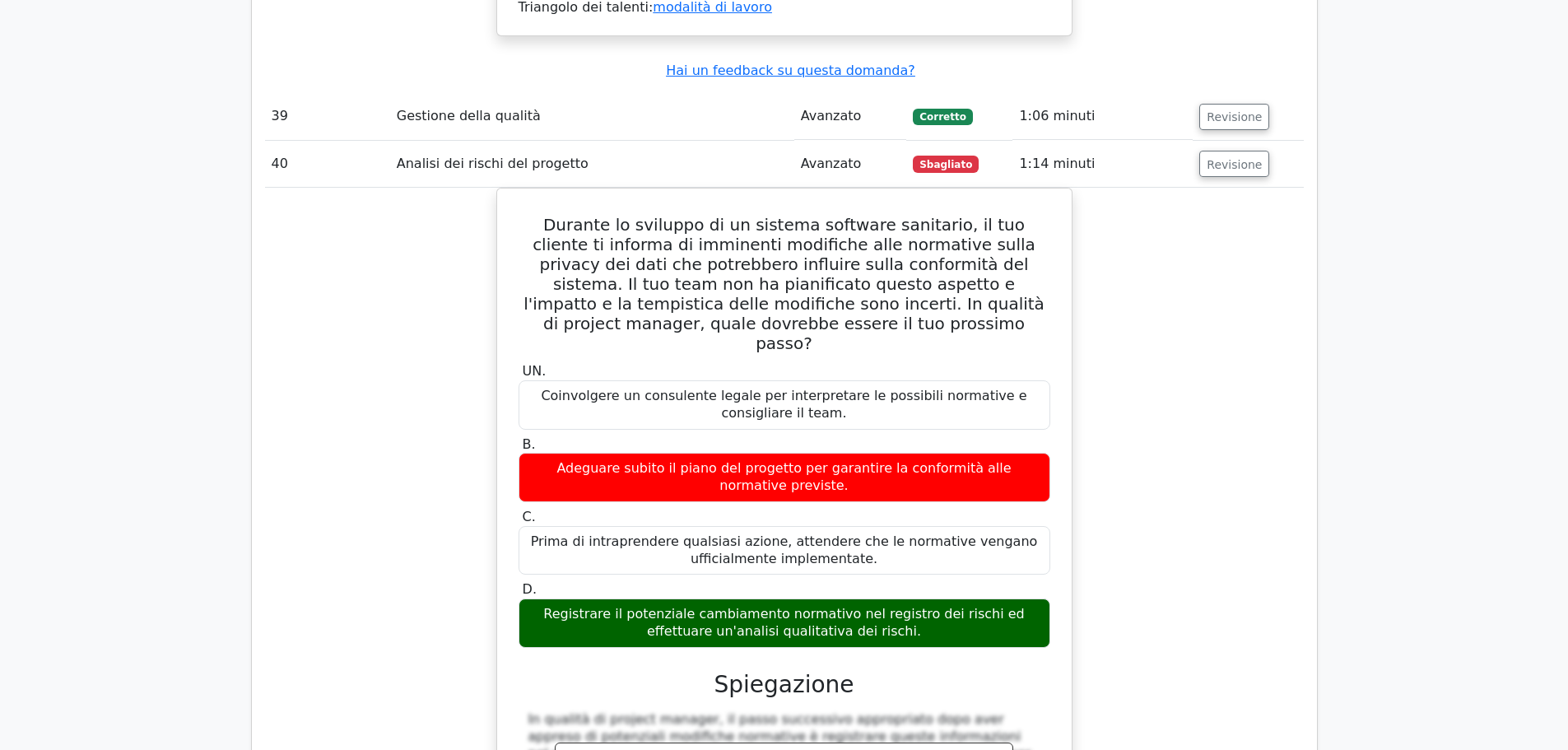
scroll to position [16957, 0]
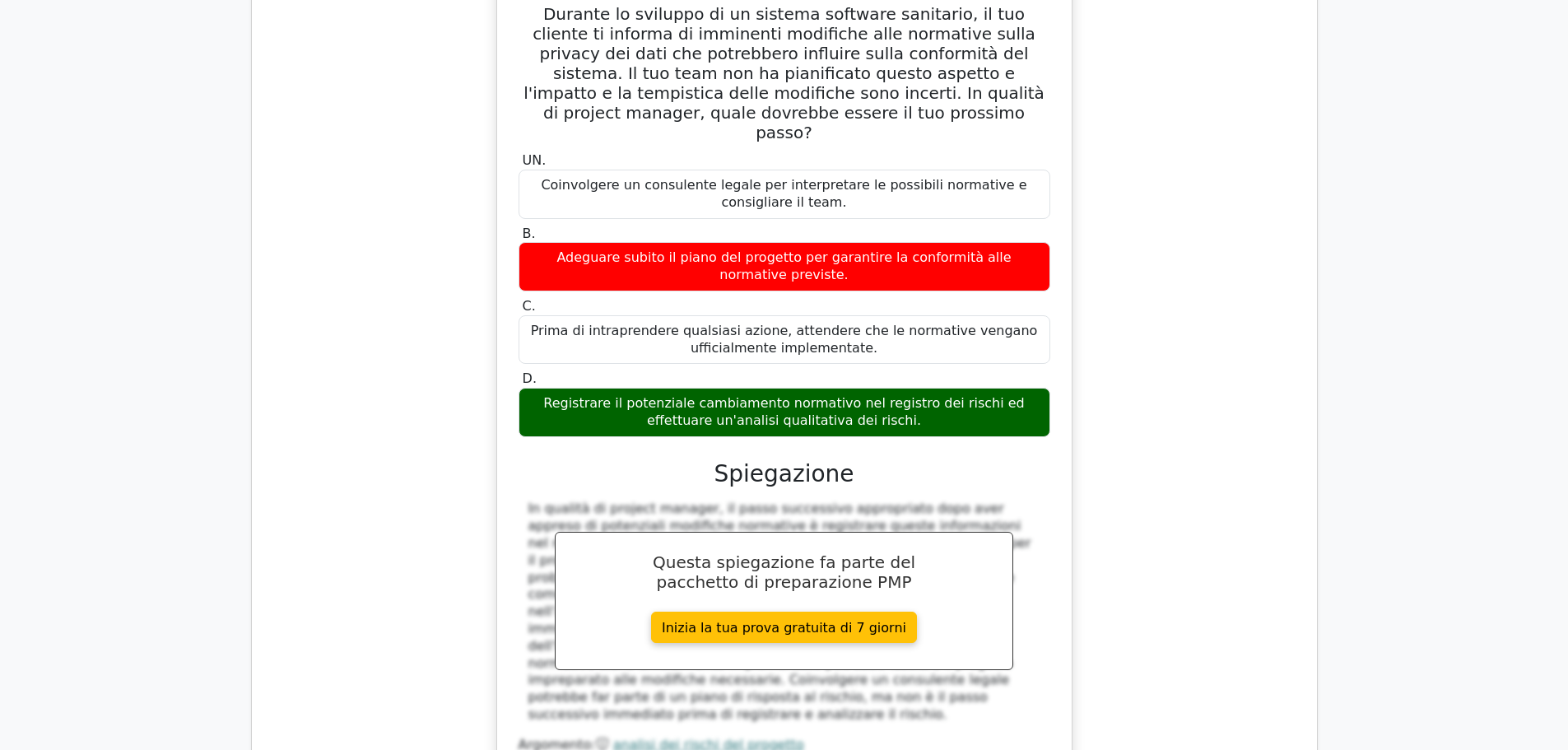
scroll to position [17205, 0]
